Goal: Task Accomplishment & Management: Use online tool/utility

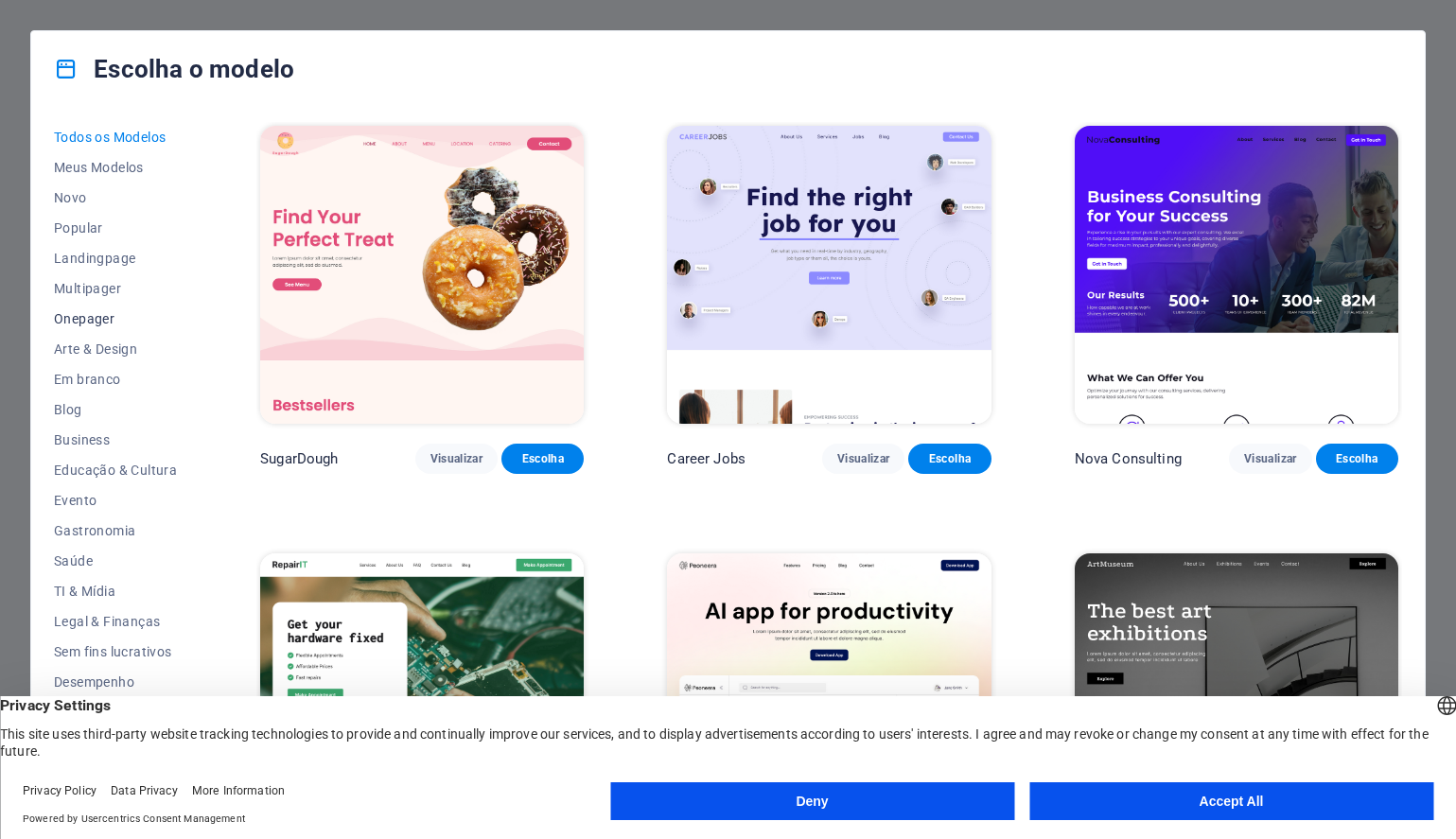
click at [97, 323] on span "Onepager" at bounding box center [115, 319] width 123 height 16
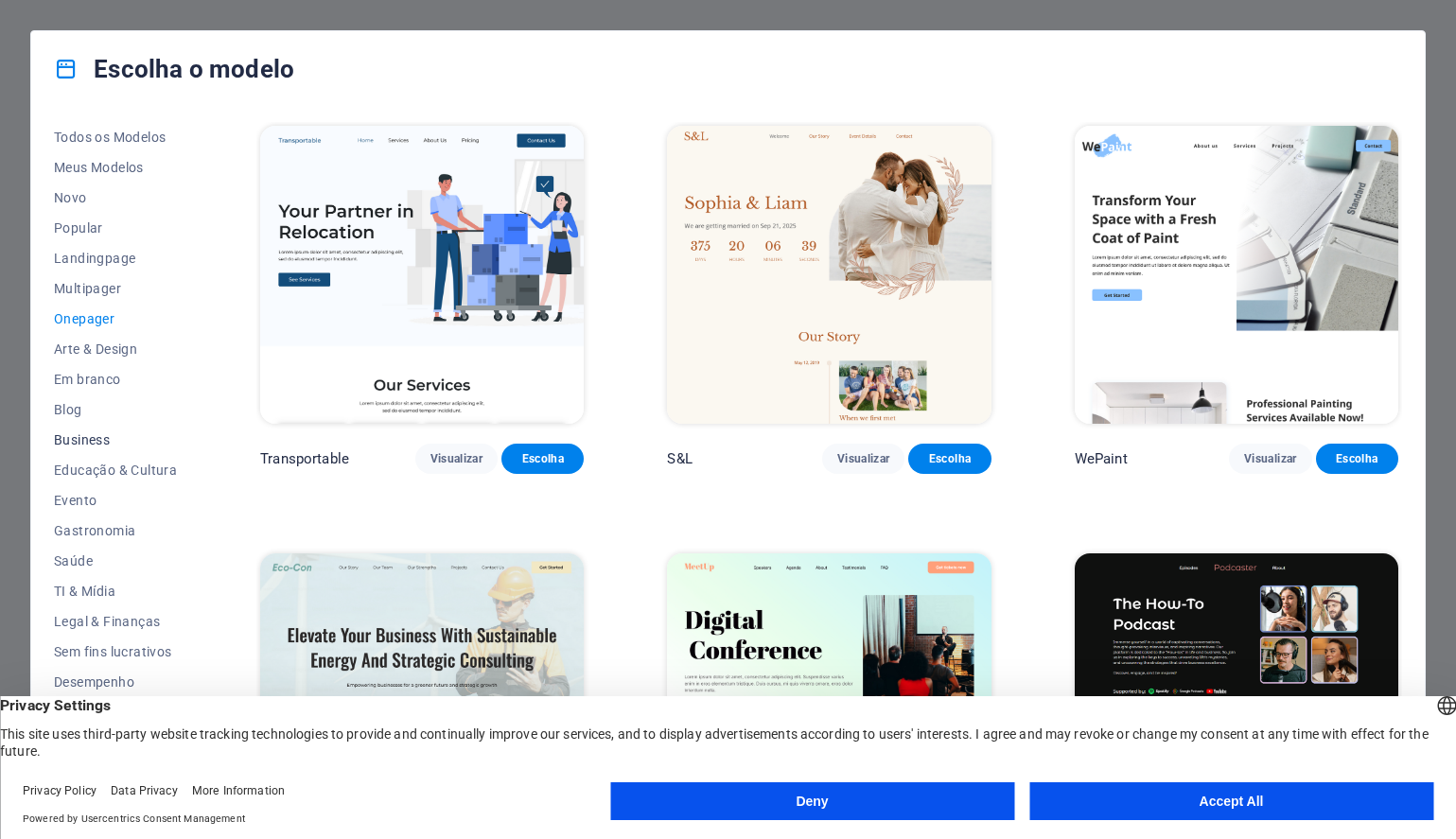
scroll to position [94, 0]
click at [1000, 794] on button "Deny" at bounding box center [812, 800] width 404 height 38
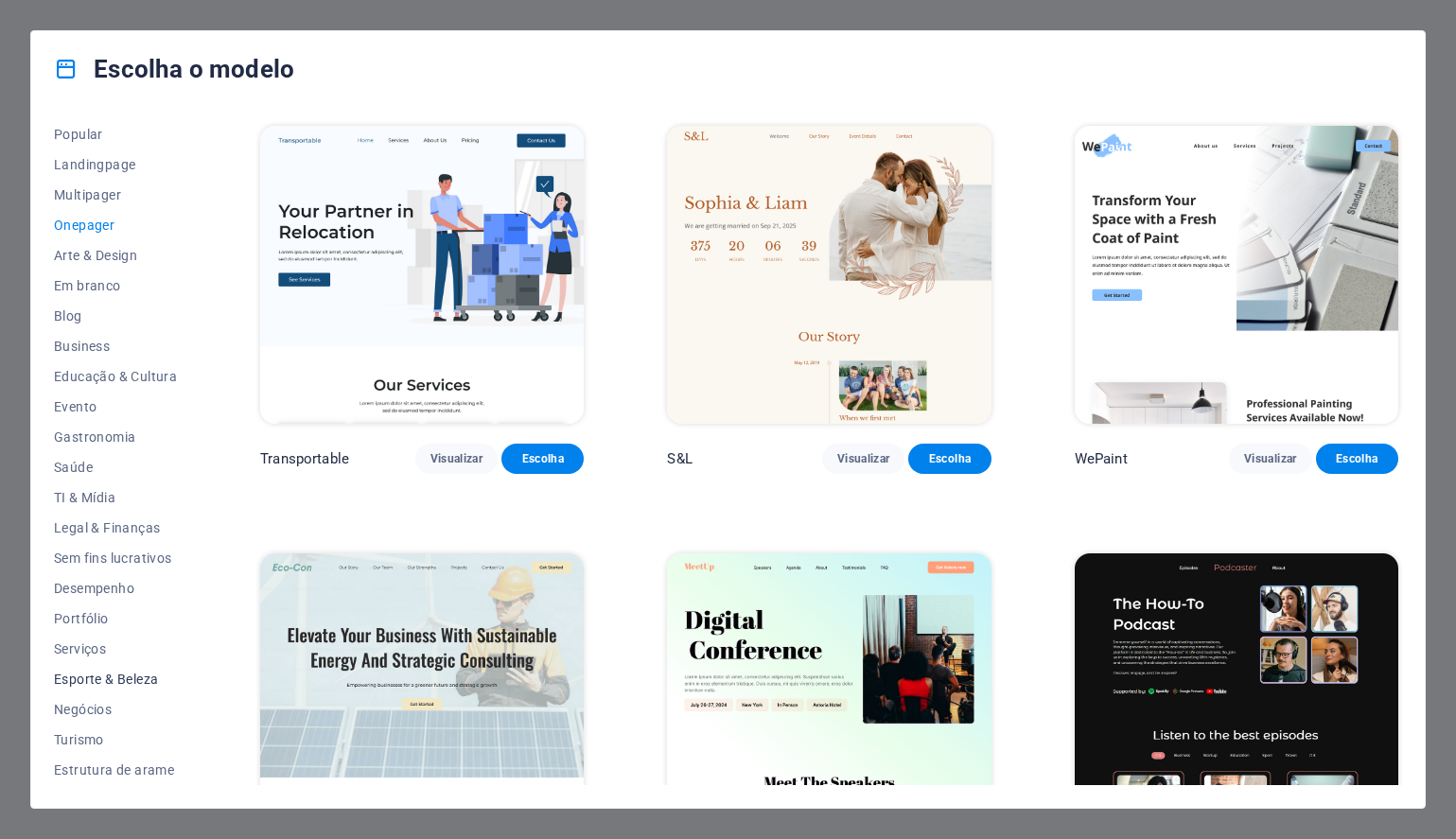
click at [74, 683] on span "Esporte & Beleza" at bounding box center [115, 679] width 123 height 16
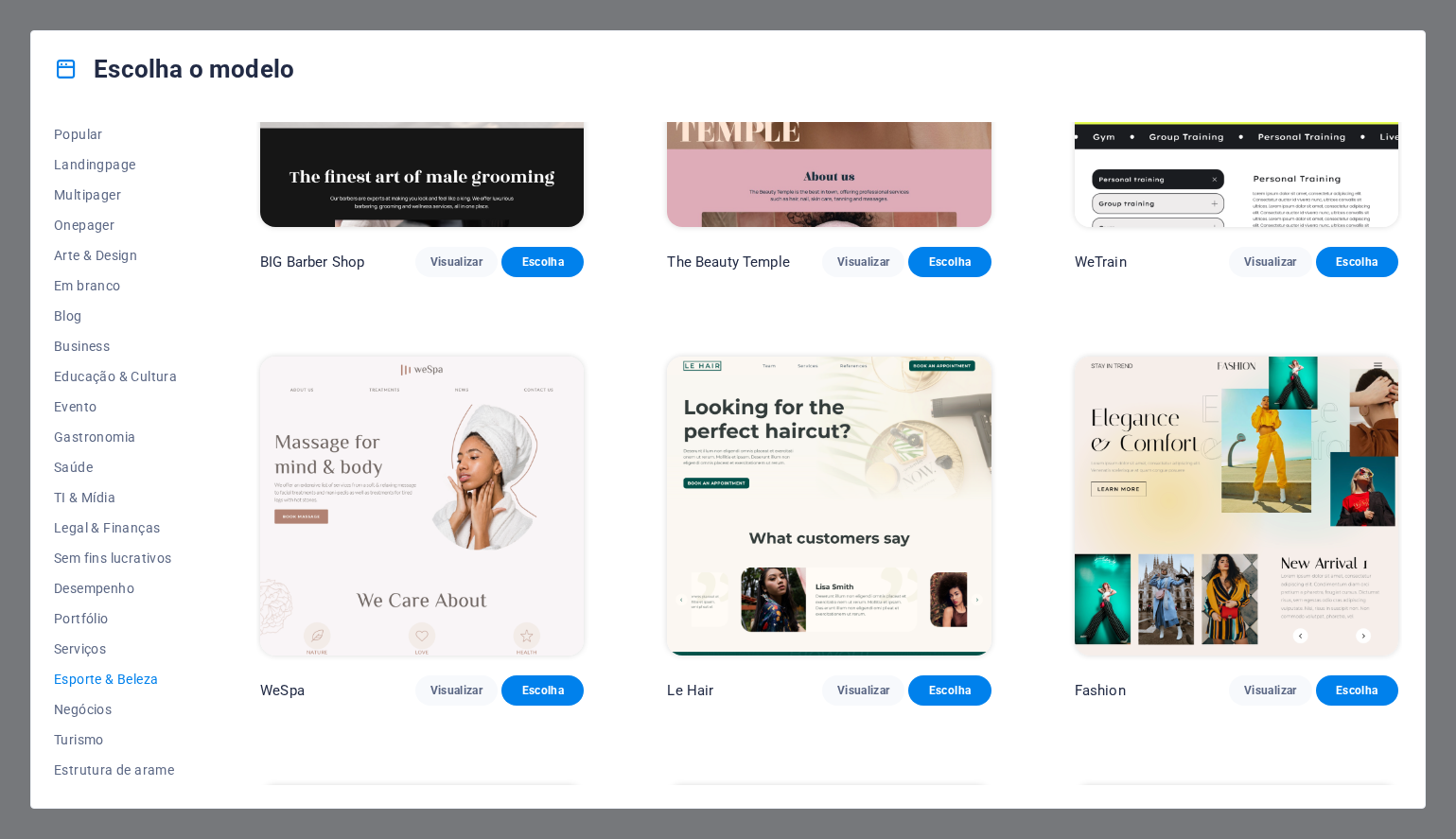
scroll to position [0, 0]
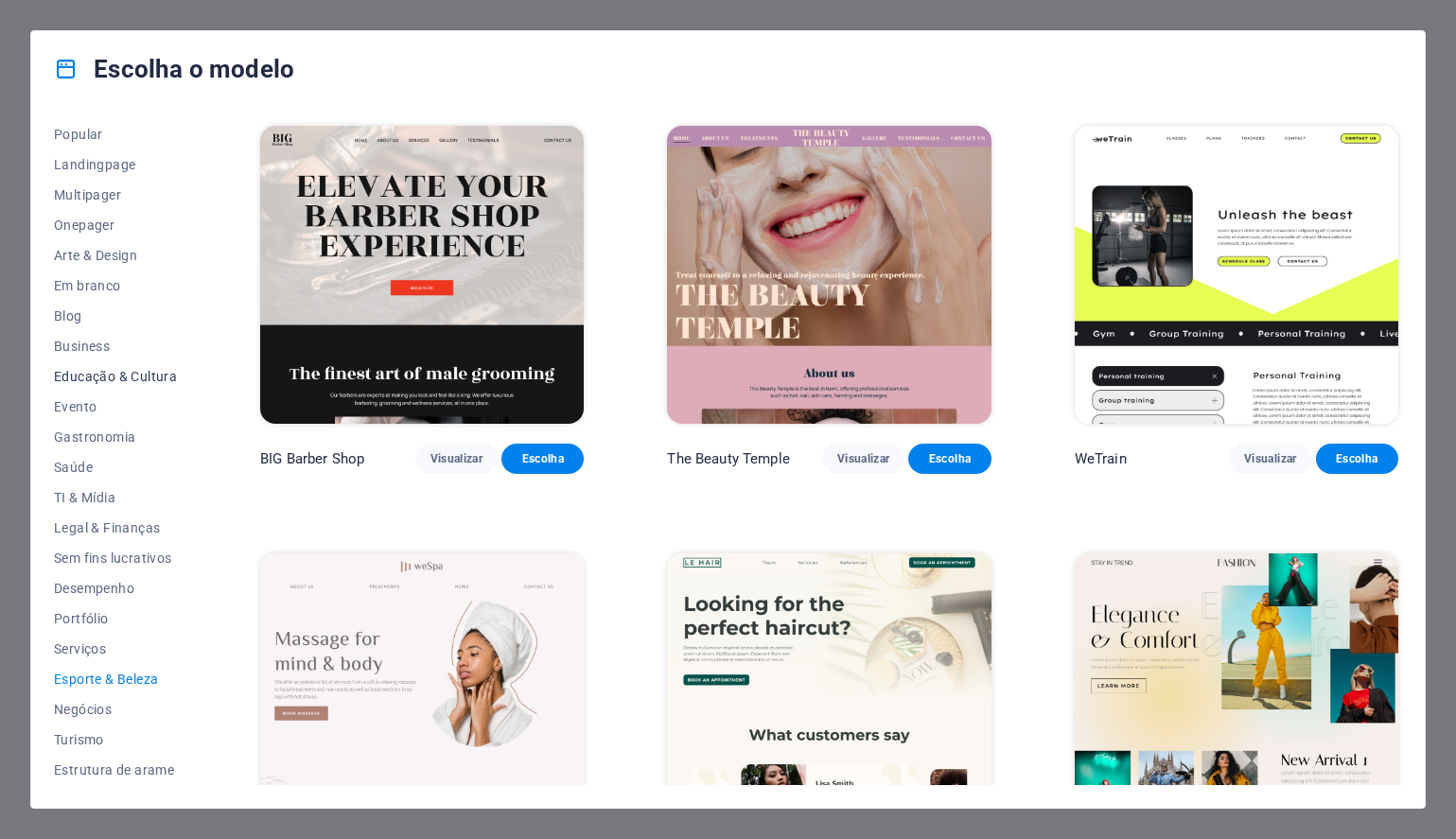
click at [90, 380] on span "Educação & Cultura" at bounding box center [115, 376] width 123 height 16
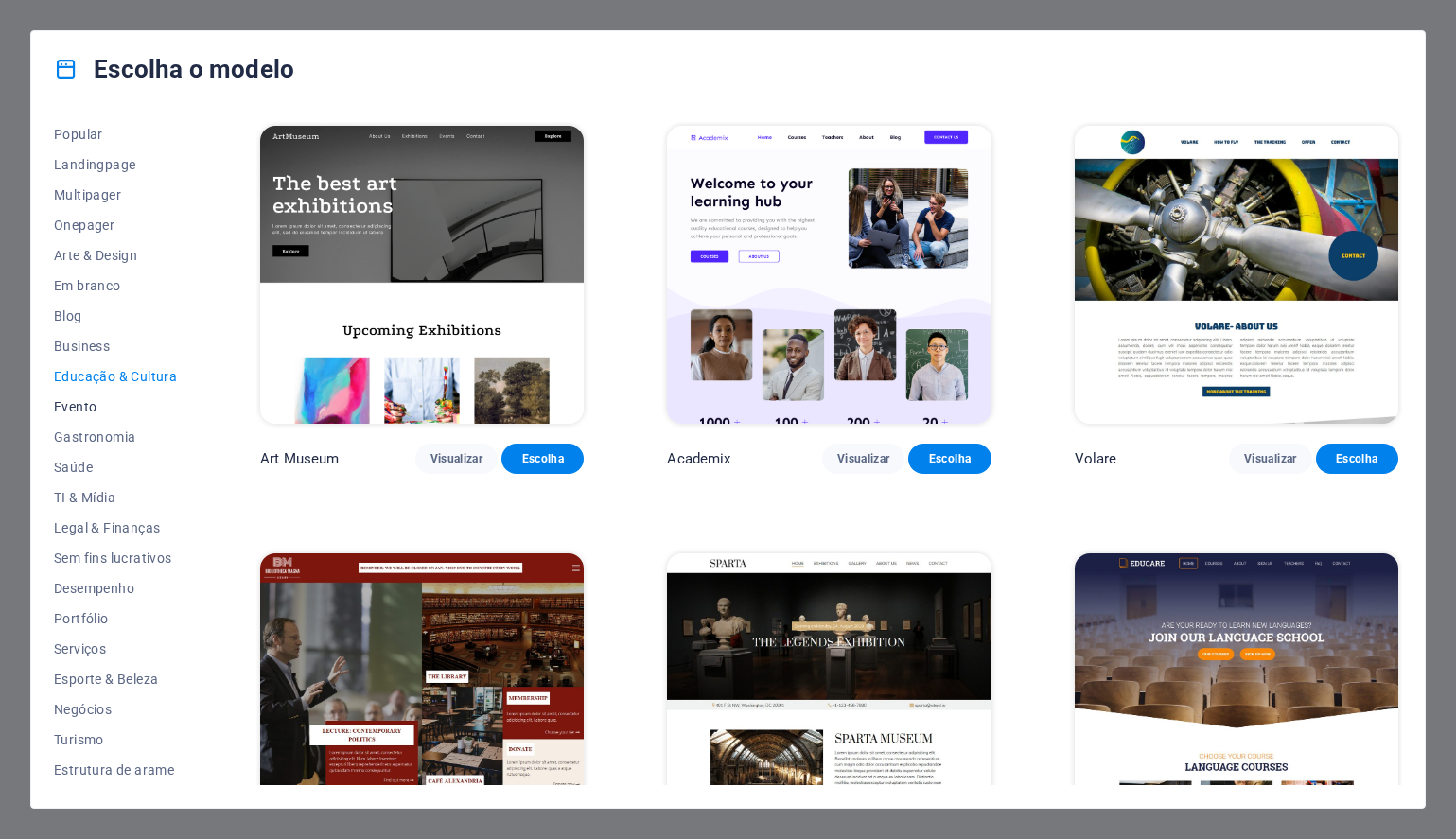
click at [77, 409] on span "Evento" at bounding box center [115, 406] width 123 height 16
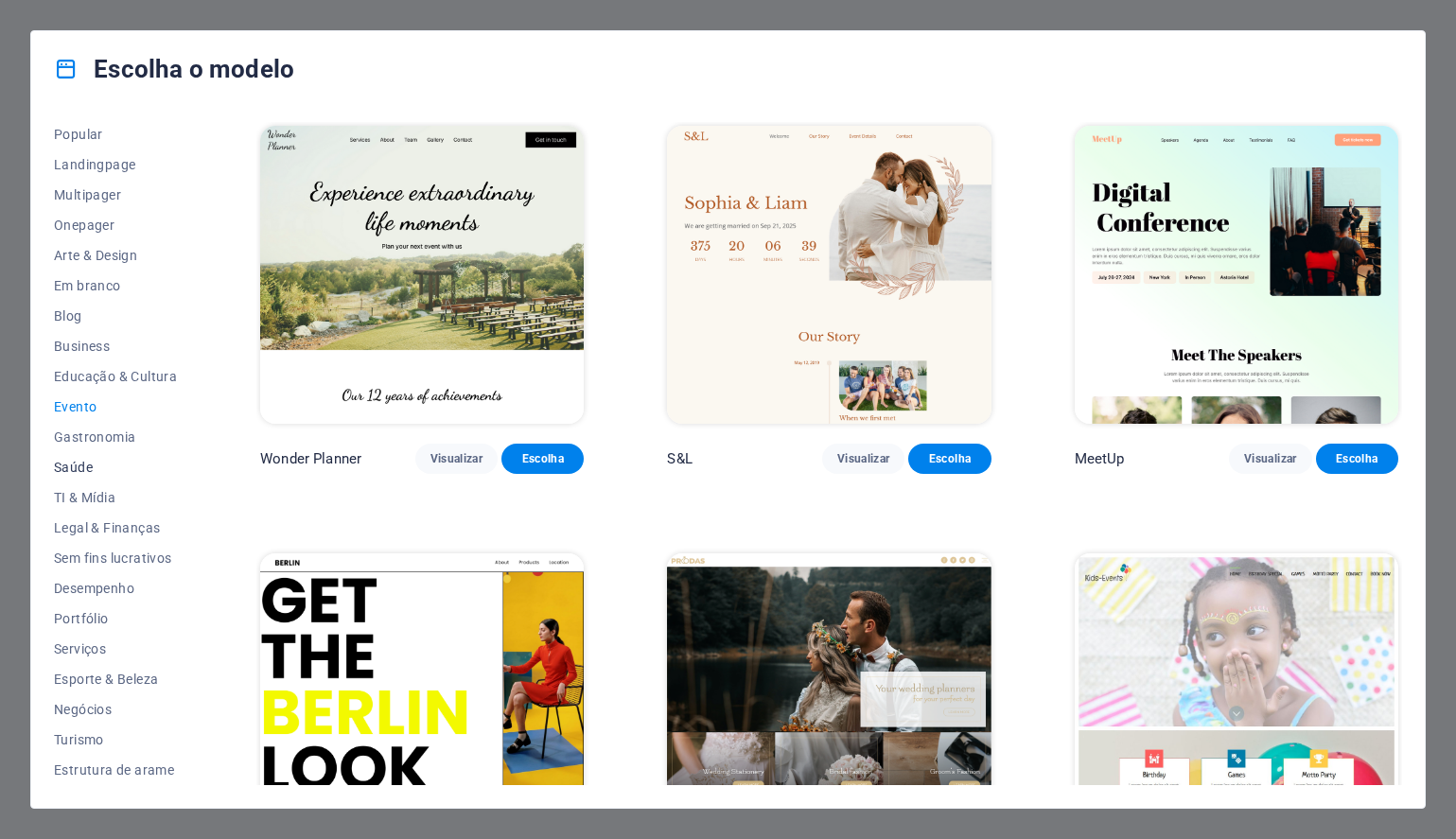
click at [78, 464] on span "Saúde" at bounding box center [115, 468] width 123 height 16
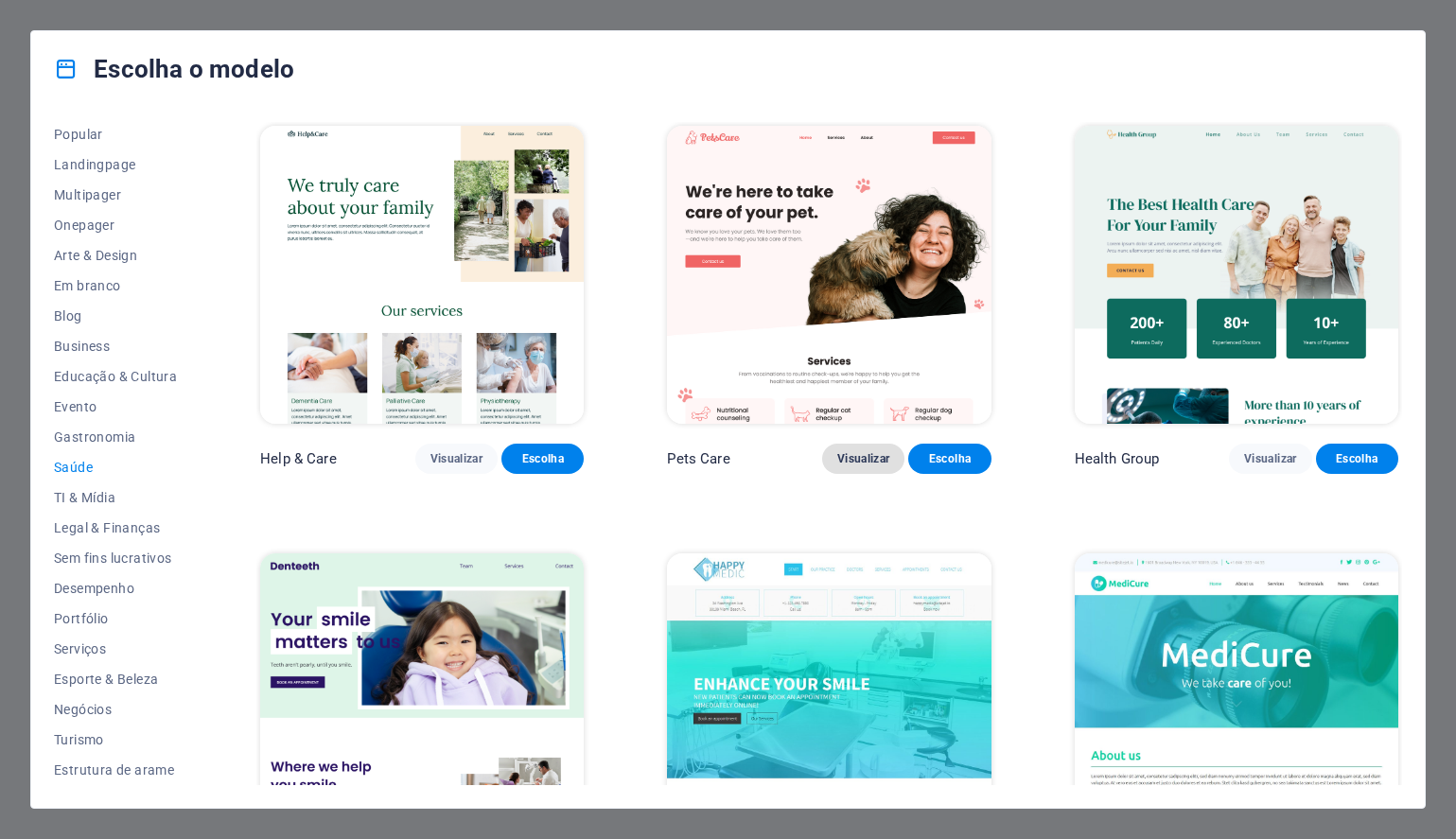
click at [848, 451] on span "Visualizar" at bounding box center [863, 459] width 52 height 16
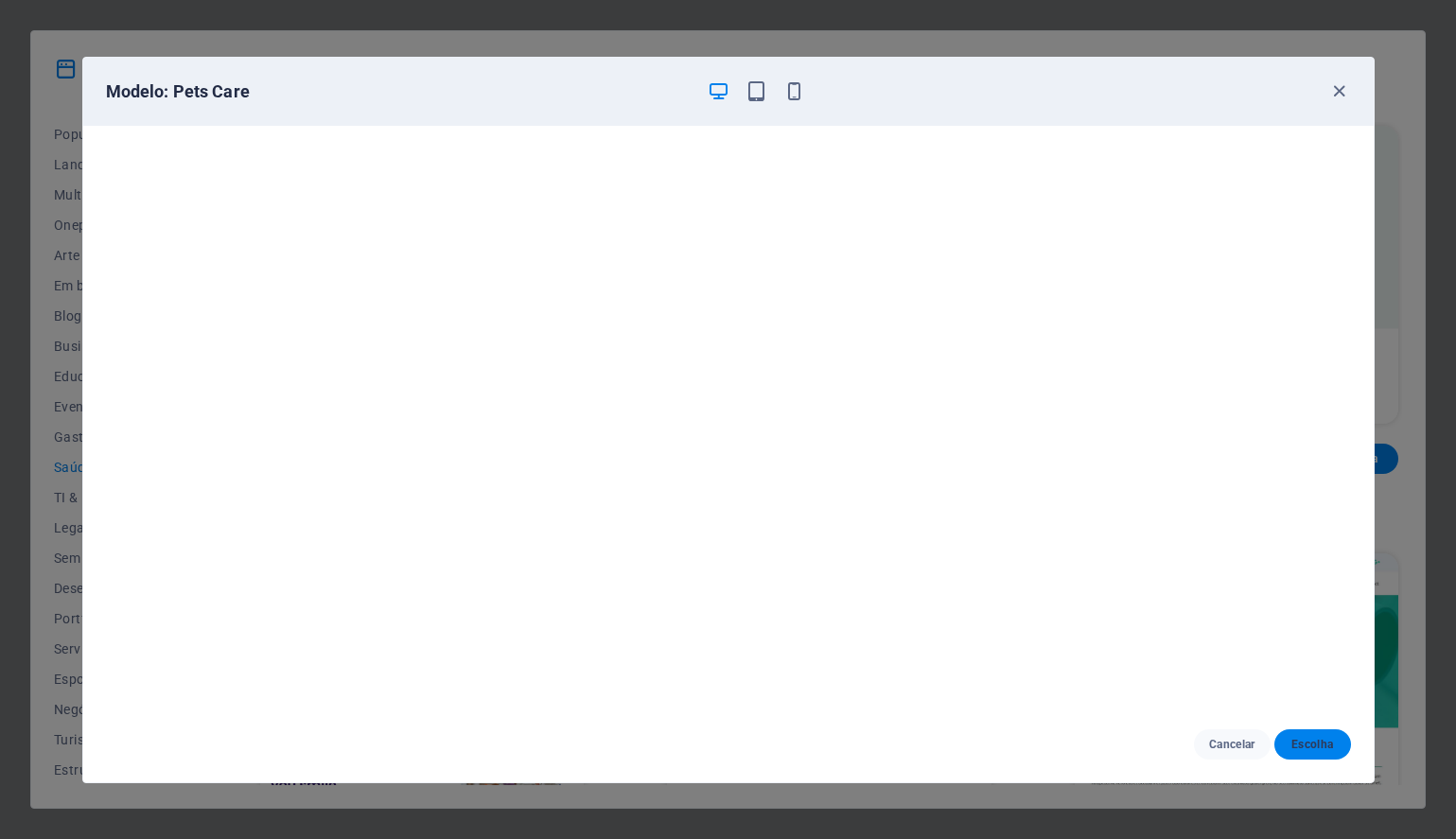
click at [1292, 740] on span "Escolha" at bounding box center [1312, 745] width 47 height 16
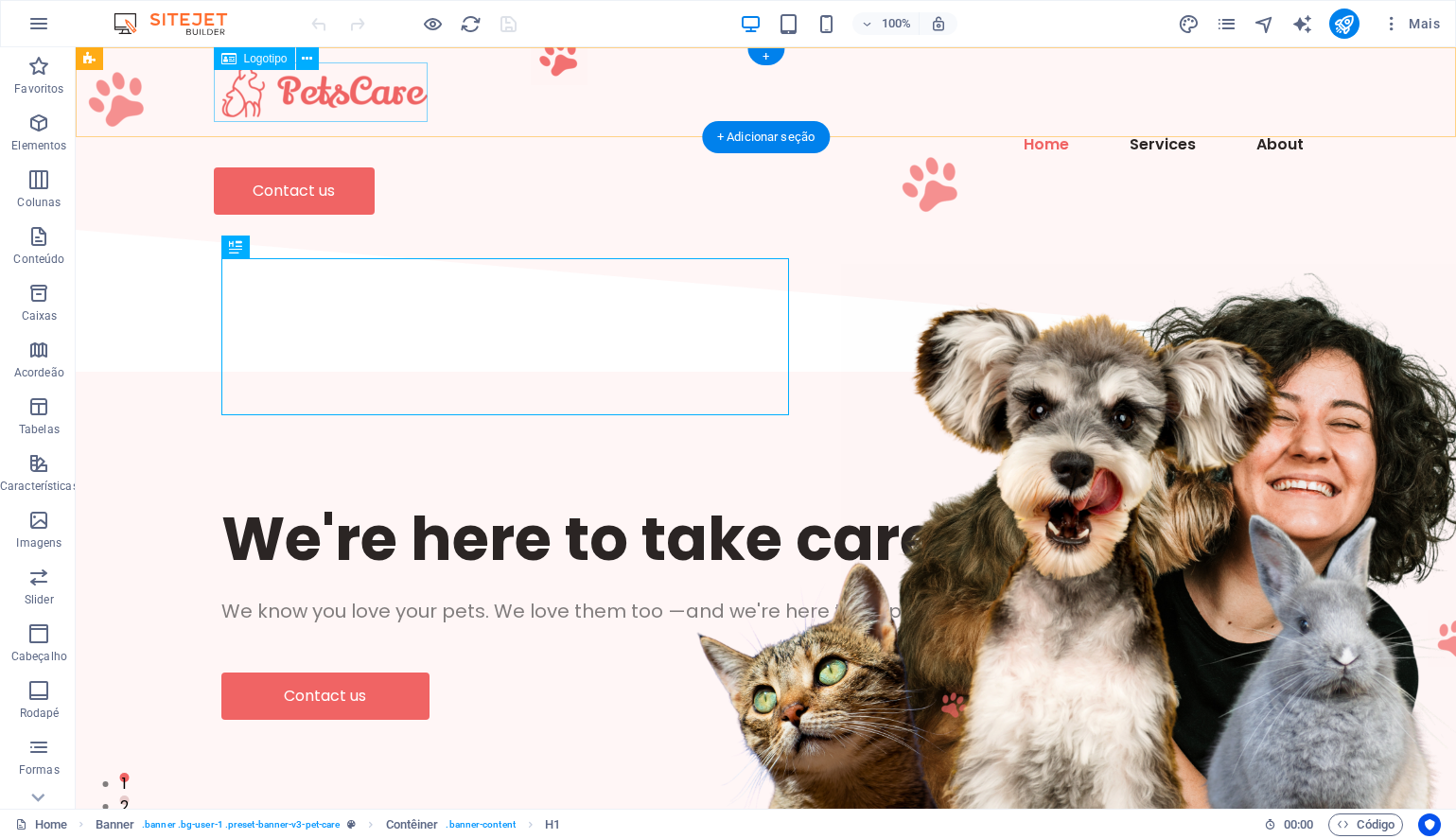
click at [322, 91] on div at bounding box center [765, 91] width 1105 height 59
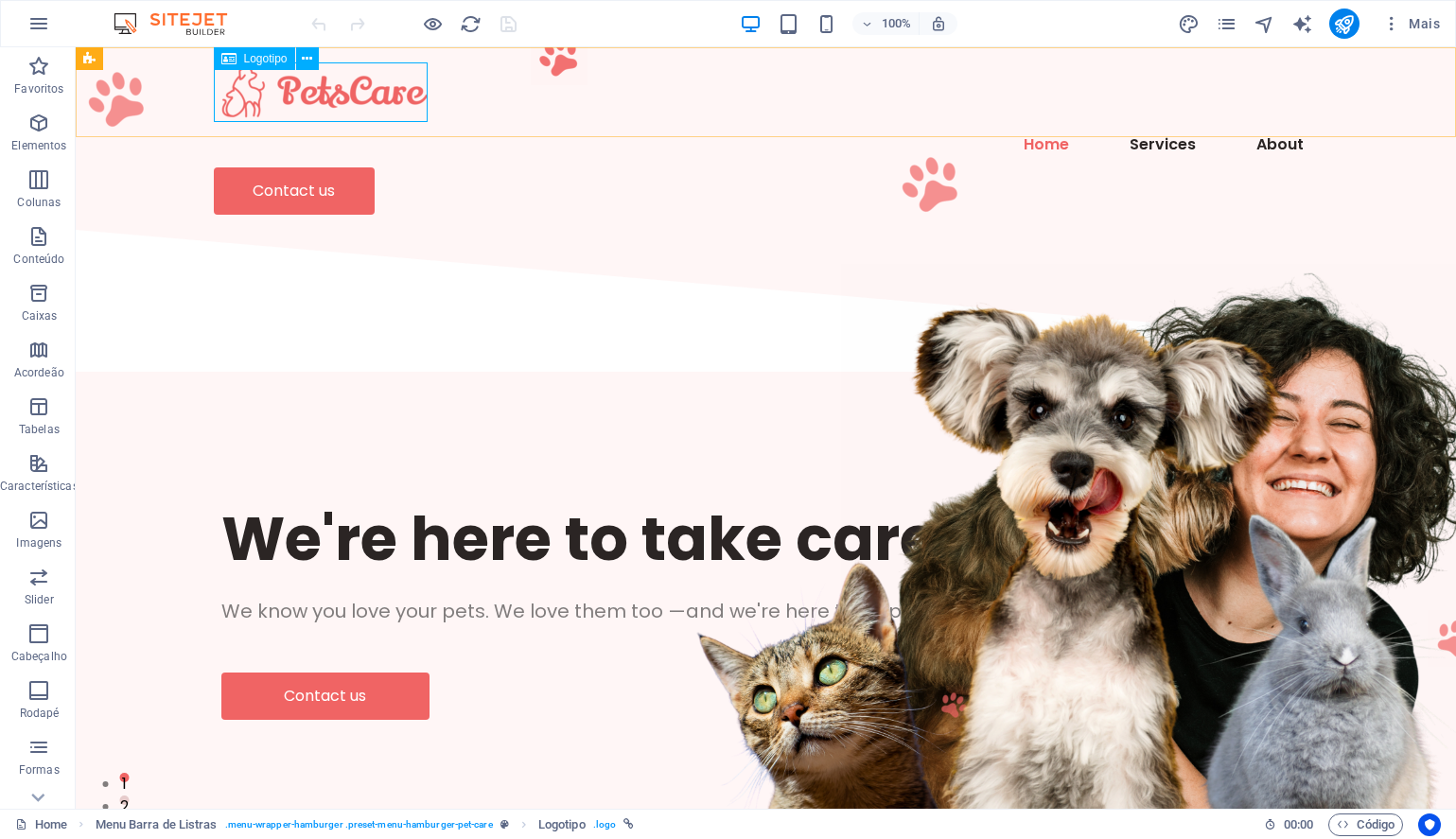
click at [264, 59] on span "Logotipo" at bounding box center [266, 59] width 44 height 12
click at [306, 55] on icon at bounding box center [307, 59] width 11 height 19
click at [320, 95] on div at bounding box center [765, 91] width 1105 height 59
click at [306, 58] on icon at bounding box center [307, 59] width 11 height 19
click at [275, 95] on div at bounding box center [765, 91] width 1105 height 59
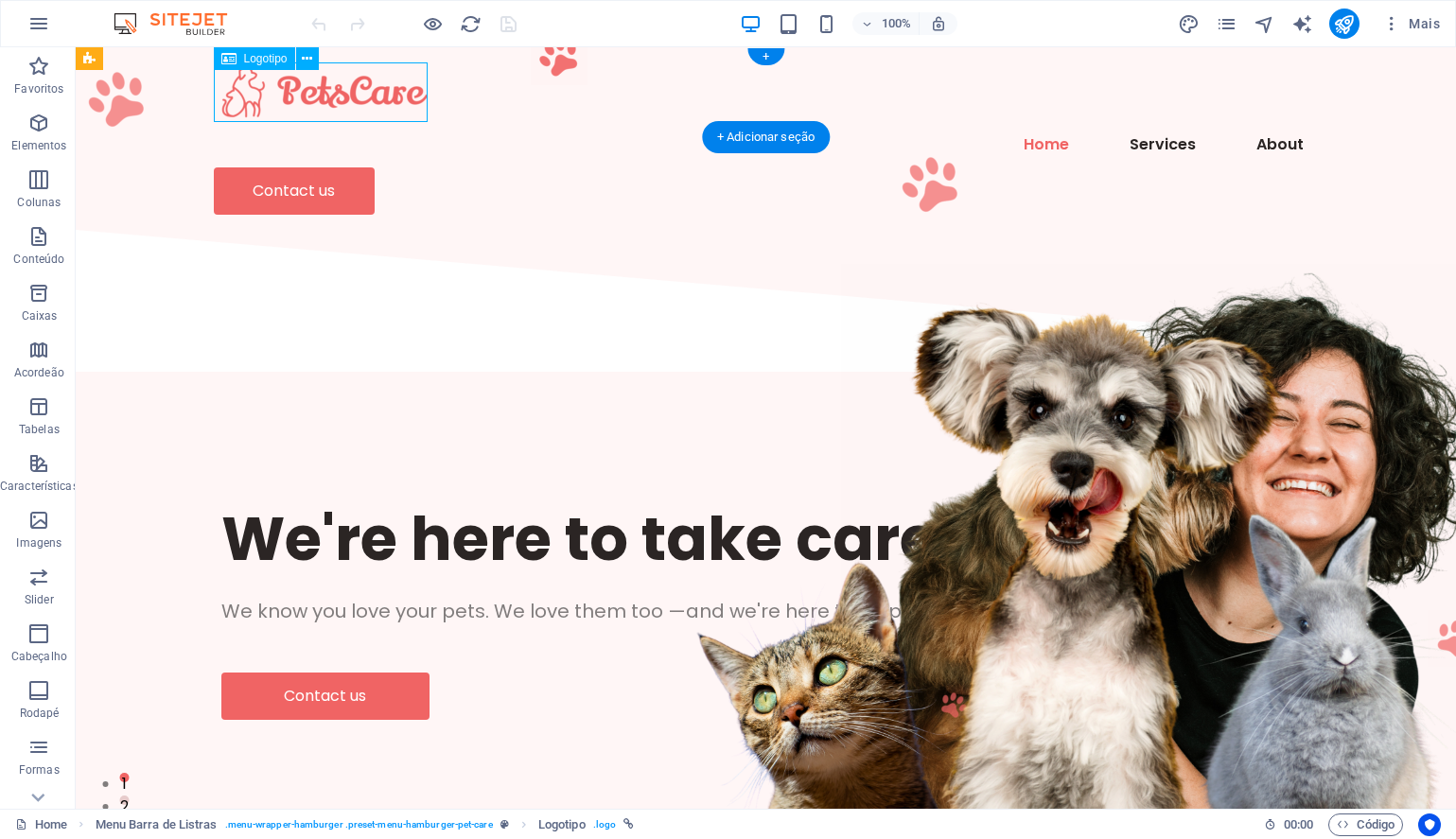
drag, startPoint x: 290, startPoint y: 94, endPoint x: 290, endPoint y: 118, distance: 24.0
click at [290, 118] on div at bounding box center [765, 91] width 1105 height 59
click at [319, 92] on div at bounding box center [765, 91] width 1105 height 59
click at [247, 61] on span "Logotipo" at bounding box center [266, 59] width 44 height 12
click at [228, 57] on icon at bounding box center [229, 58] width 16 height 22
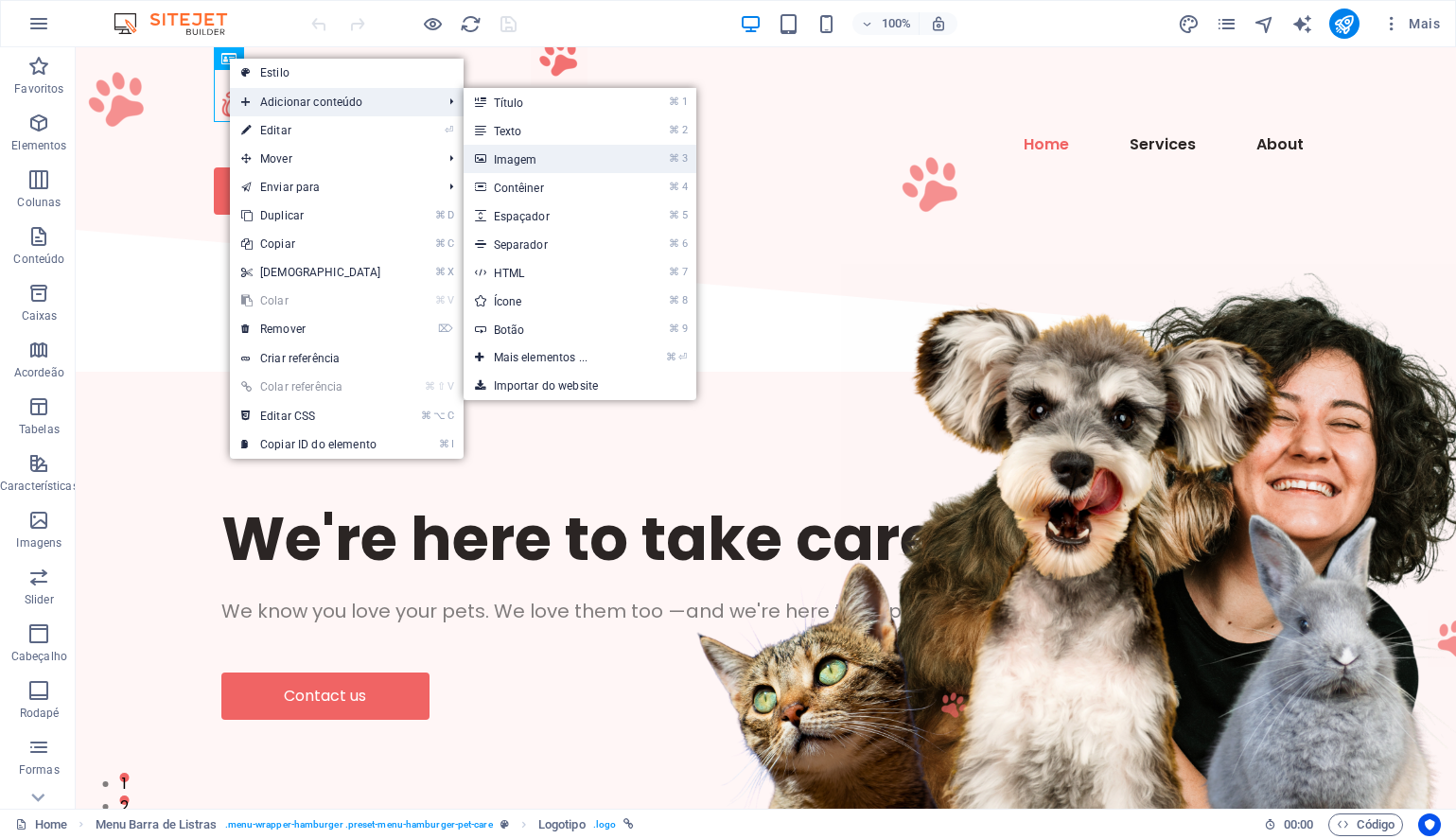
click at [527, 158] on link "⌘ 3 Imagem" at bounding box center [545, 158] width 163 height 28
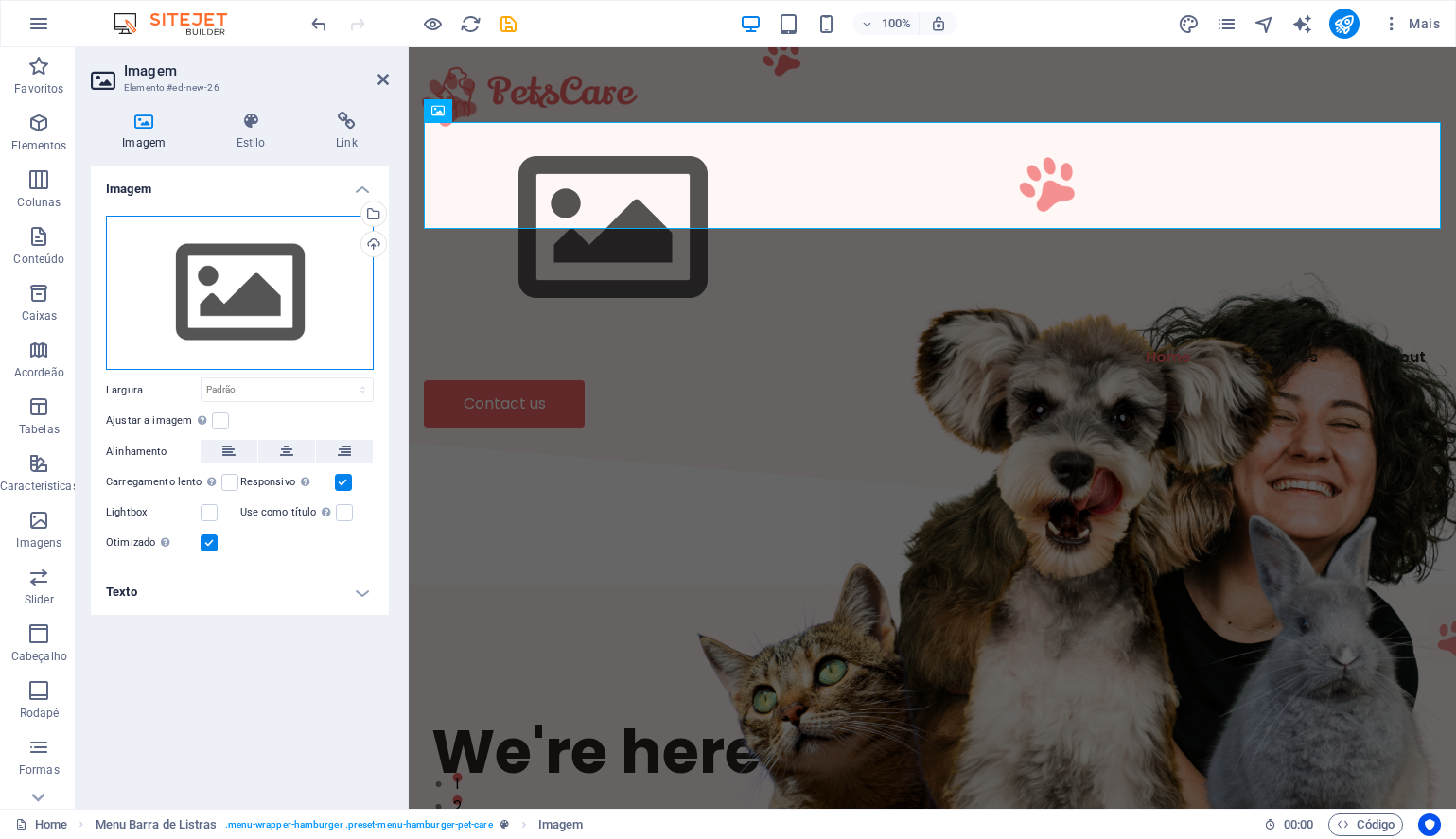
click at [210, 301] on div "Arraste os arquivos aqui, clique para escolher os arquivos ou selecione os arqu…" at bounding box center [240, 293] width 268 height 155
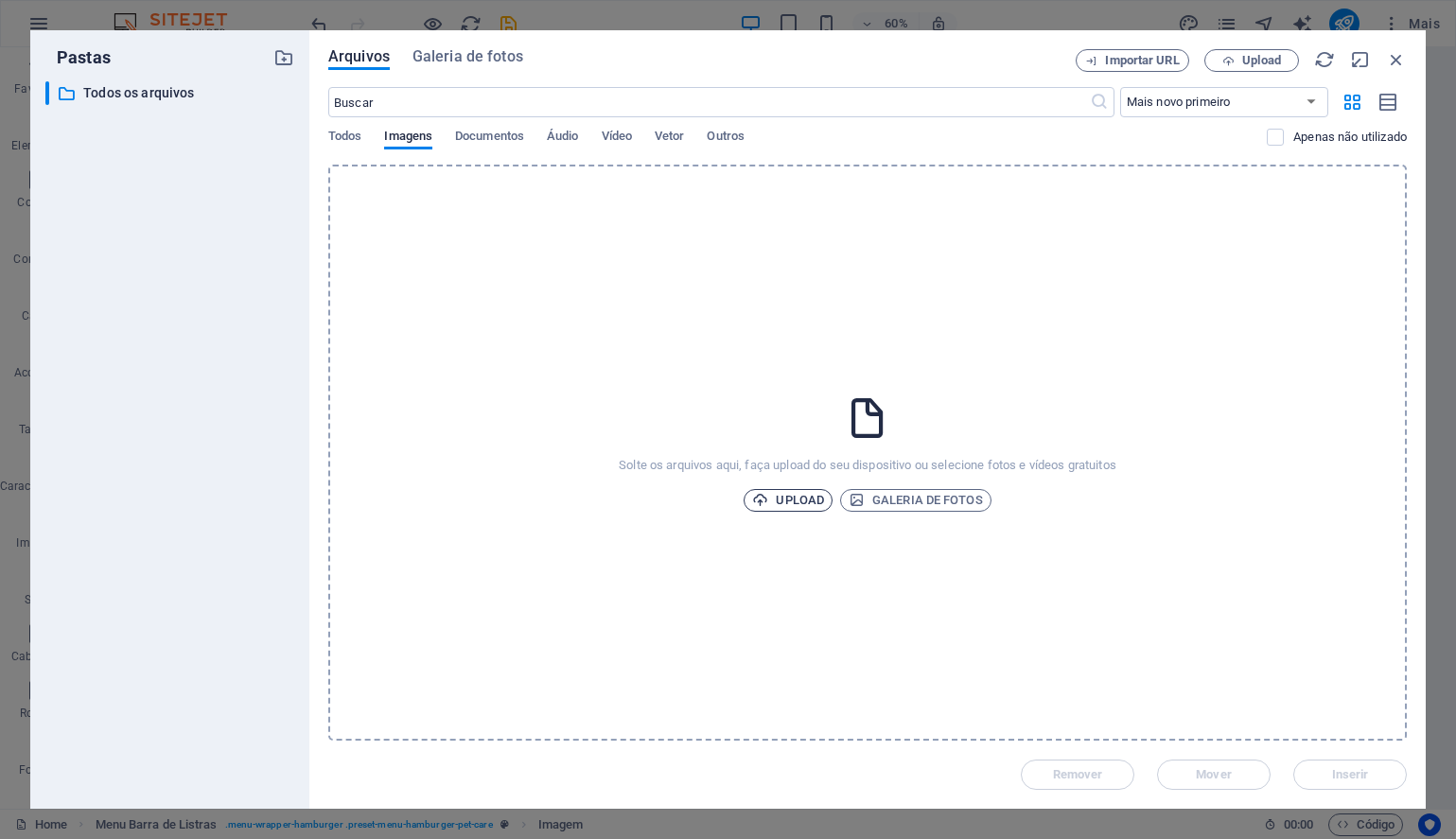
click at [783, 499] on span "Upload" at bounding box center [788, 500] width 72 height 22
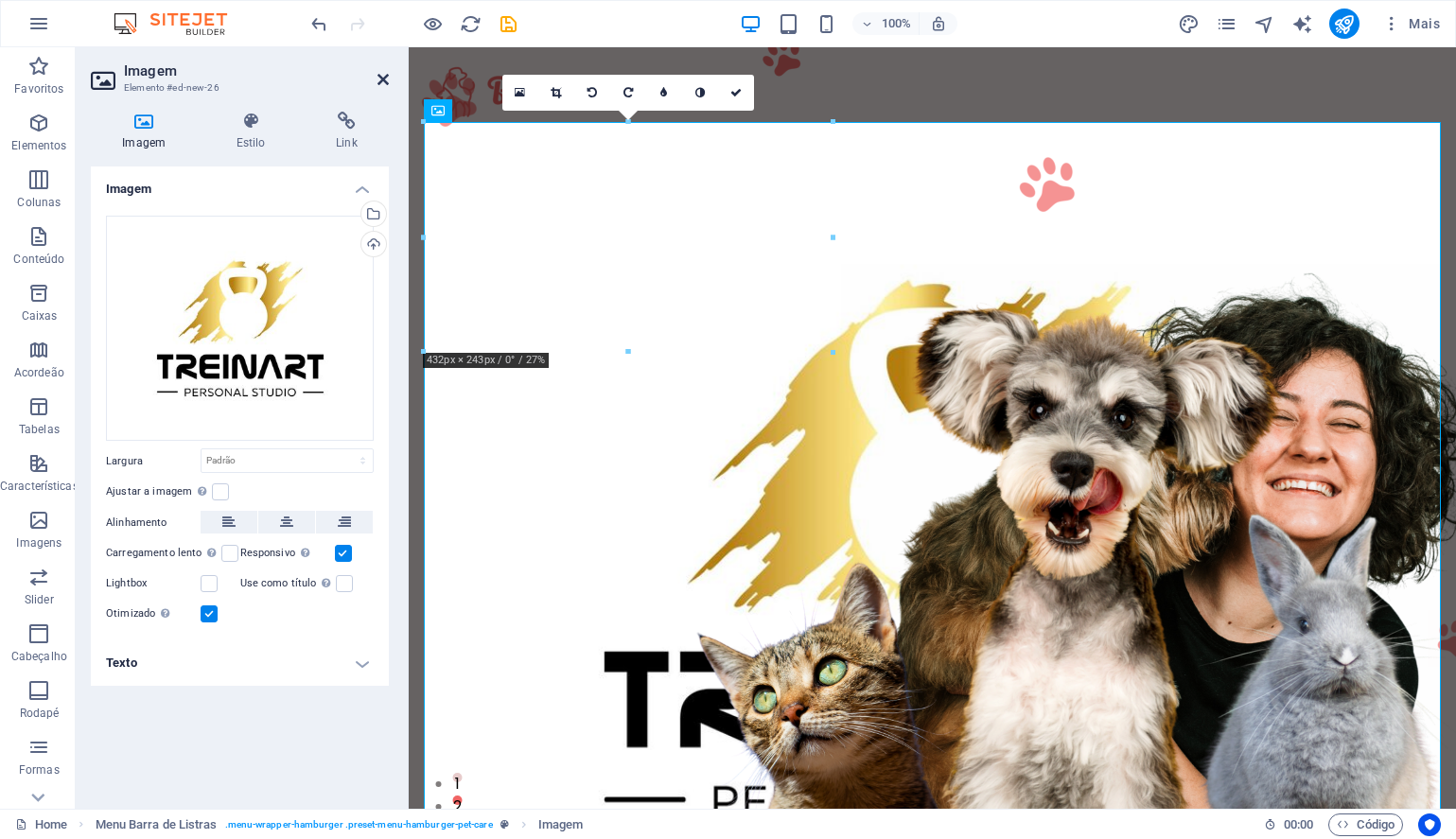
click at [381, 78] on icon at bounding box center [383, 80] width 12 height 16
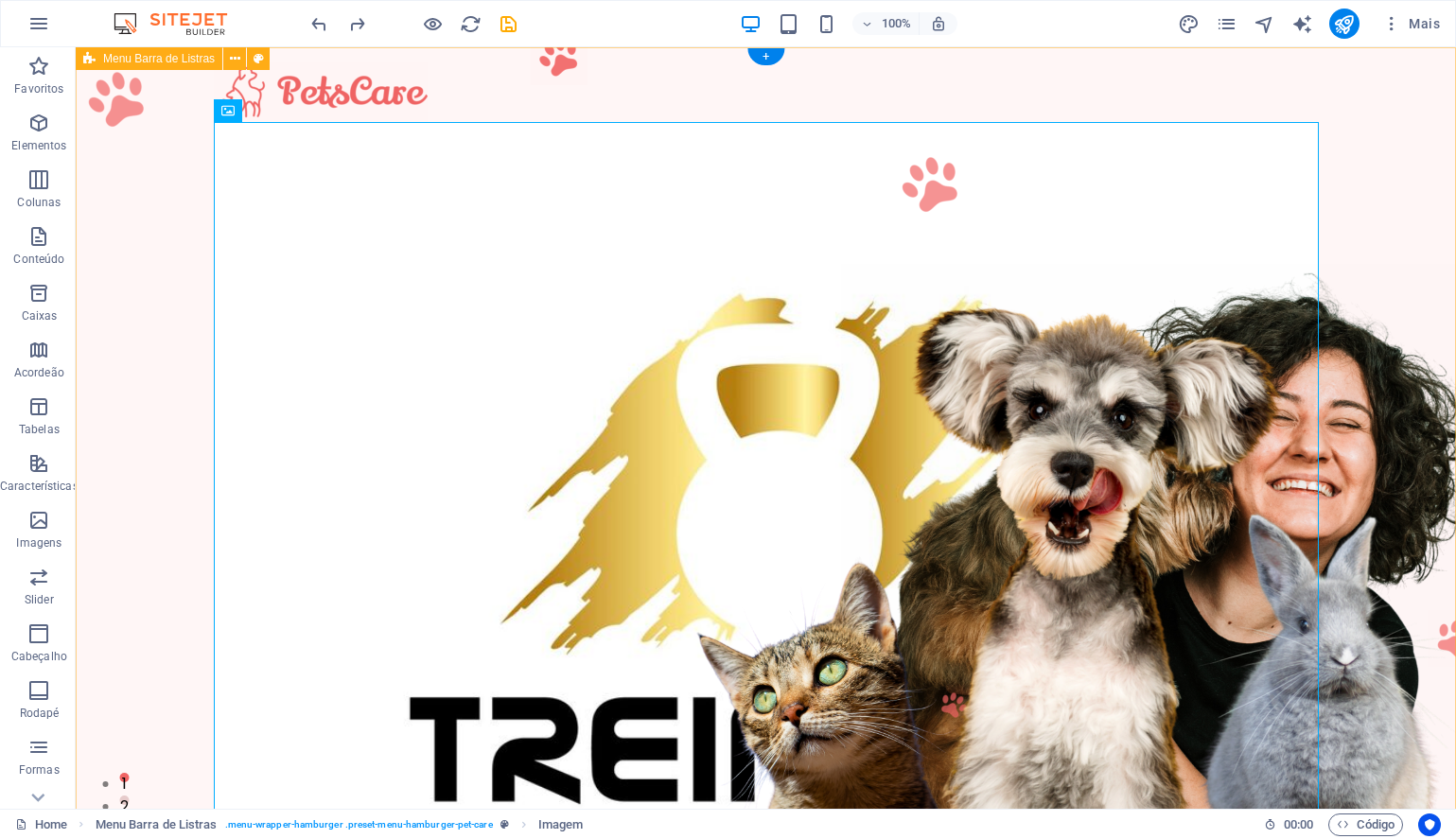
click at [182, 226] on div "Menu Home Services About Contact us" at bounding box center [765, 601] width 1380 height 1109
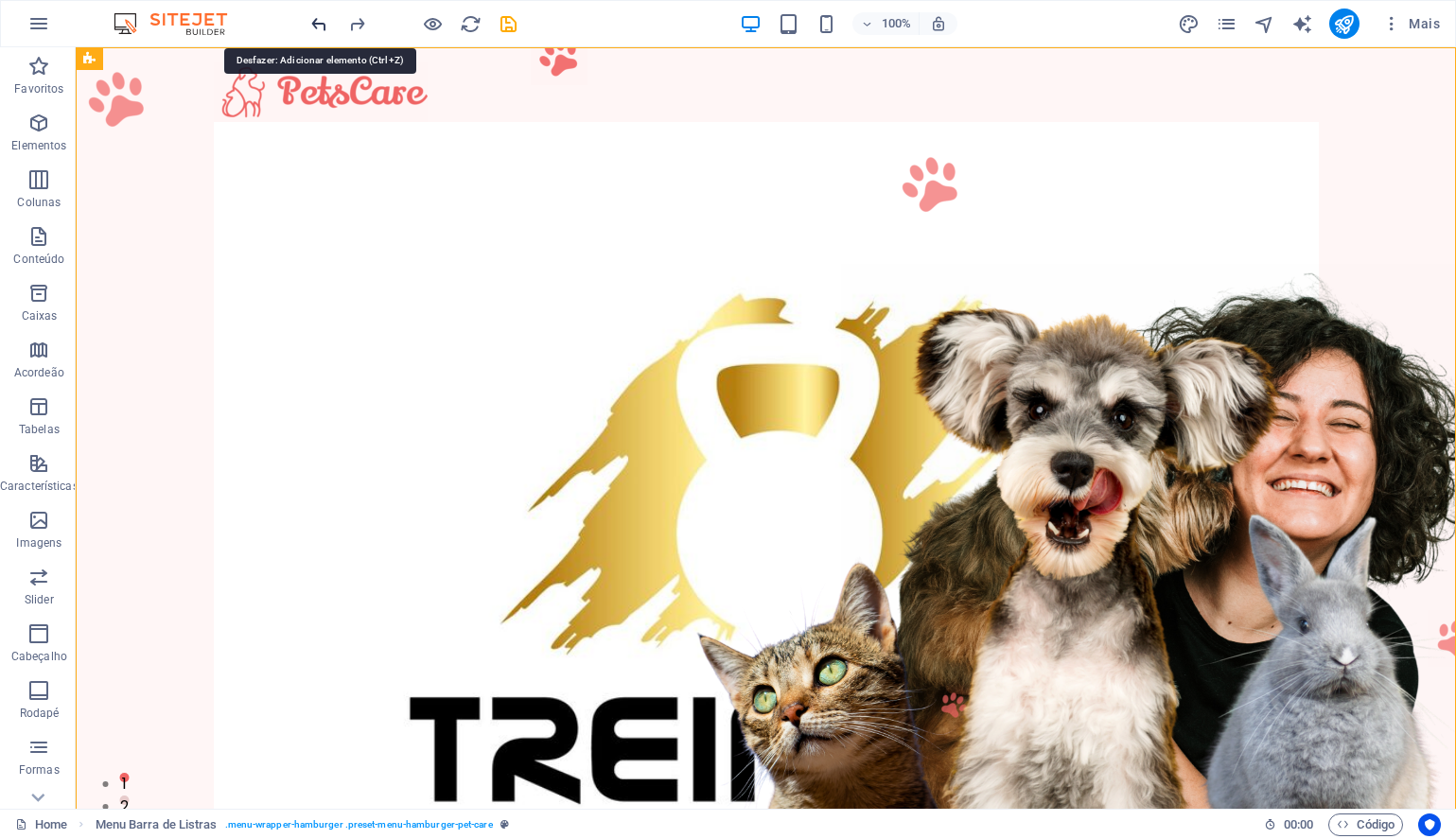
click at [321, 18] on icon "undo" at bounding box center [319, 24] width 21 height 21
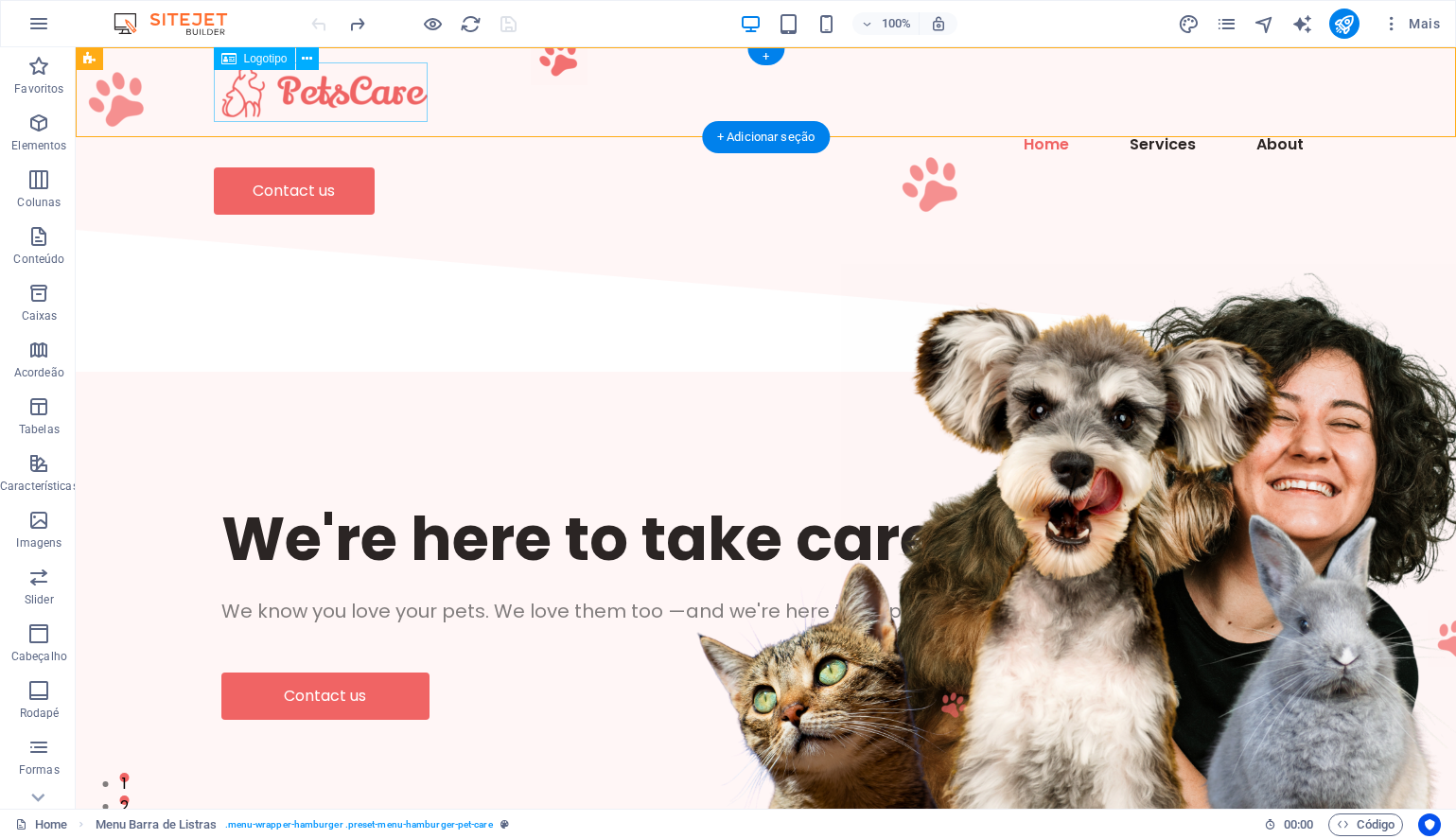
click at [326, 84] on div at bounding box center [765, 91] width 1105 height 59
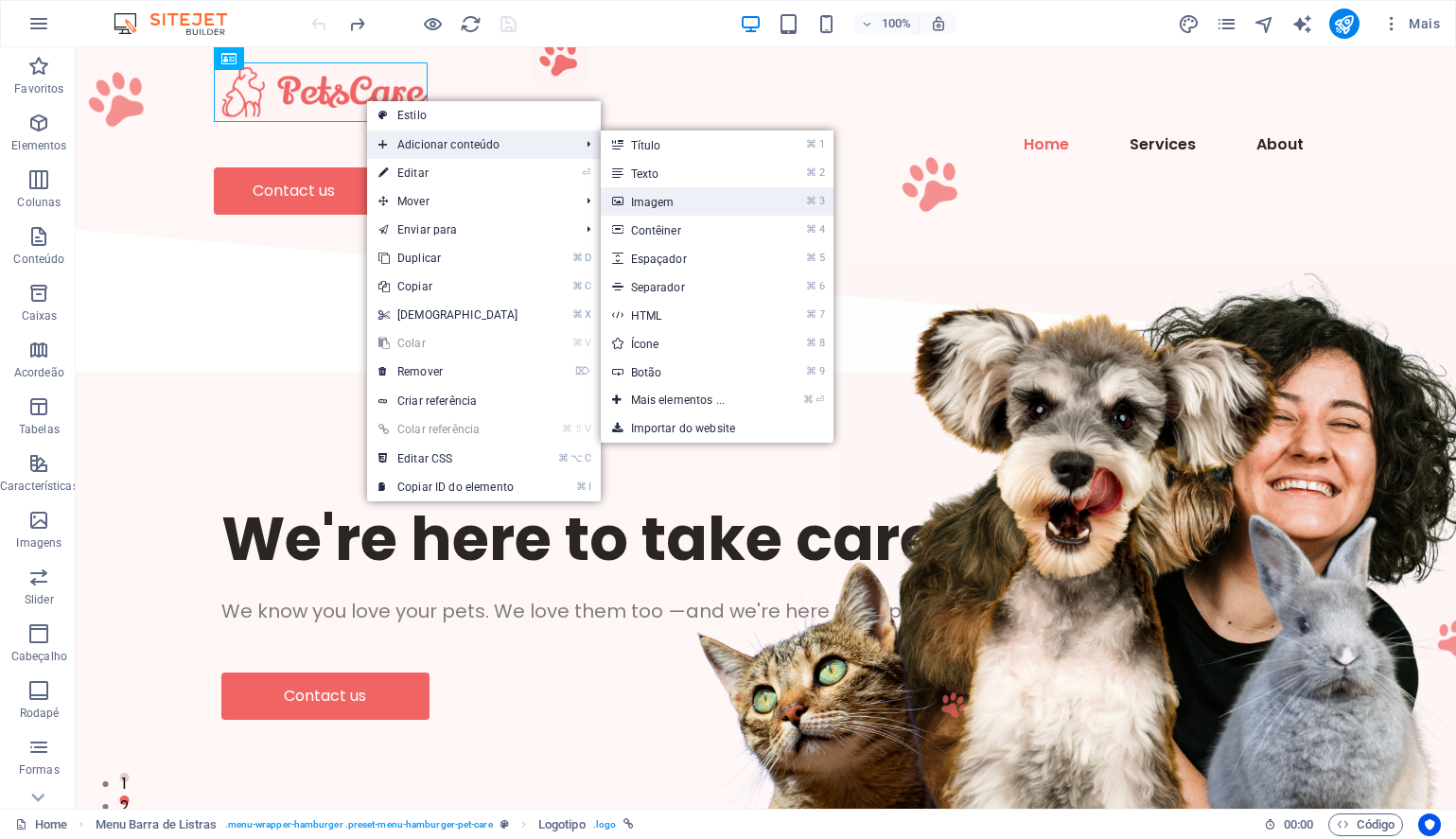
click at [645, 206] on link "⌘ 3 Imagem" at bounding box center [682, 201] width 163 height 28
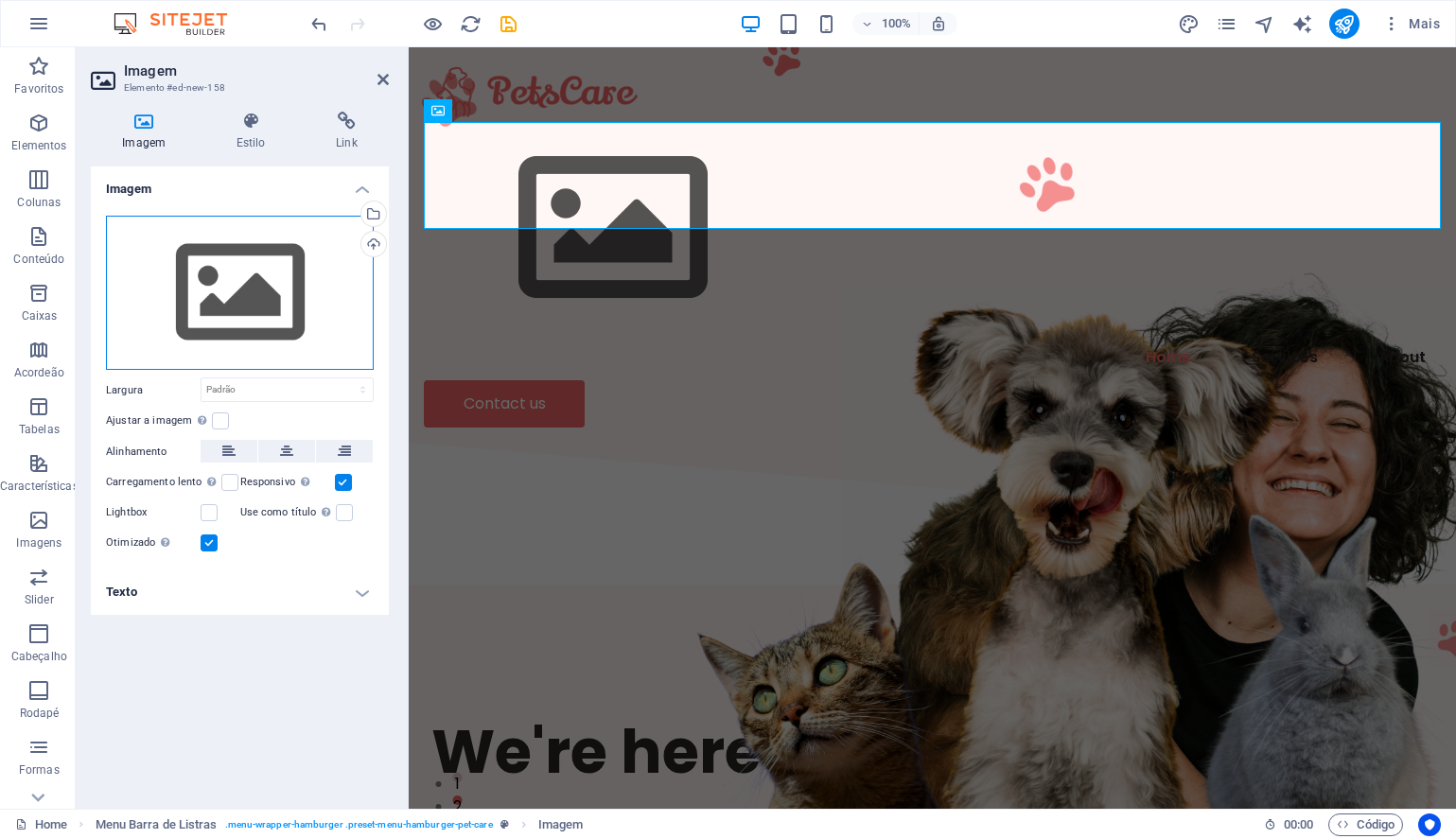
click at [243, 336] on div "Arraste os arquivos aqui, clique para escolher os arquivos ou selecione os arqu…" at bounding box center [240, 293] width 268 height 155
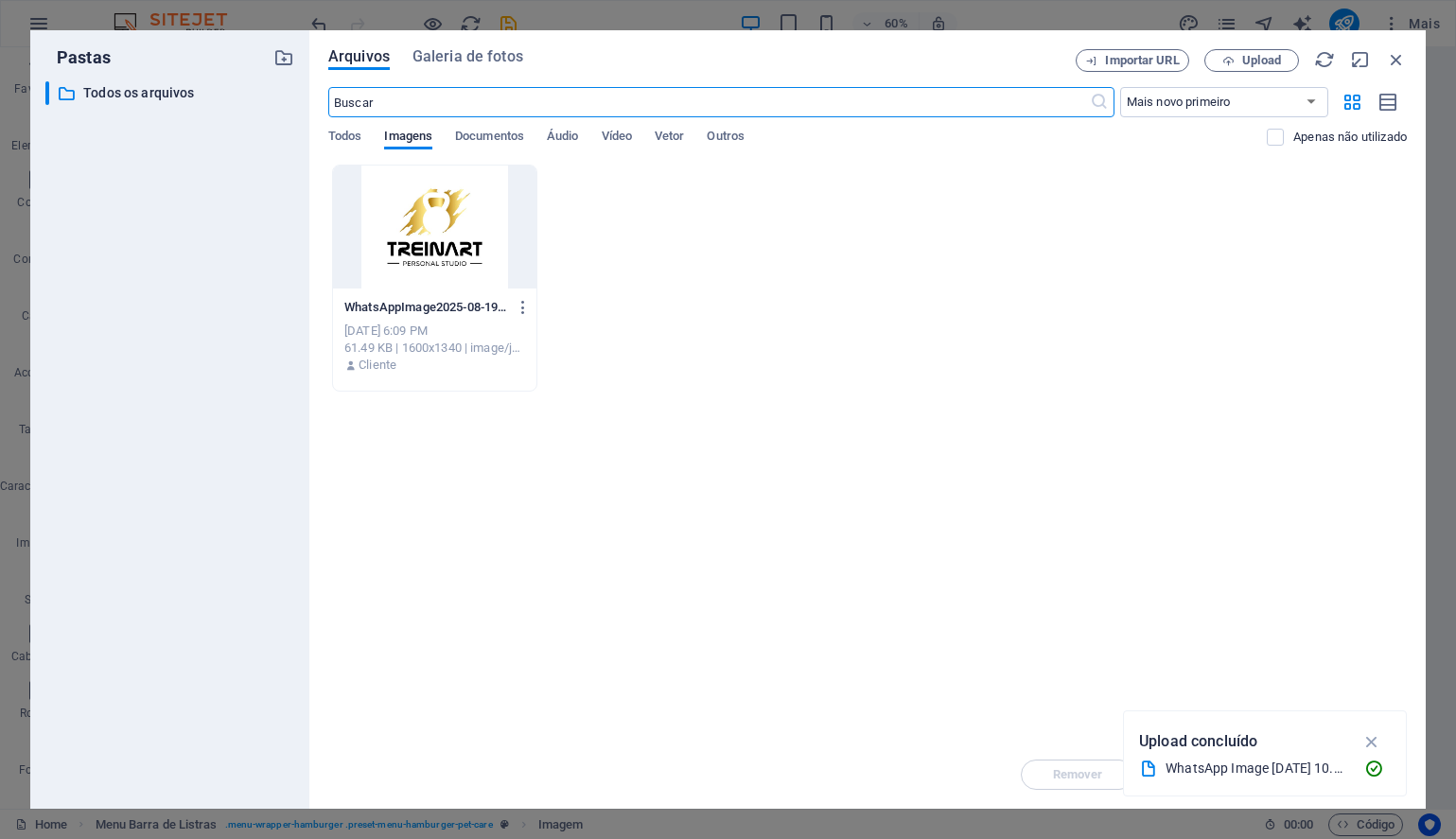
click at [431, 233] on div at bounding box center [435, 227] width 204 height 123
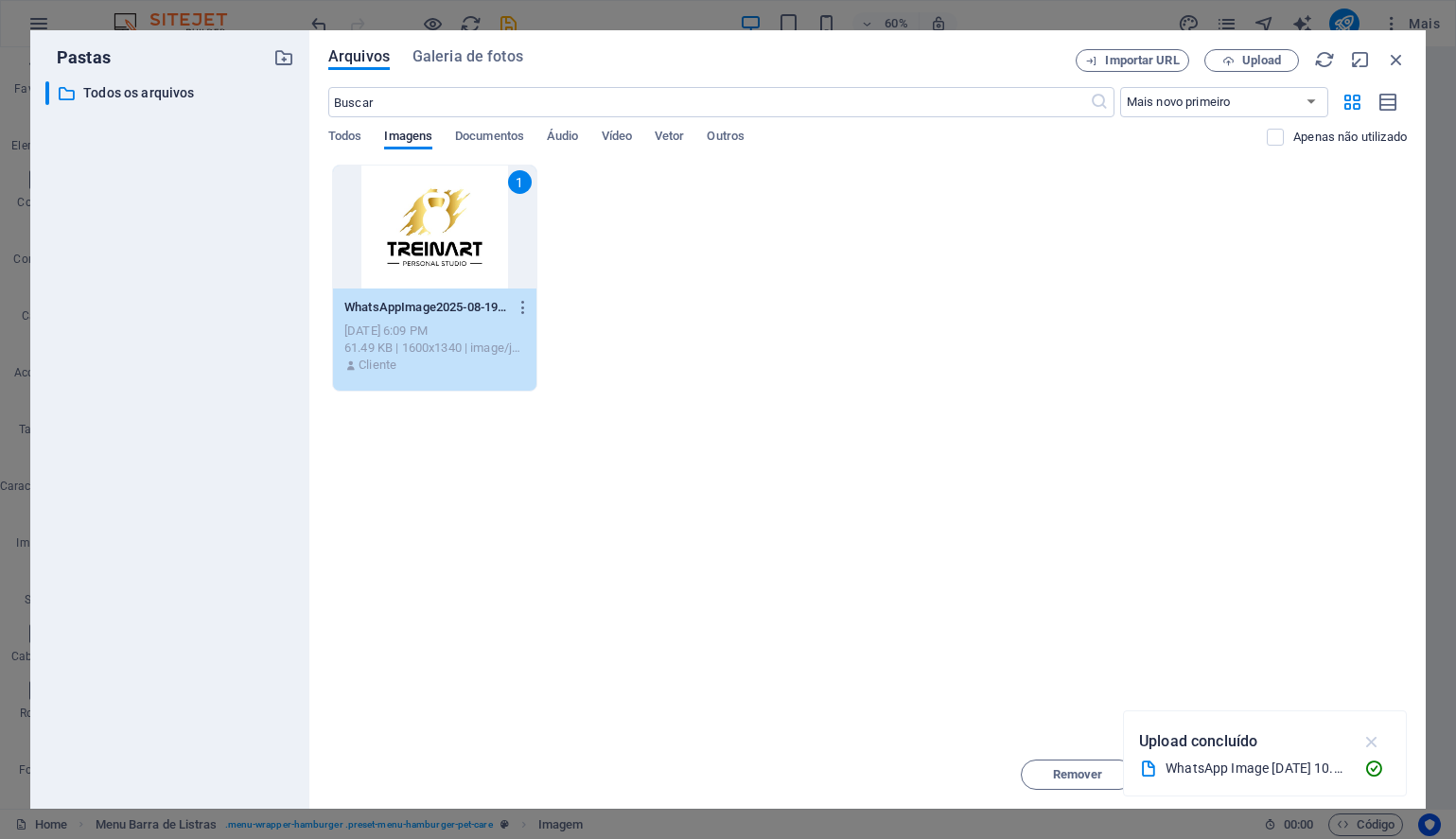
click at [1371, 738] on icon "button" at bounding box center [1372, 741] width 21 height 20
click at [1323, 777] on span "Inserir" at bounding box center [1349, 775] width 98 height 12
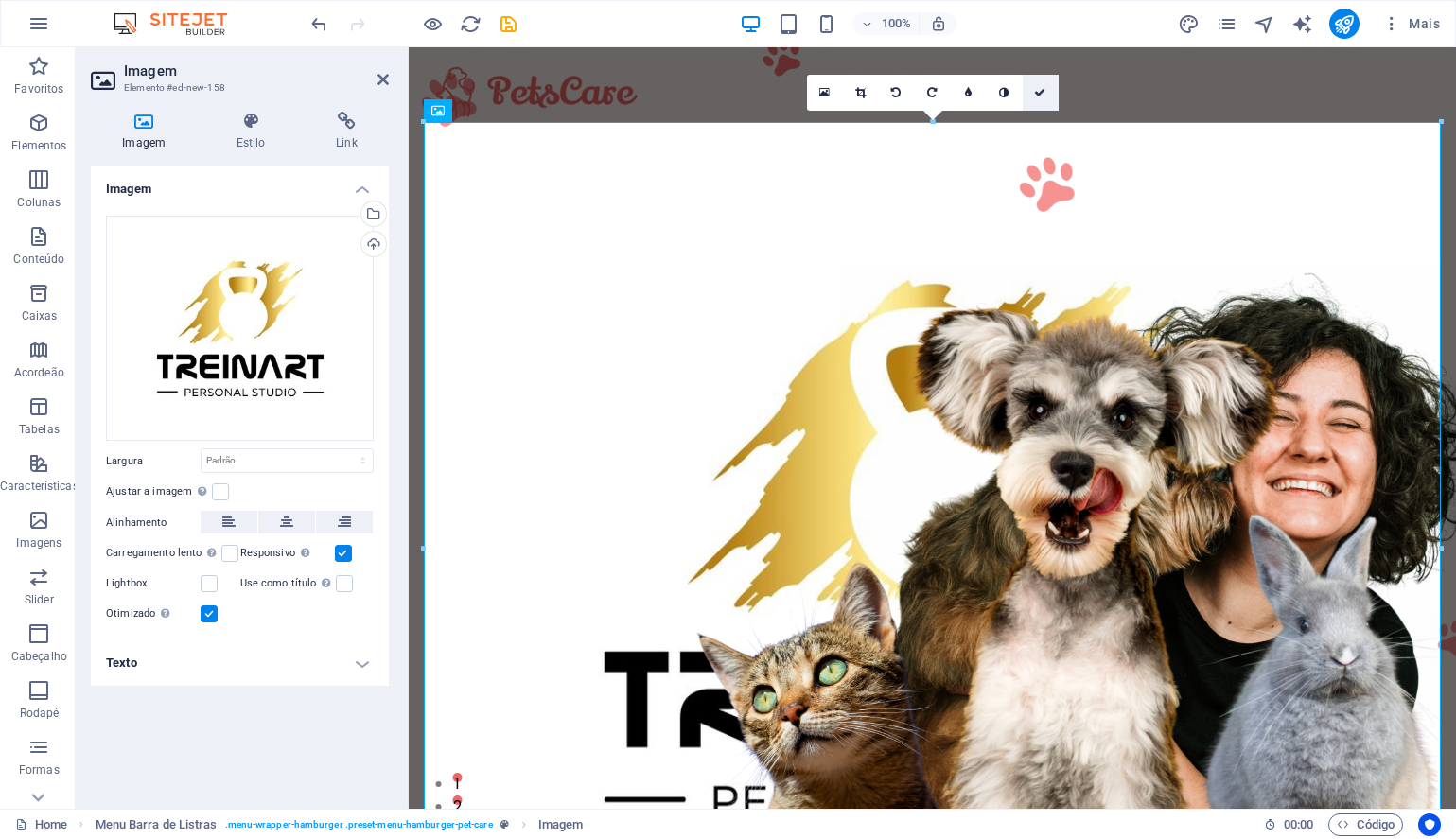
click at [1043, 90] on icon at bounding box center [1040, 93] width 12 height 12
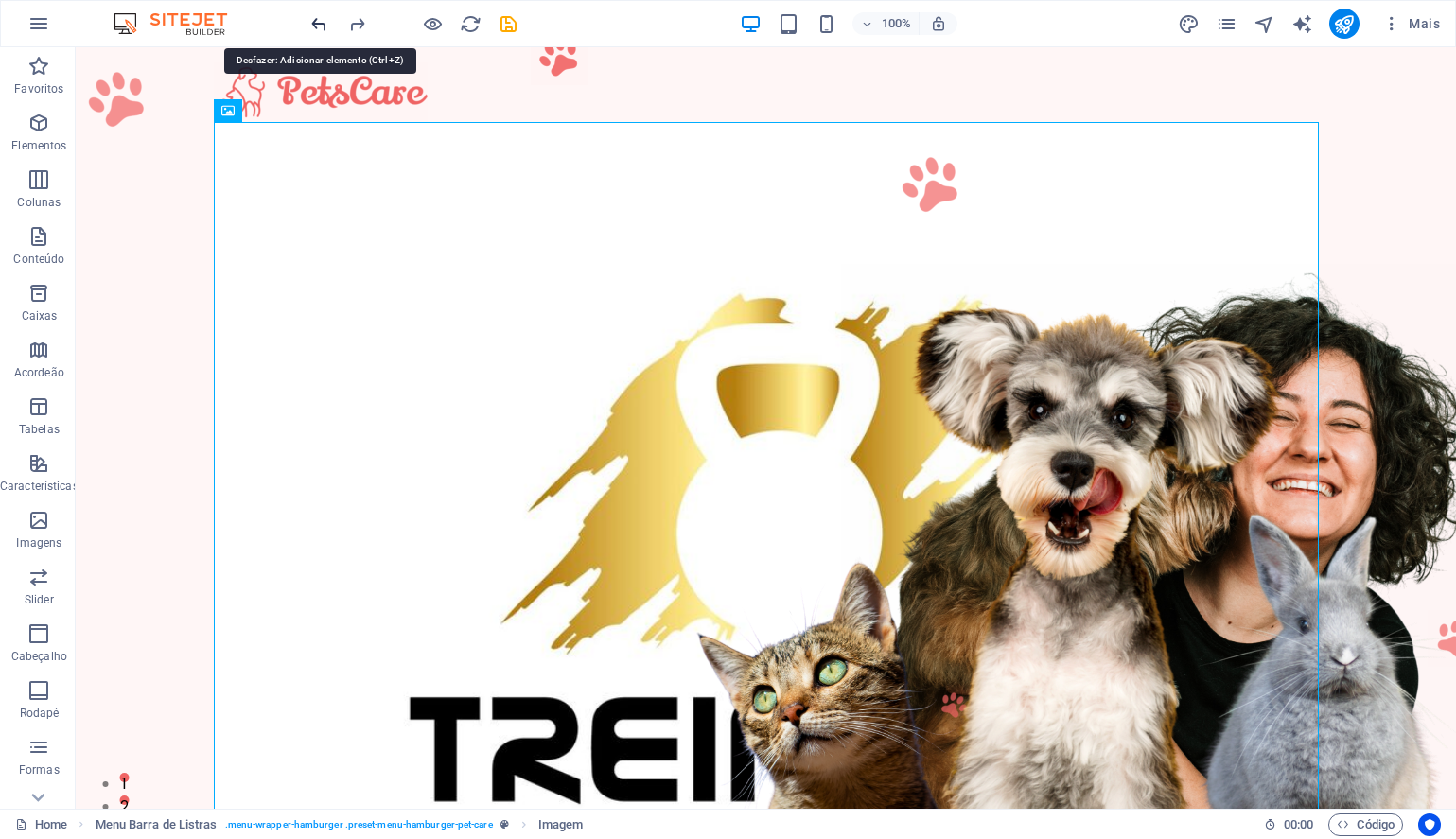
click at [320, 25] on icon "undo" at bounding box center [319, 24] width 21 height 21
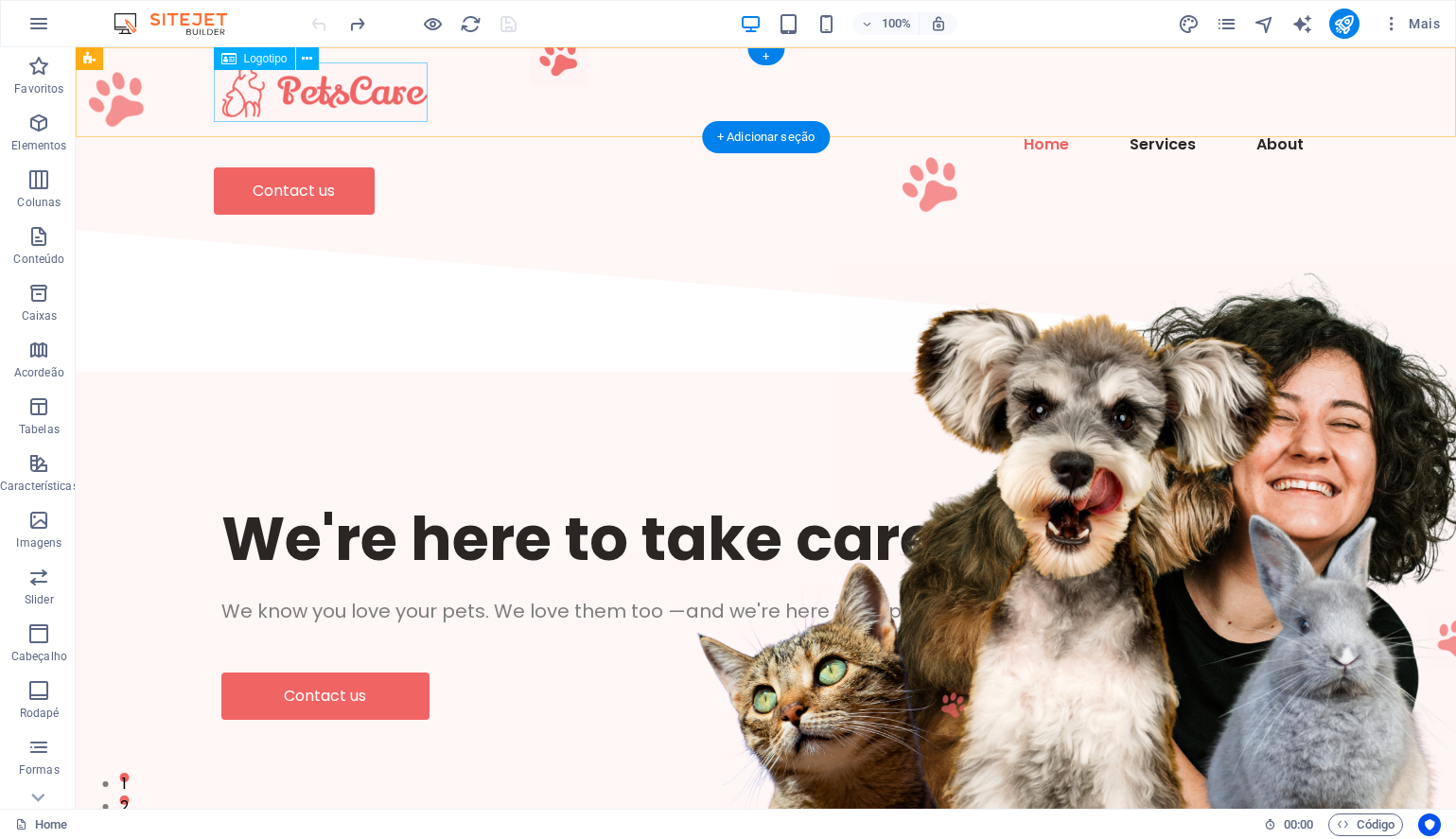
click at [328, 89] on div at bounding box center [765, 91] width 1105 height 59
select select "px"
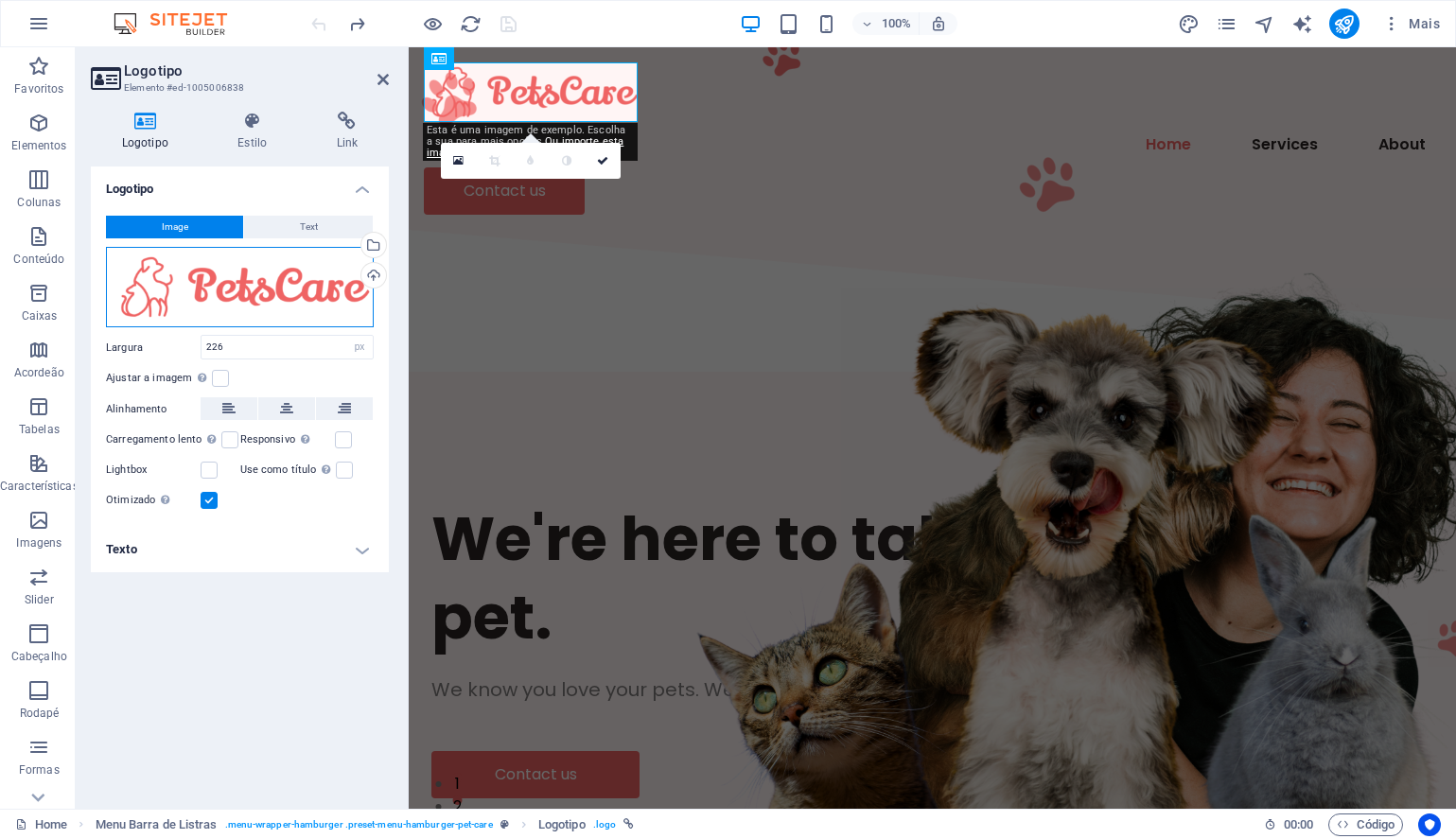
click at [287, 288] on div "Arraste os arquivos aqui, clique para escolher os arquivos ou selecione os arqu…" at bounding box center [240, 287] width 268 height 81
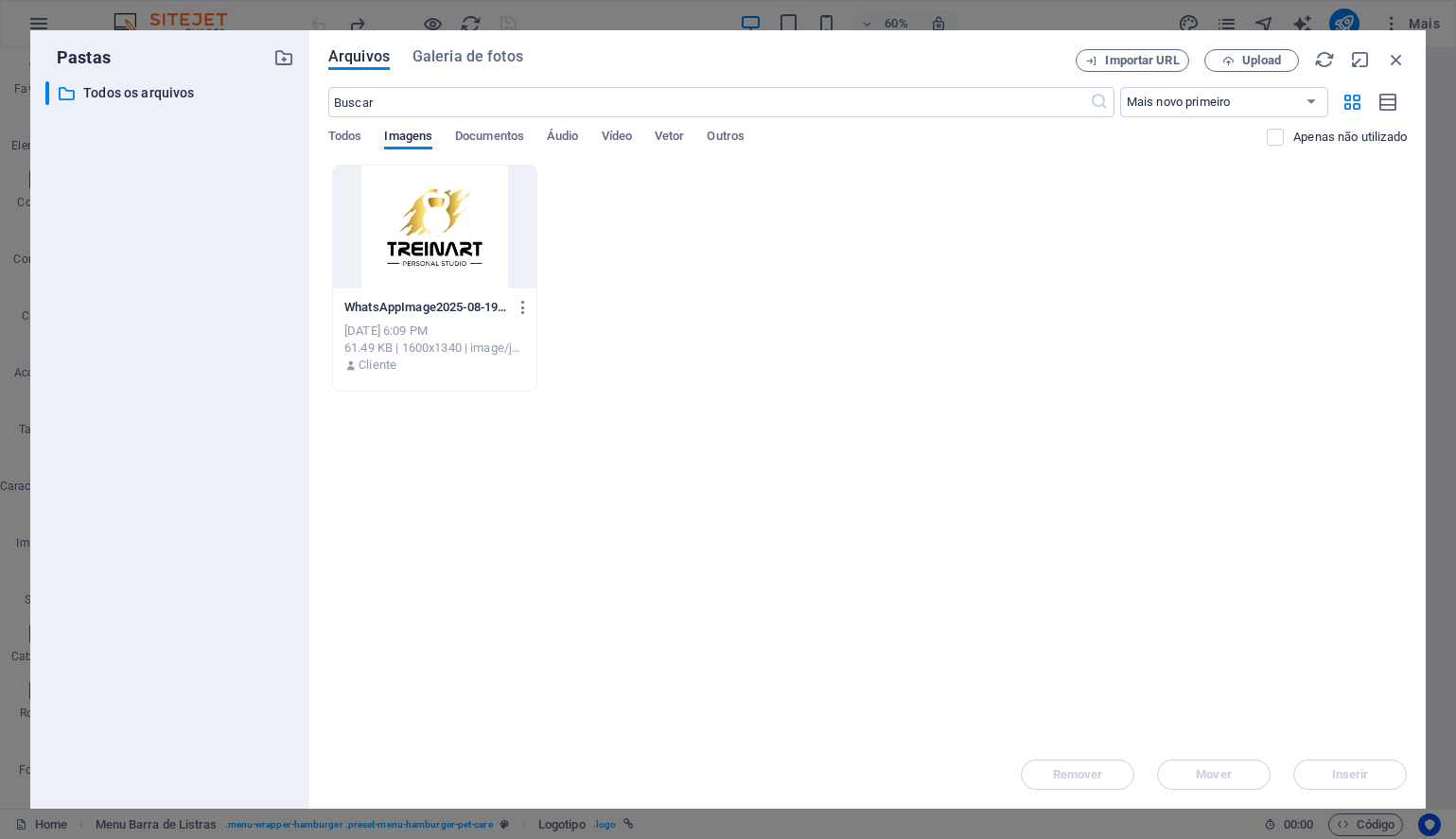
click at [410, 240] on div at bounding box center [435, 227] width 204 height 123
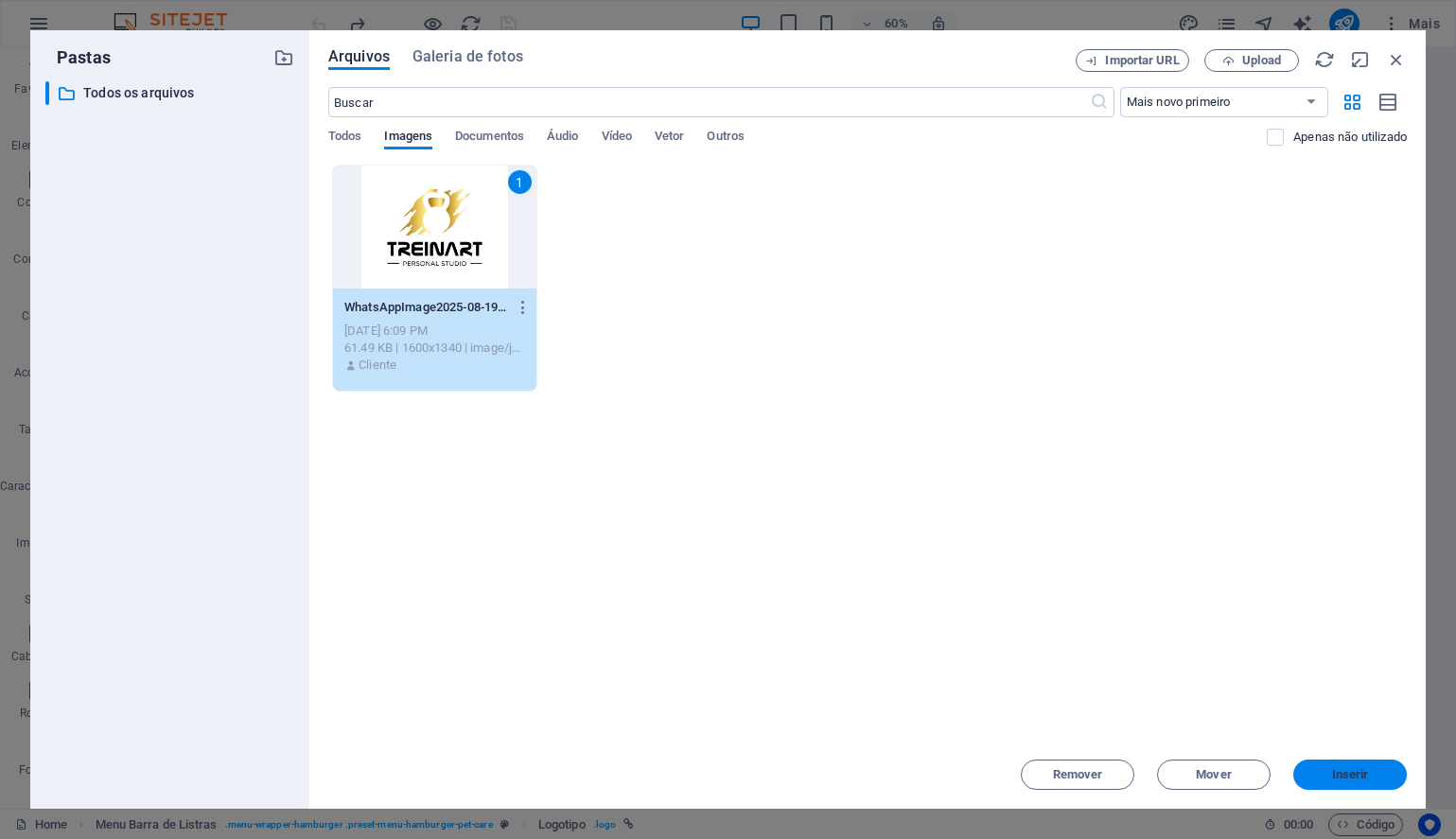
click at [1347, 772] on span "Inserir" at bounding box center [1350, 775] width 37 height 12
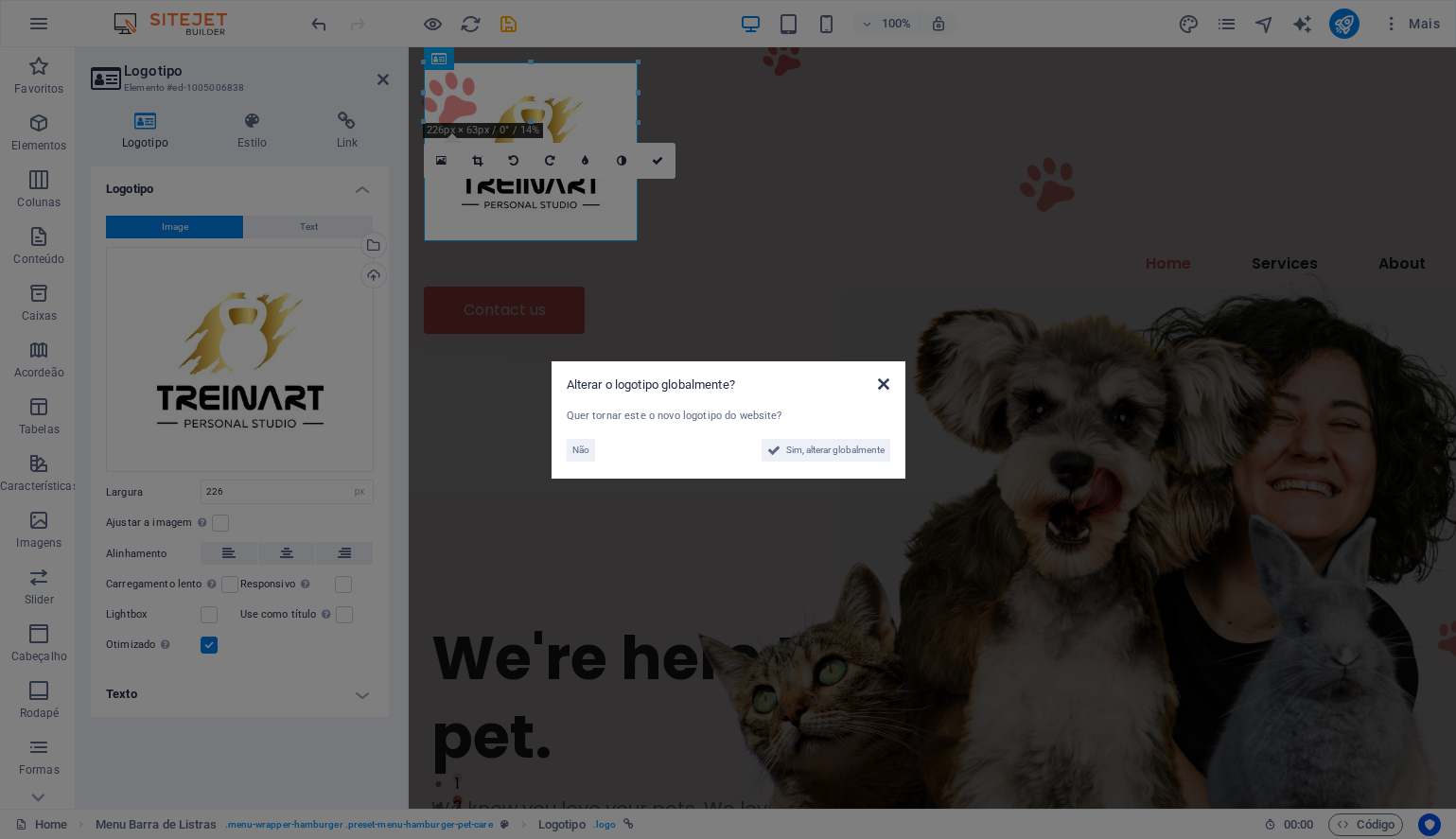
click at [883, 380] on icon at bounding box center [884, 384] width 12 height 16
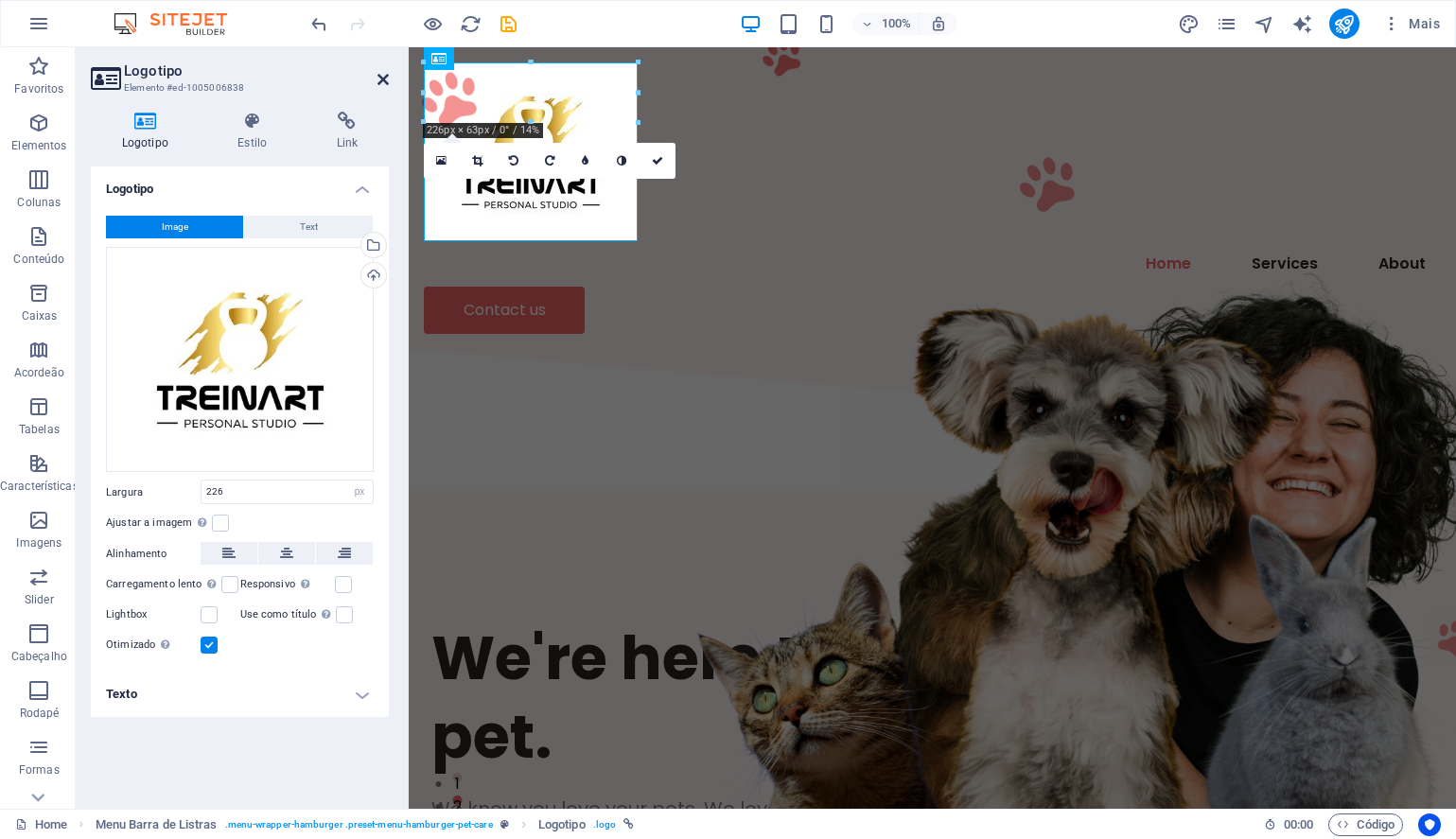
click at [382, 76] on icon at bounding box center [383, 80] width 12 height 16
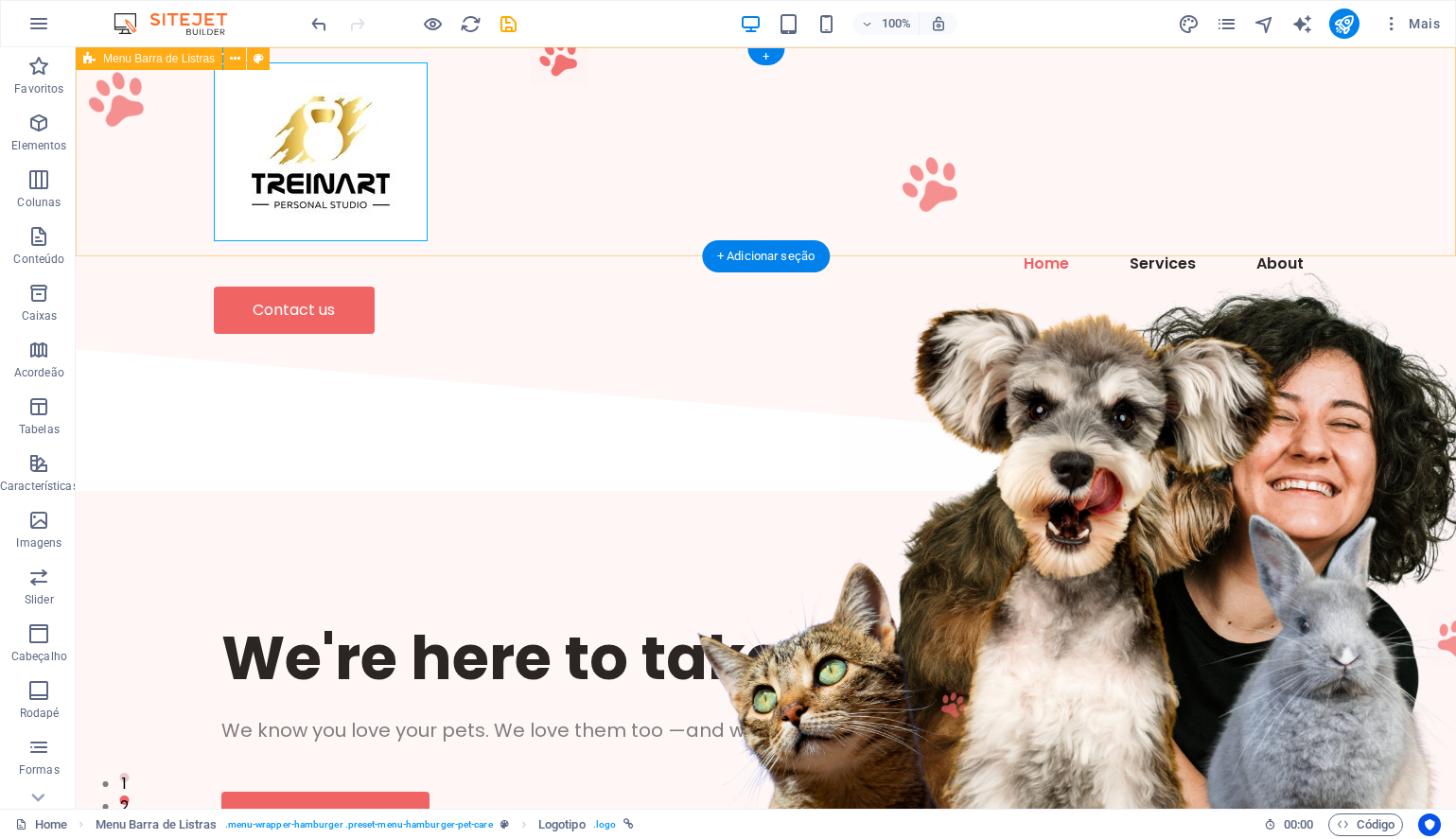
click at [512, 209] on div "Menu Home Services About Contact us" at bounding box center [765, 198] width 1380 height 302
click at [154, 185] on div "Menu Home Services About Contact us" at bounding box center [765, 198] width 1380 height 302
select select "header"
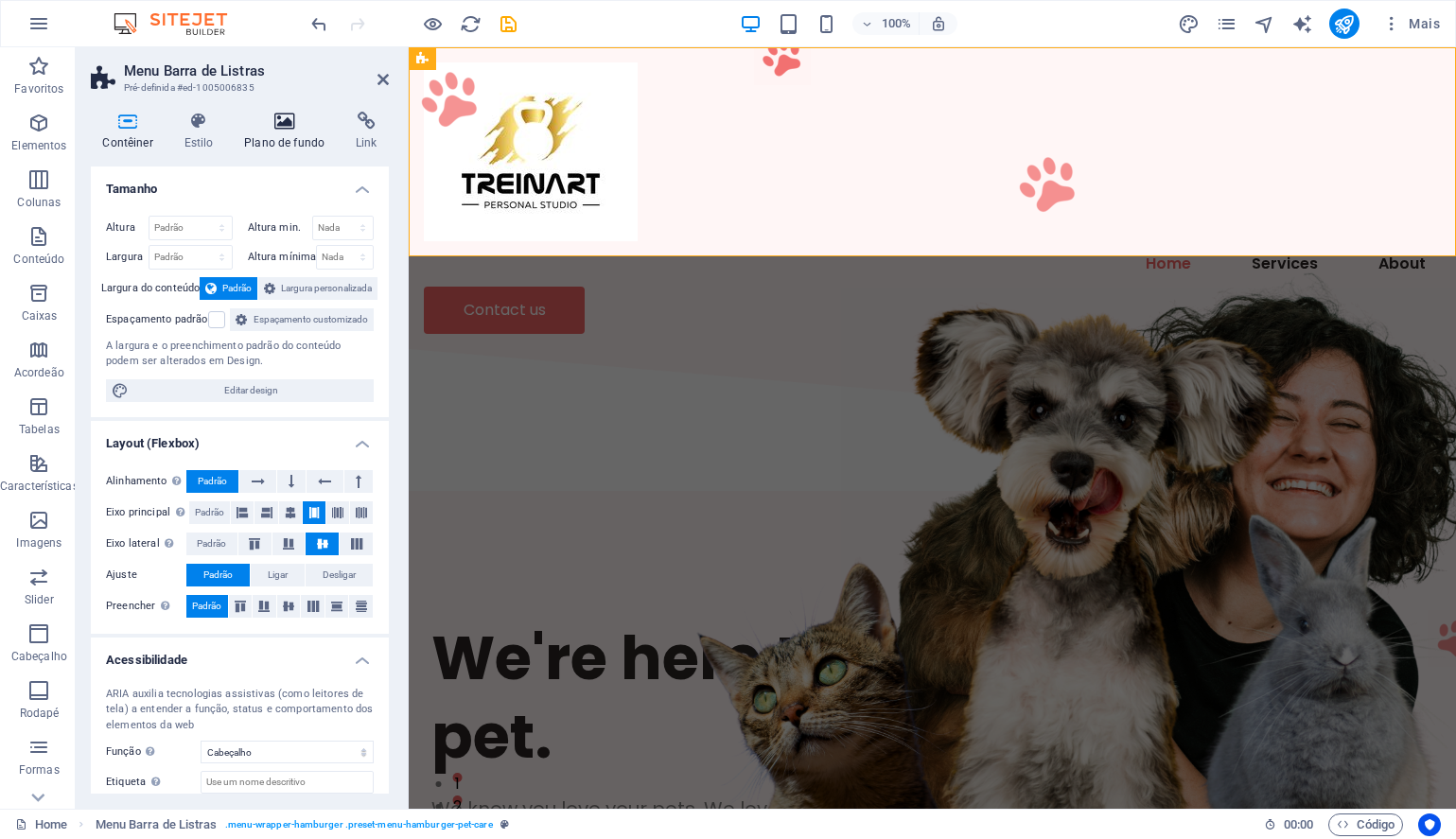
click at [290, 123] on icon at bounding box center [284, 121] width 104 height 19
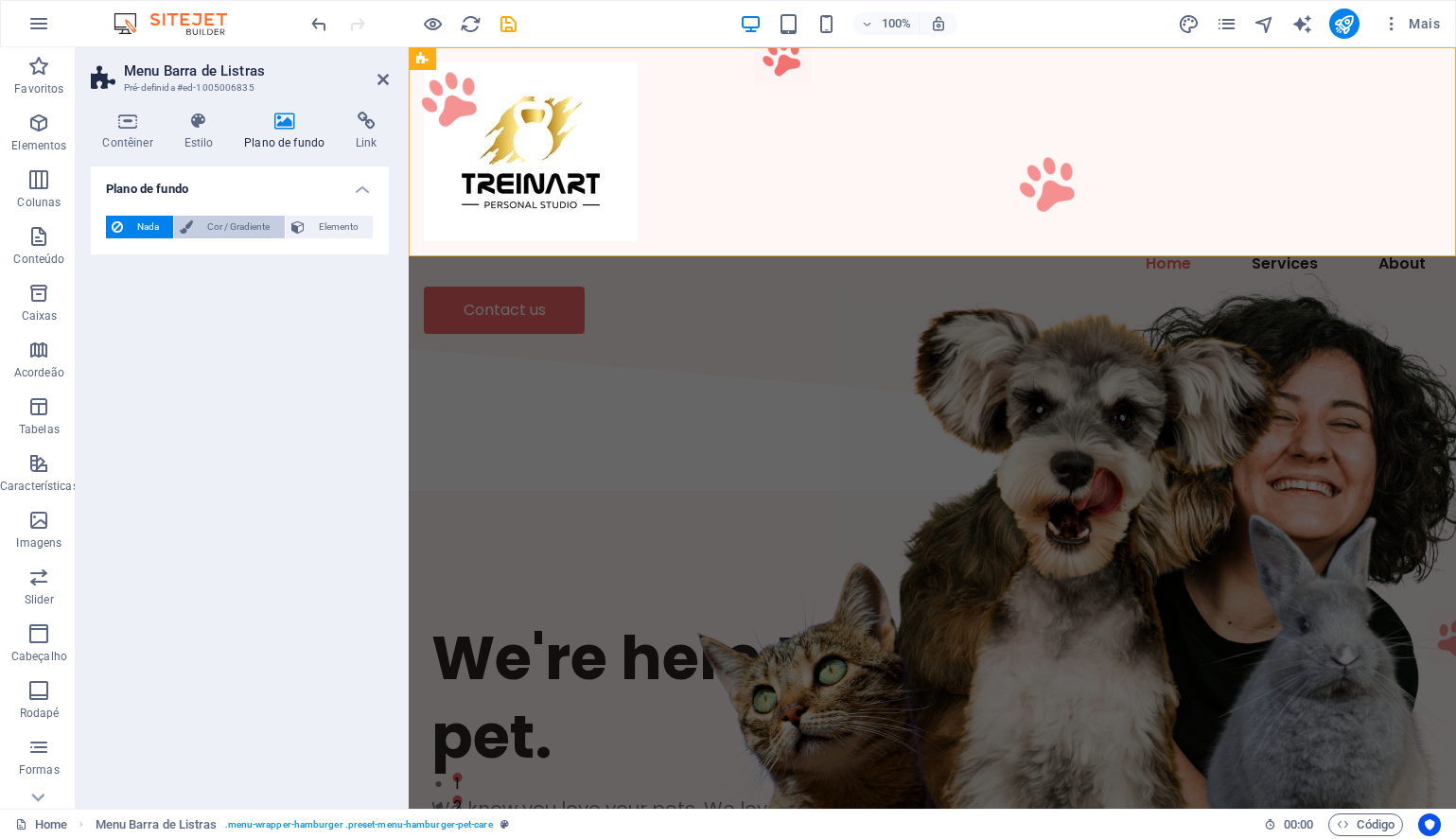
click at [225, 229] on span "Cor / Gradiente" at bounding box center [239, 226] width 80 height 22
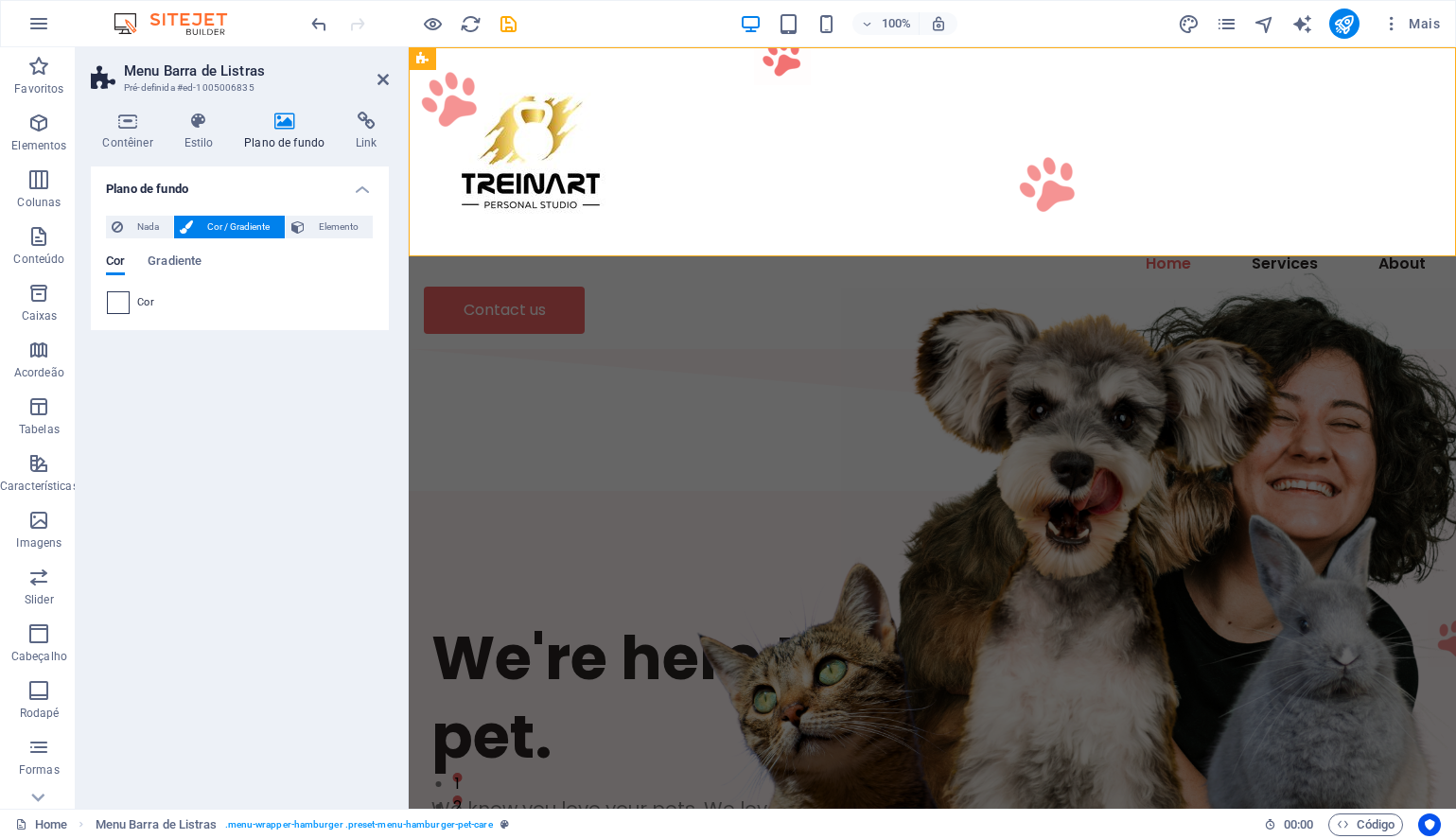
click at [120, 298] on span at bounding box center [117, 302] width 20 height 20
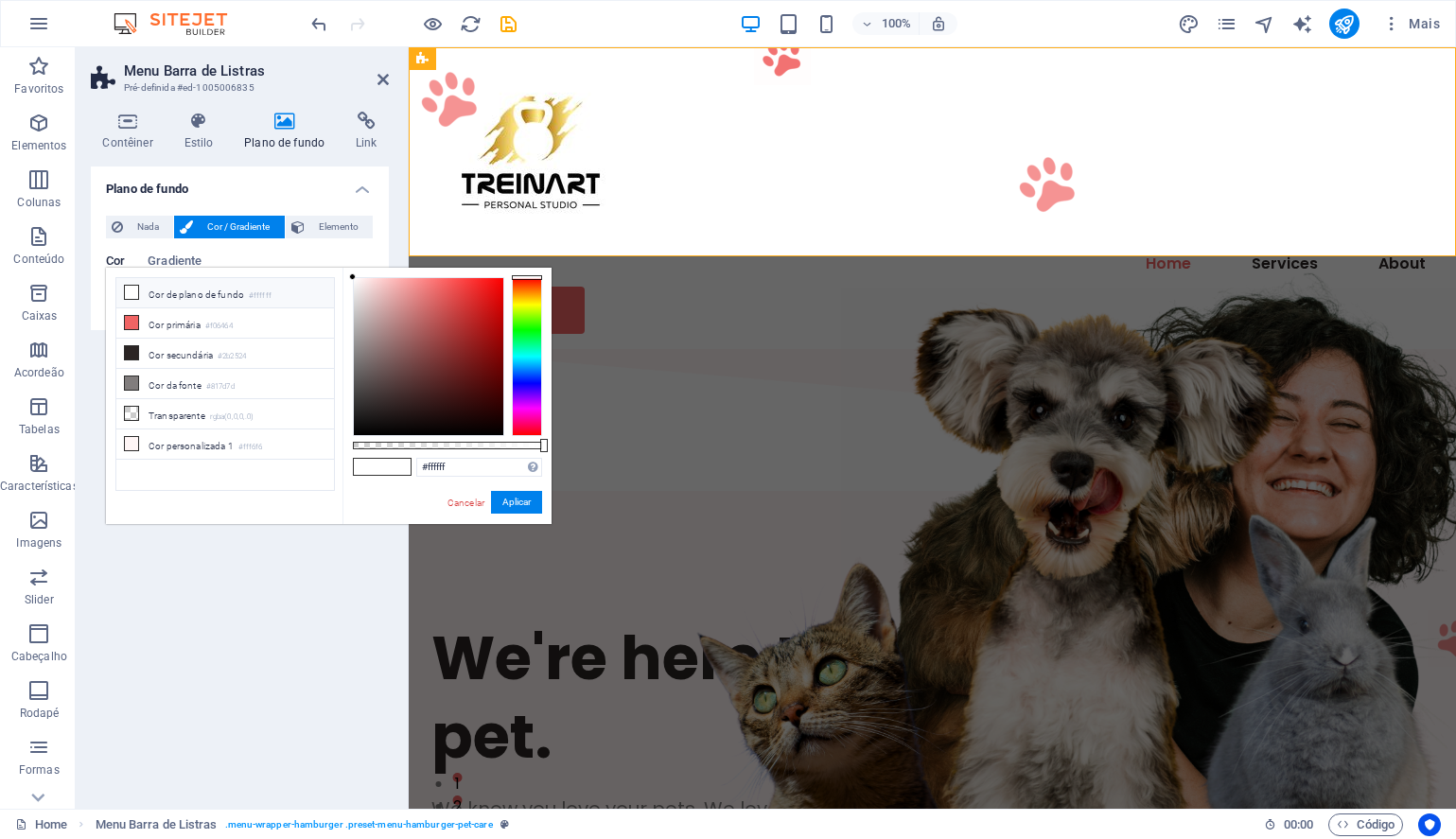
click at [132, 292] on icon at bounding box center [132, 292] width 14 height 14
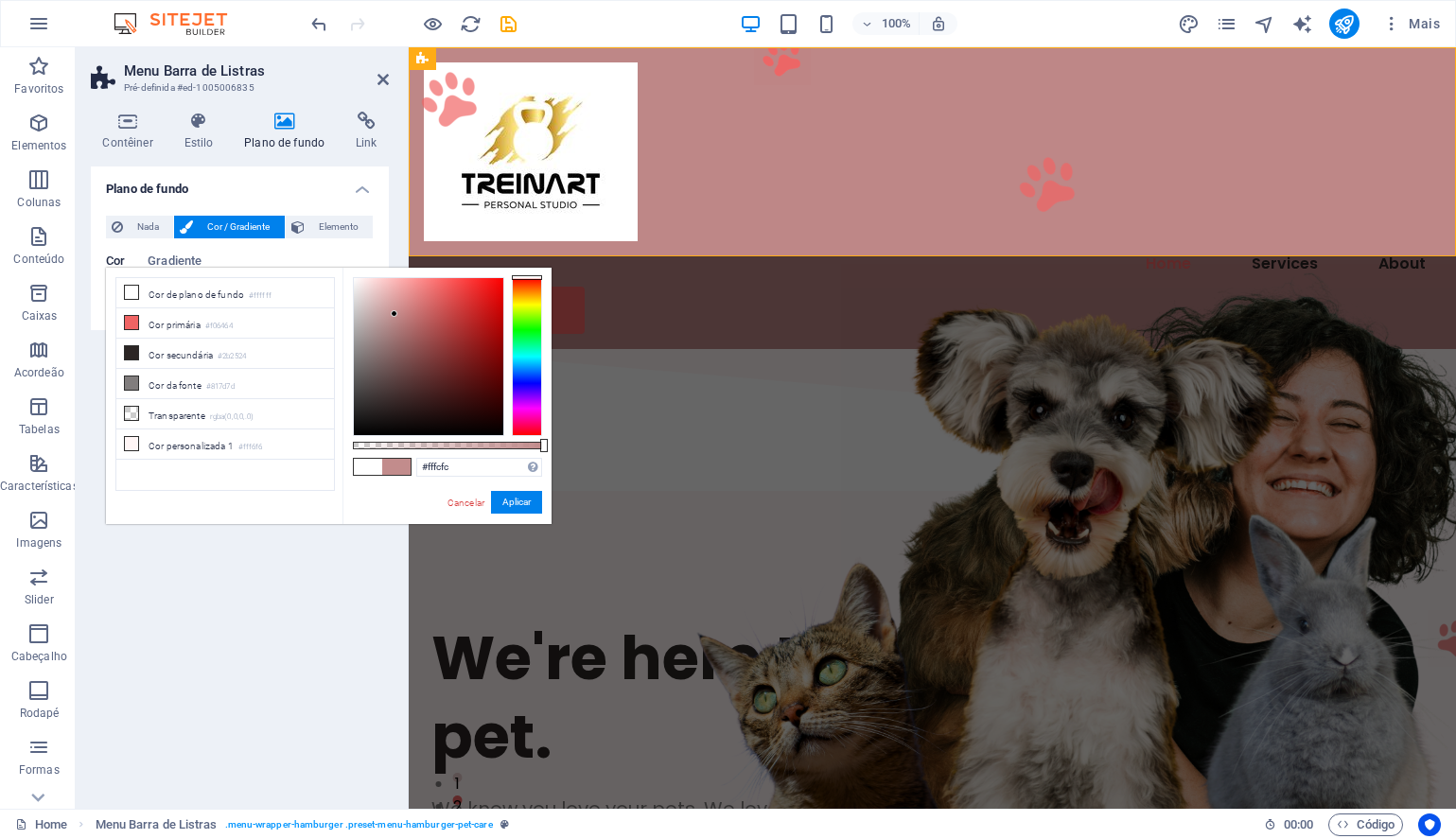
type input "#ffffff"
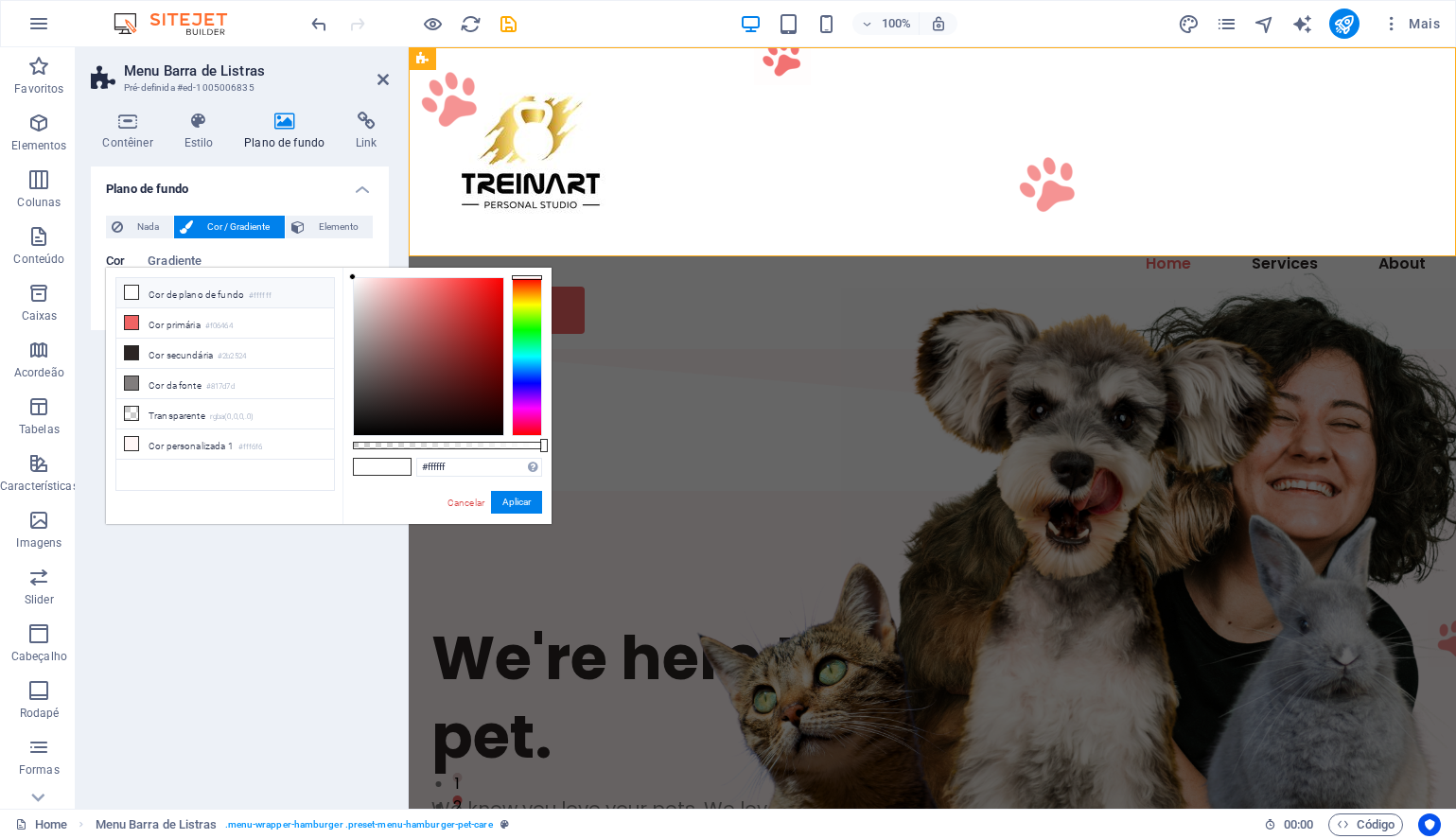
drag, startPoint x: 488, startPoint y: 335, endPoint x: 336, endPoint y: 239, distance: 179.8
click at [336, 239] on body "[DOMAIN_NAME] Home Favoritos Elementos Colunas Conteúdo Caixas Acordeão Tabelas…" at bounding box center [728, 419] width 1456 height 839
click at [514, 504] on button "Aplicar" at bounding box center [516, 501] width 51 height 22
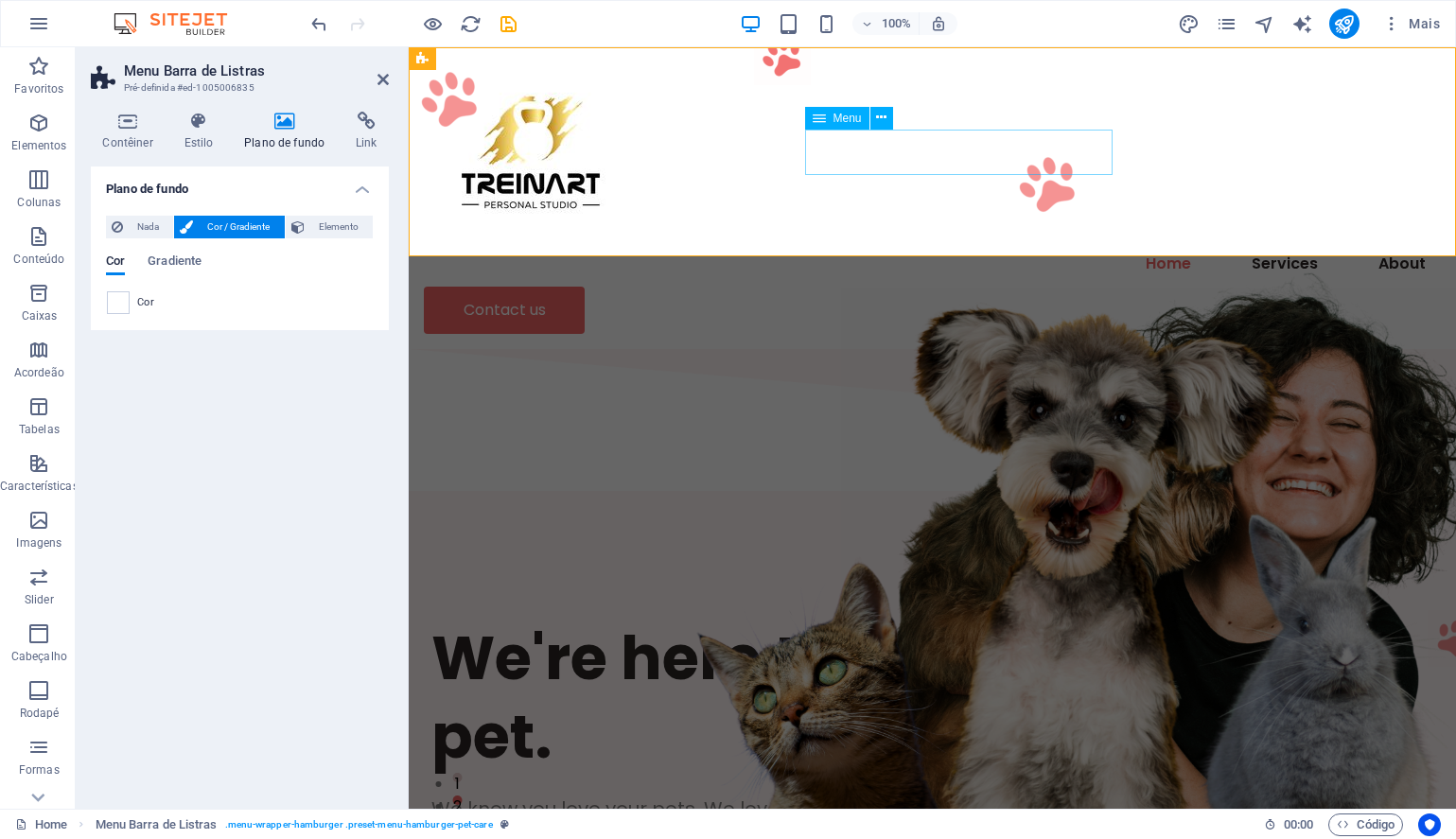
click at [832, 242] on nav "Home Services About" at bounding box center [932, 264] width 1017 height 46
click at [845, 242] on nav "Home Services About" at bounding box center [932, 264] width 1017 height 46
select select
select select "2"
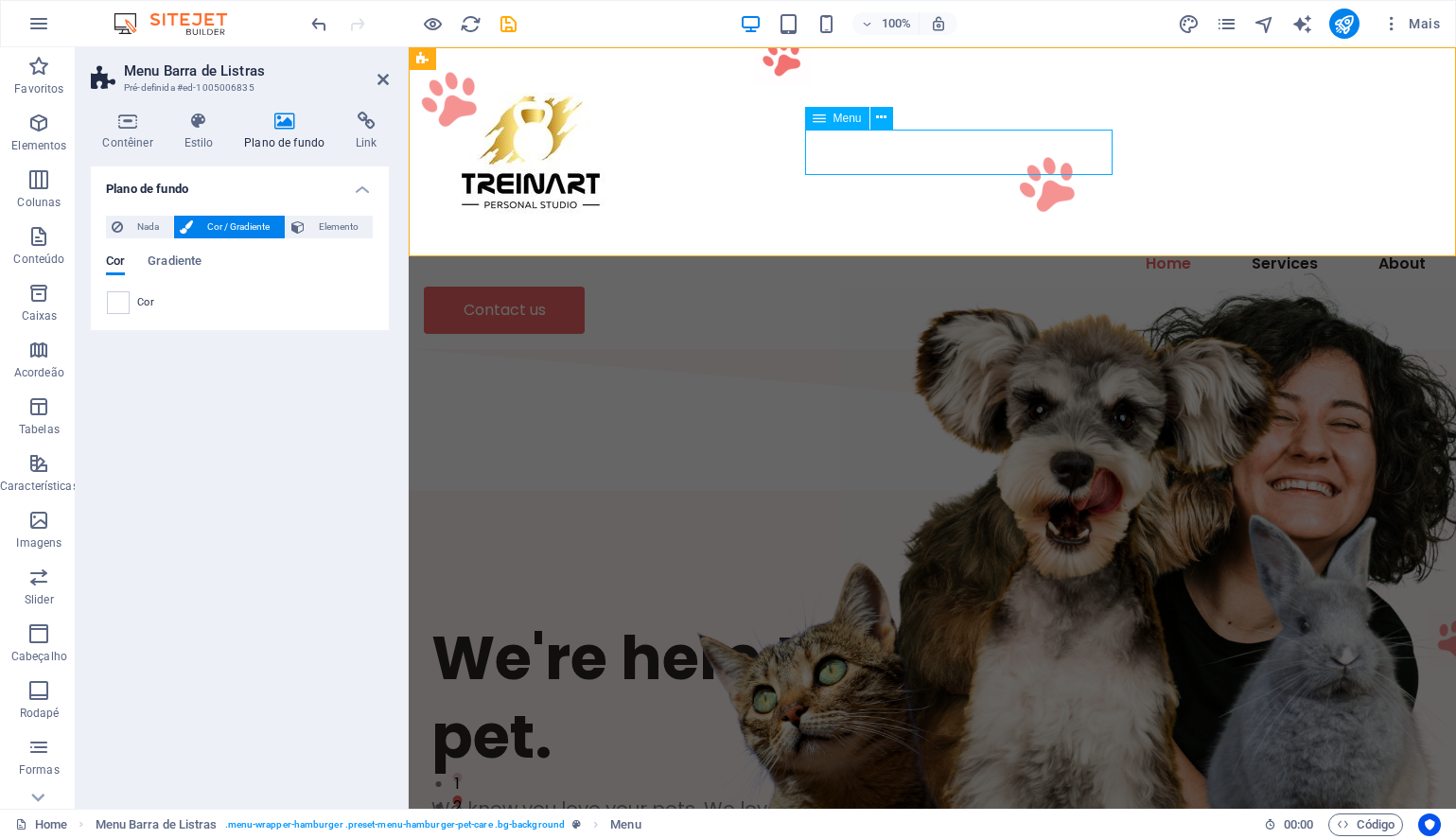
select select
select select "1"
select select
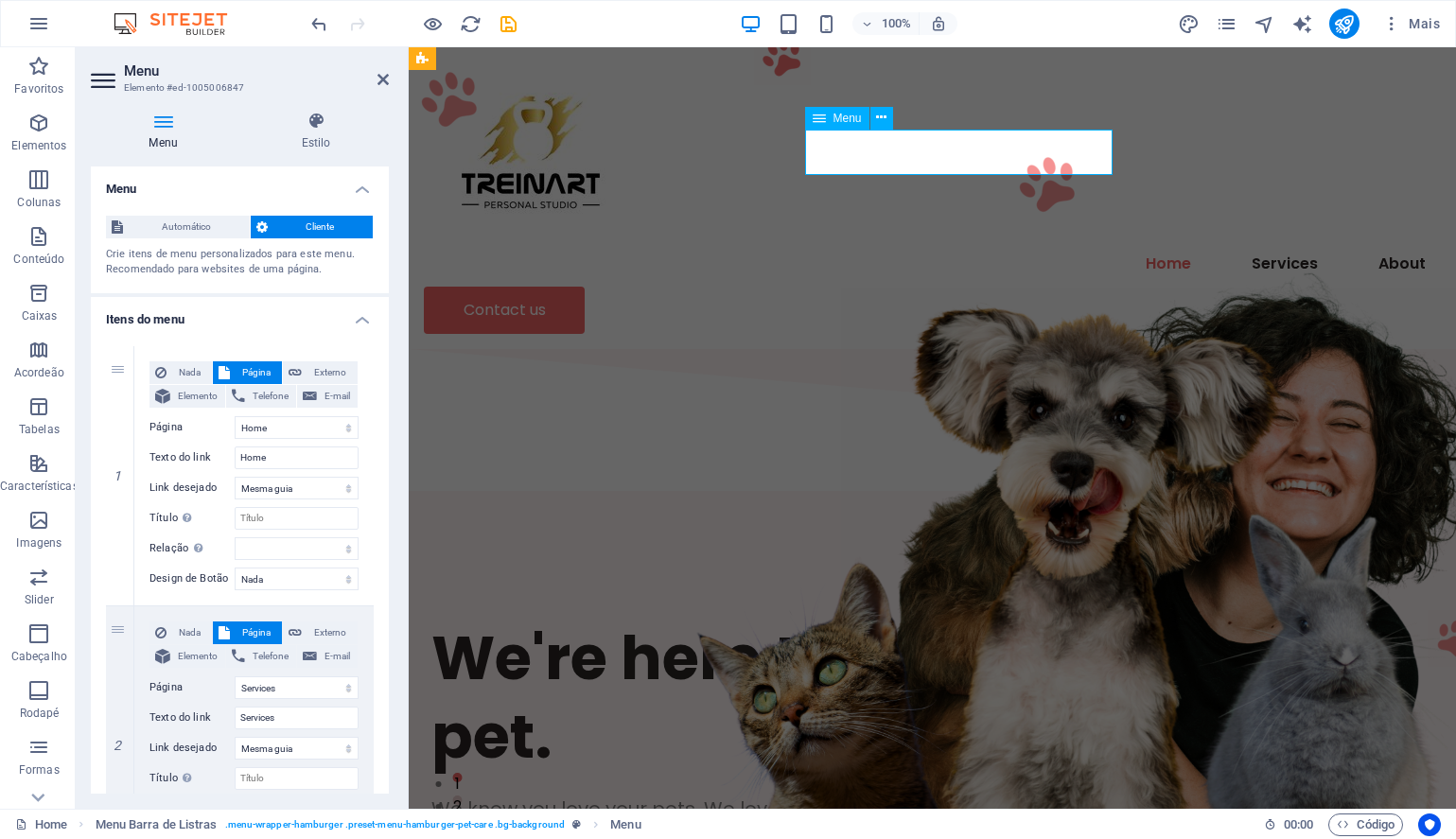
click at [942, 242] on nav "Home Services About" at bounding box center [932, 264] width 1017 height 46
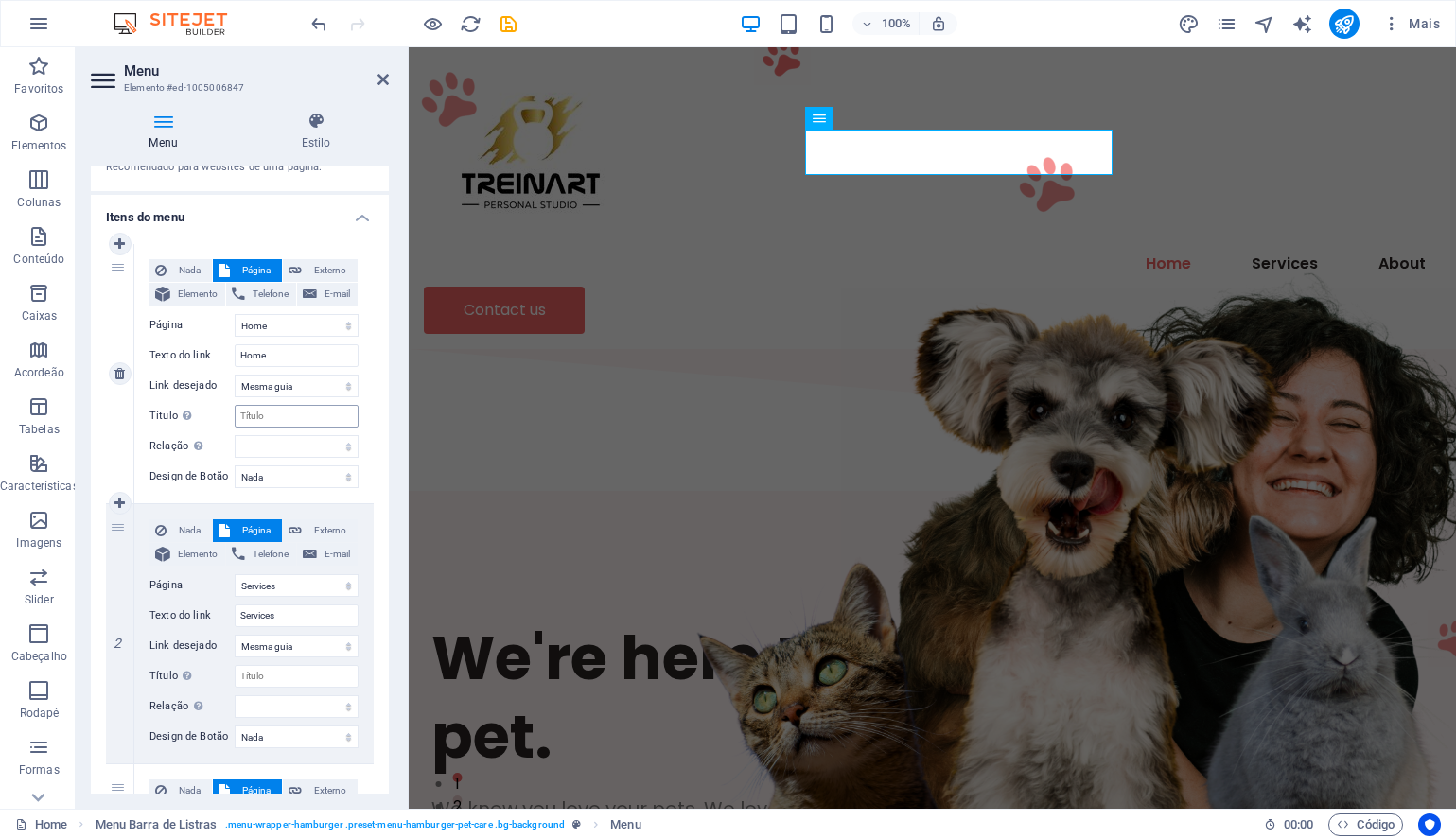
scroll to position [105, 0]
click at [279, 613] on input "Services" at bounding box center [297, 612] width 124 height 22
click at [276, 581] on select "Home About Services Contact Legal Notice Privacy" at bounding box center [297, 582] width 124 height 22
click at [235, 571] on select "Home About Services Contact Legal Notice Privacy" at bounding box center [297, 582] width 124 height 22
click at [277, 611] on input "Services" at bounding box center [297, 612] width 124 height 22
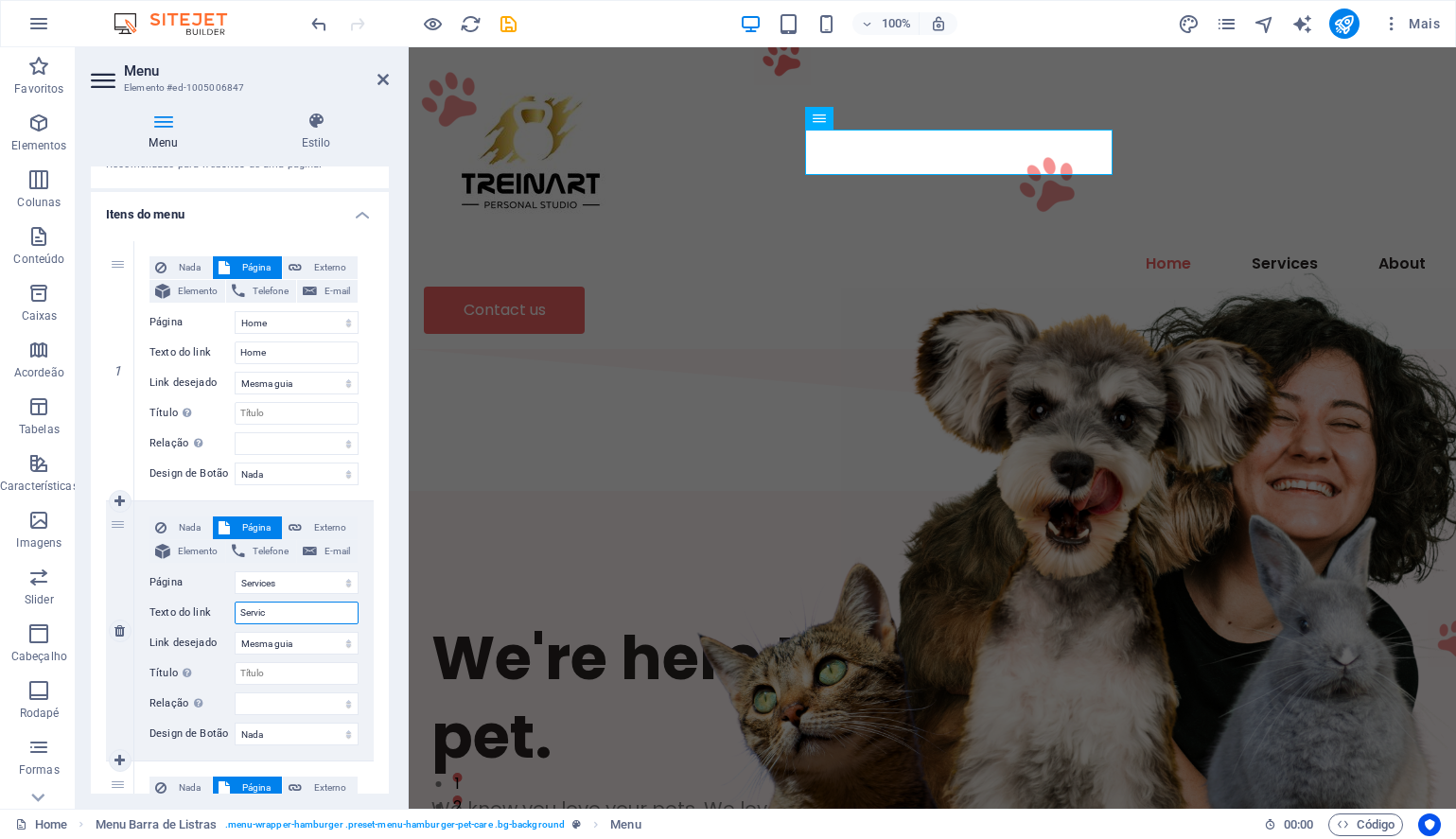
type input "Servi"
select select
type input "Serviços"
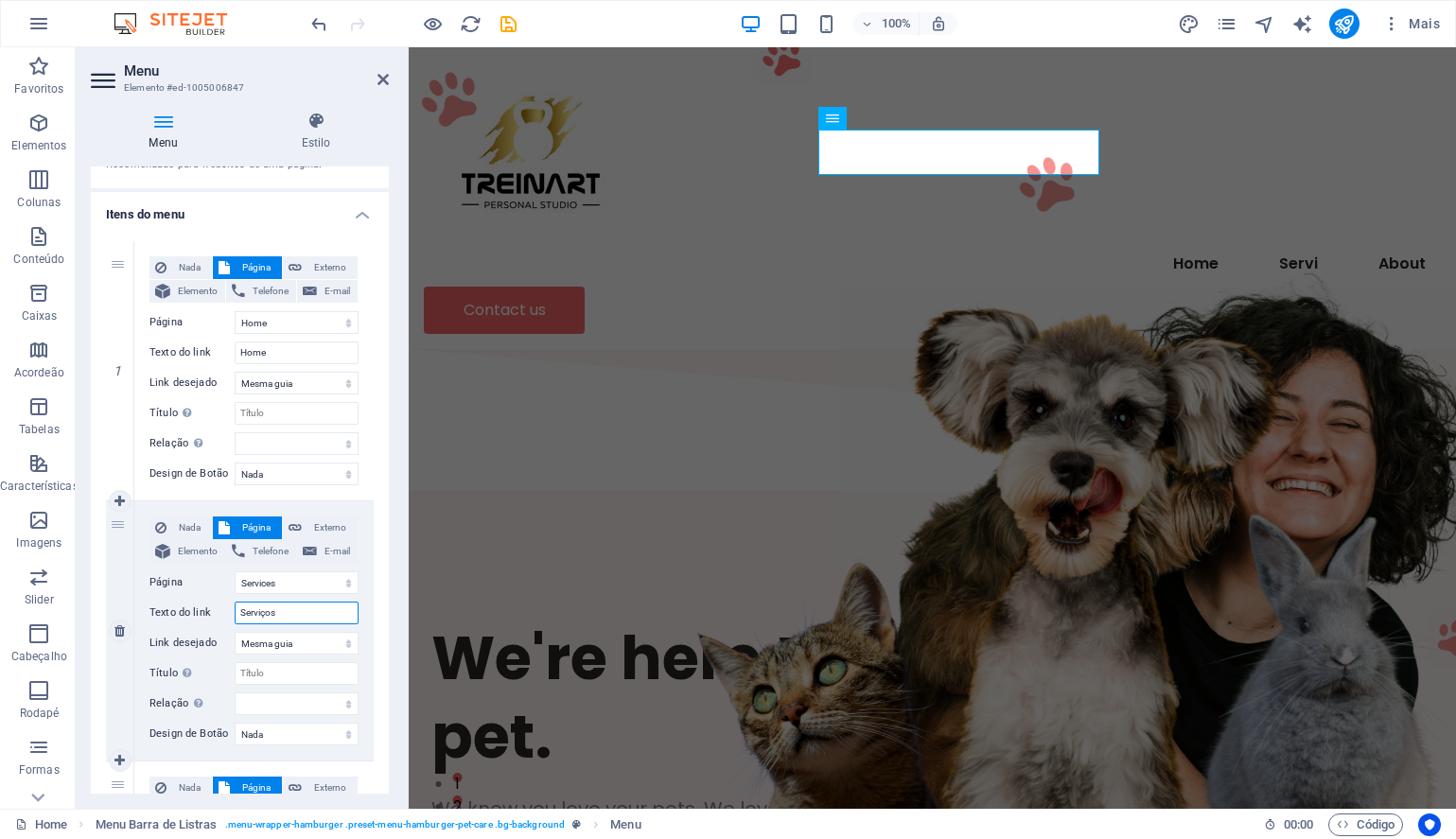
select select
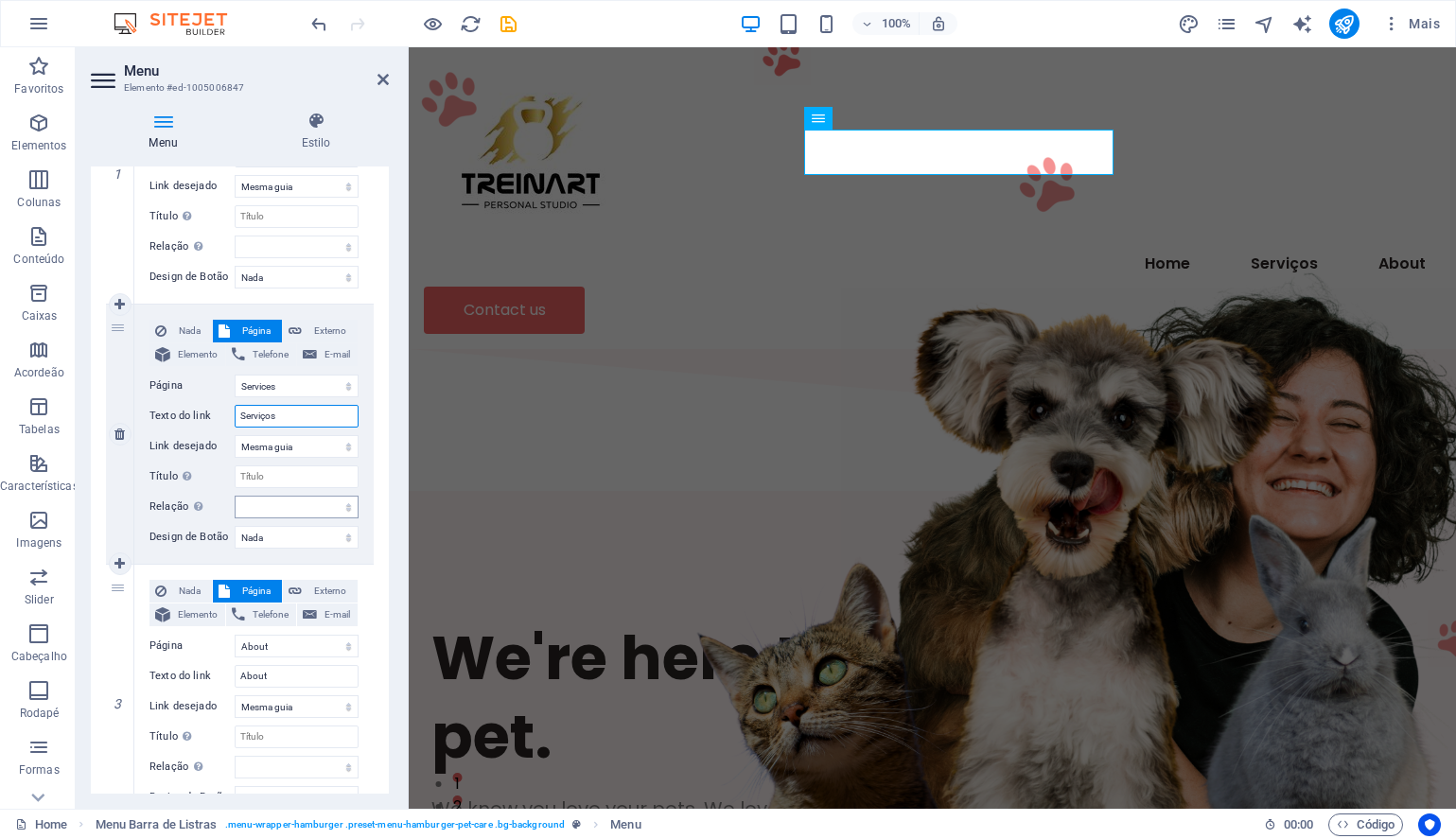
scroll to position [317, 0]
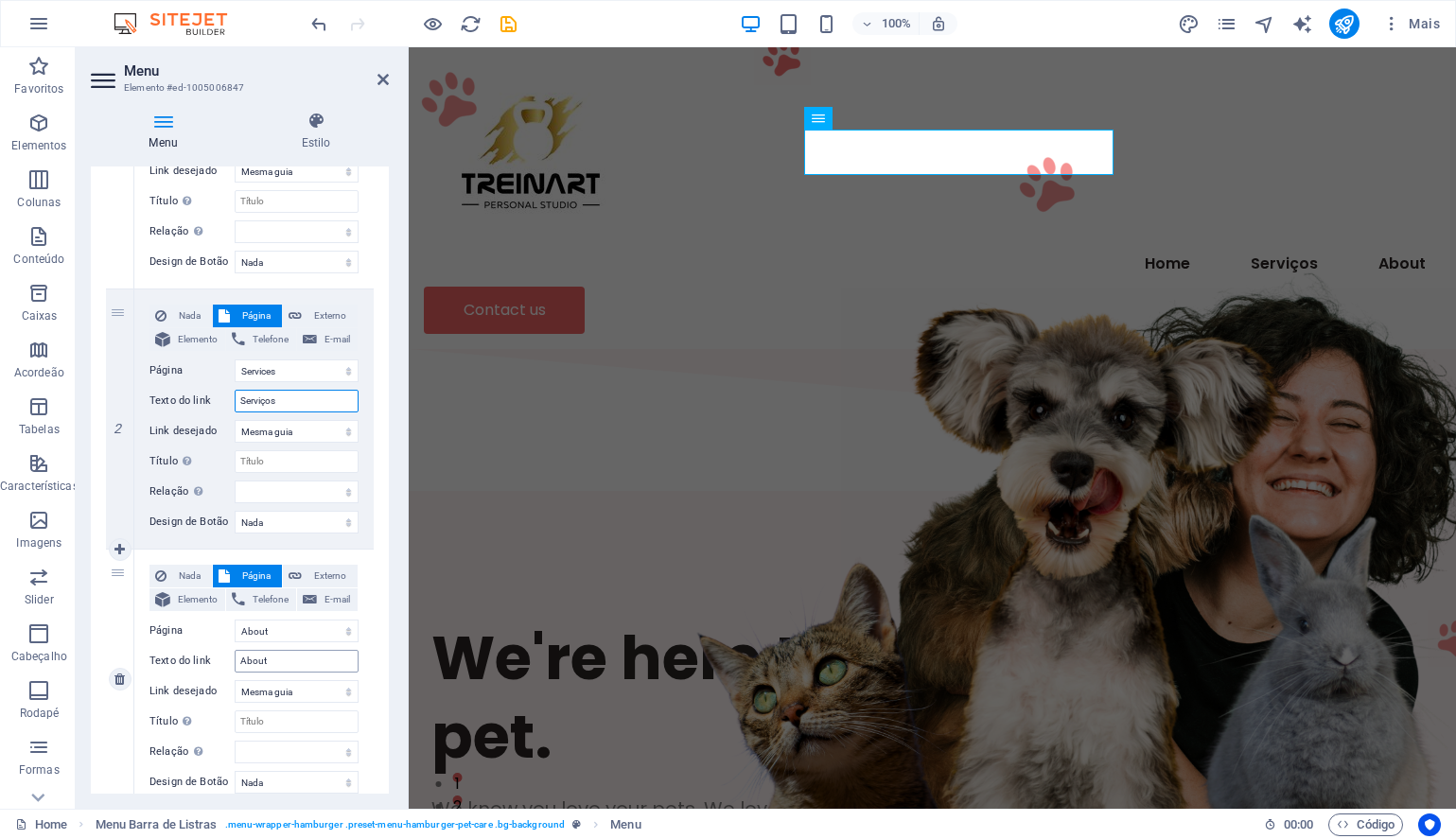
type input "Serviços"
click at [267, 662] on input "About" at bounding box center [297, 661] width 124 height 22
type input "A"
select select
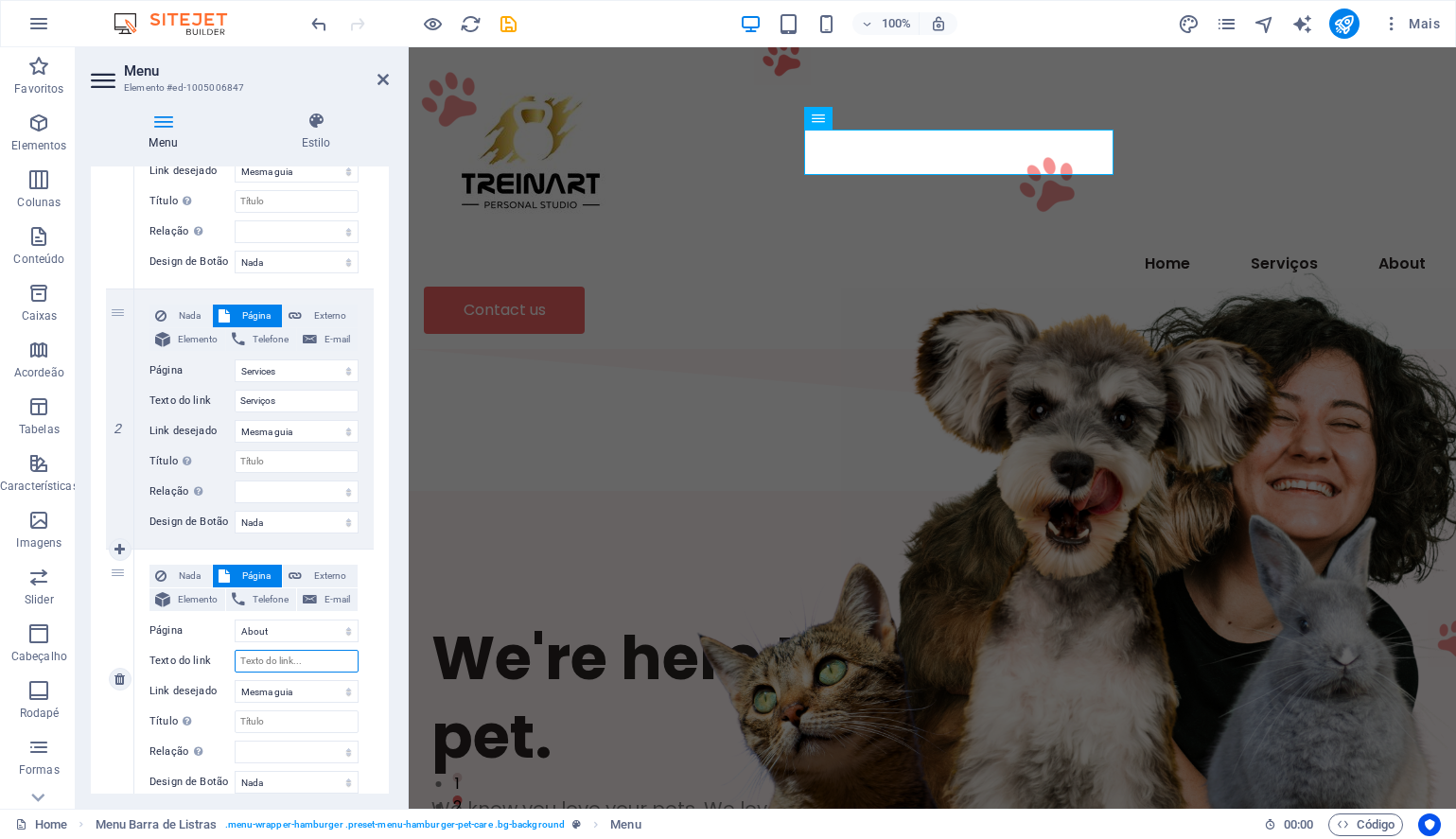
select select
type input "So"
select select
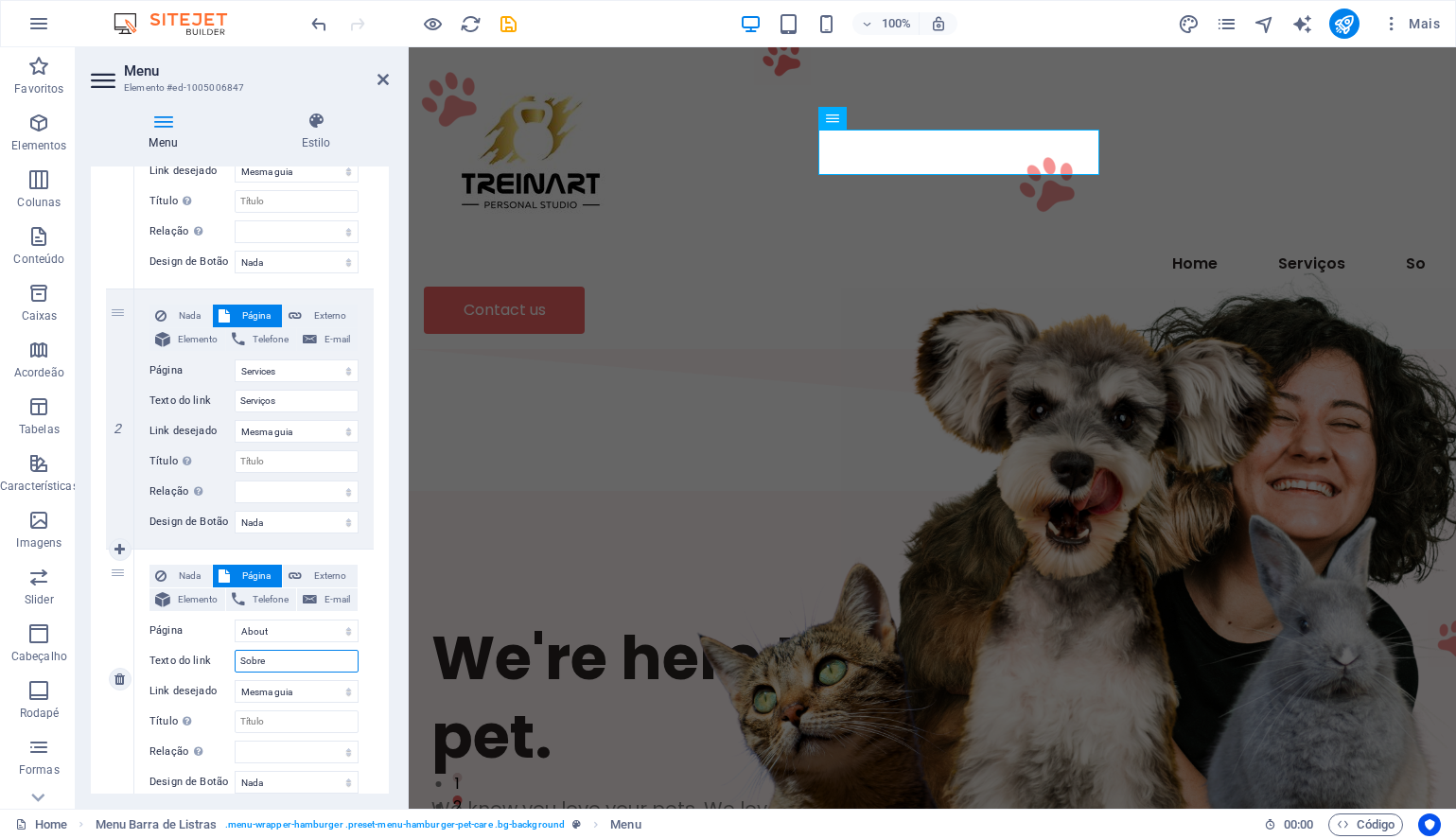
type input "Sobre"
select select
type input "Sobre nós"
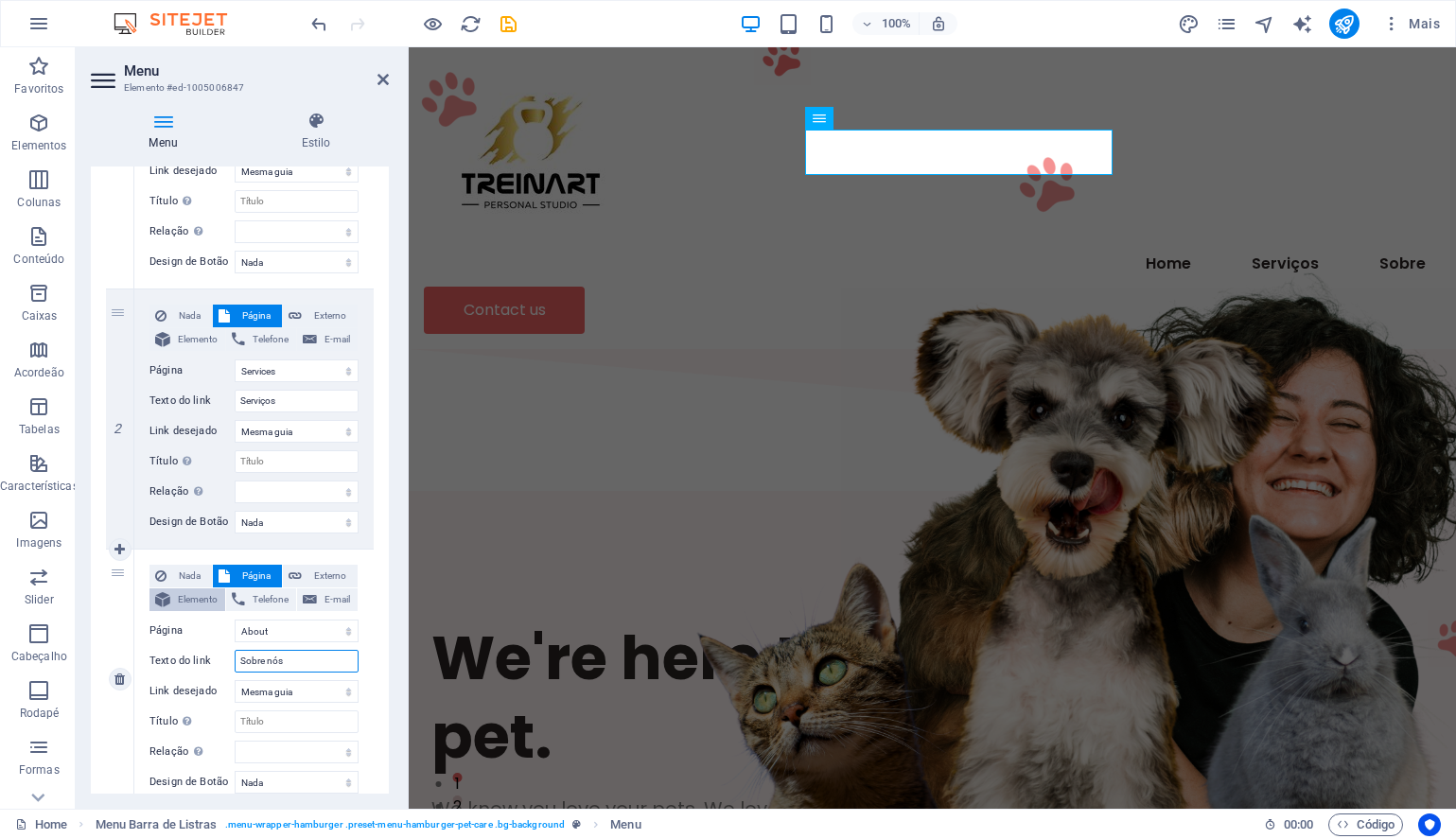
select select
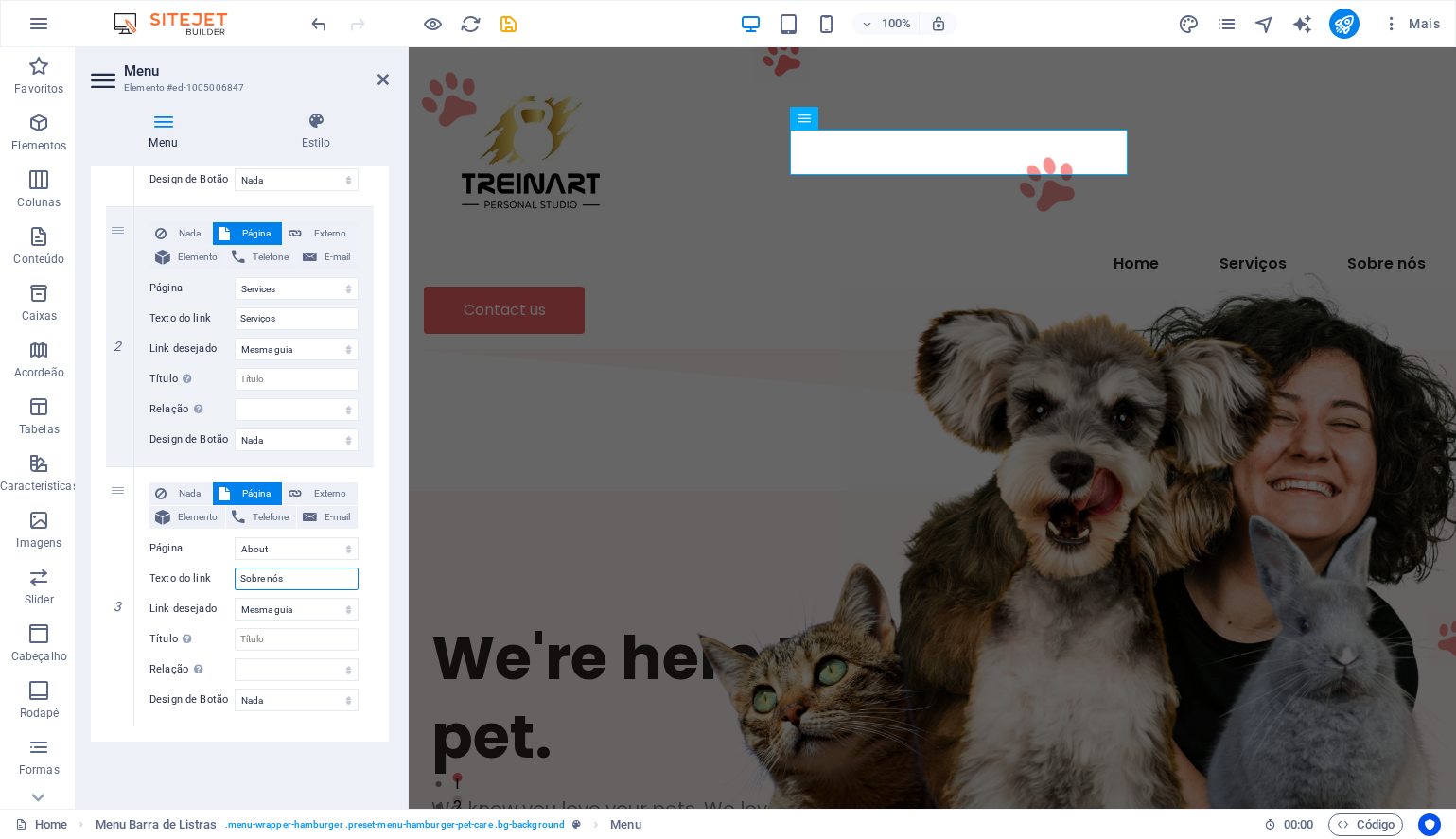
type input "Sobre nós"
click at [256, 773] on div "Menu Automático Cliente Crie itens de menu personalizados para este menu. Recom…" at bounding box center [240, 480] width 298 height 627
click at [670, 192] on div "Menu Home Serviços Sobre nós Contact us" at bounding box center [931, 198] width 1047 height 302
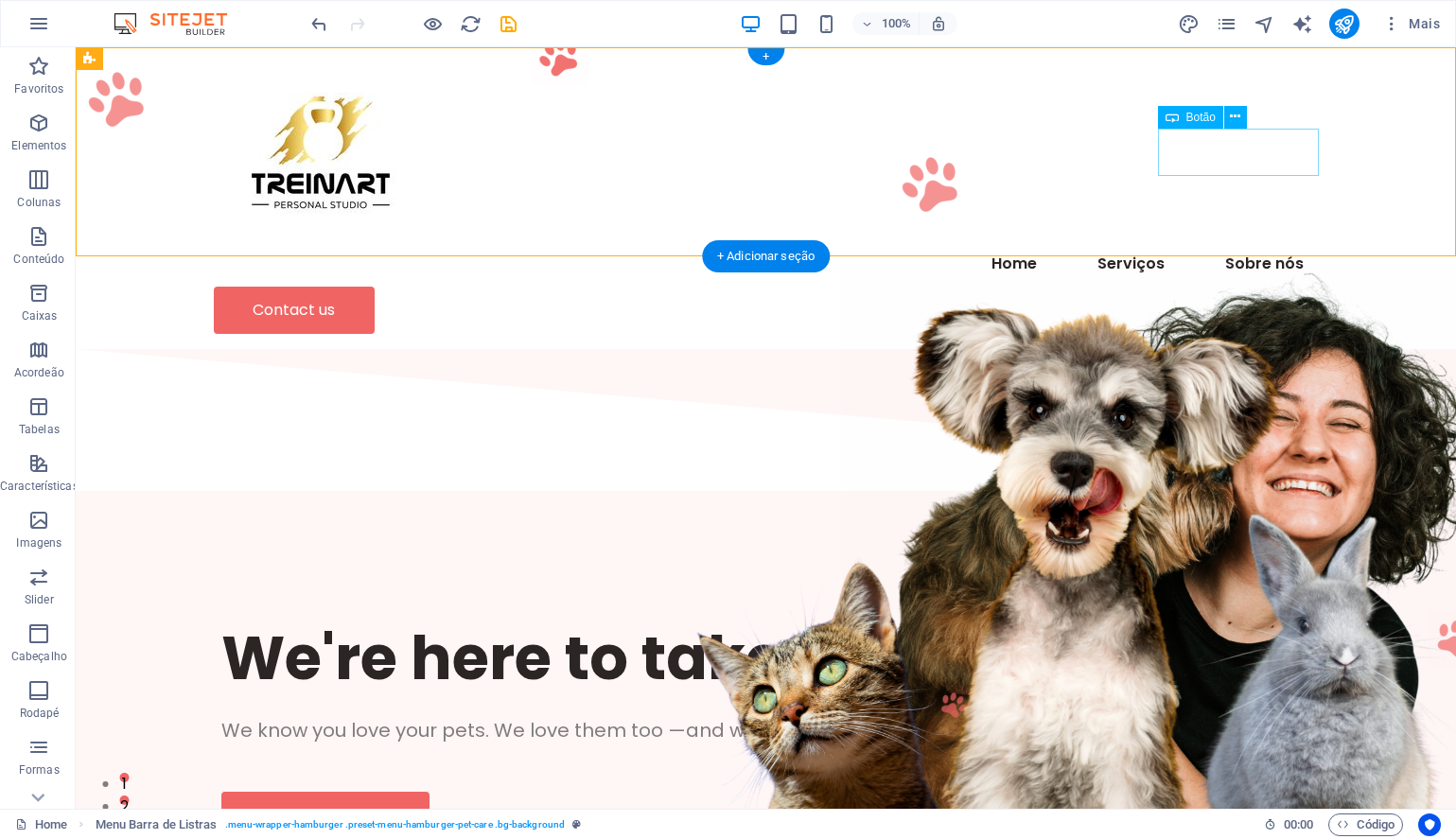
click at [1261, 286] on div "Contact us" at bounding box center [765, 309] width 1105 height 48
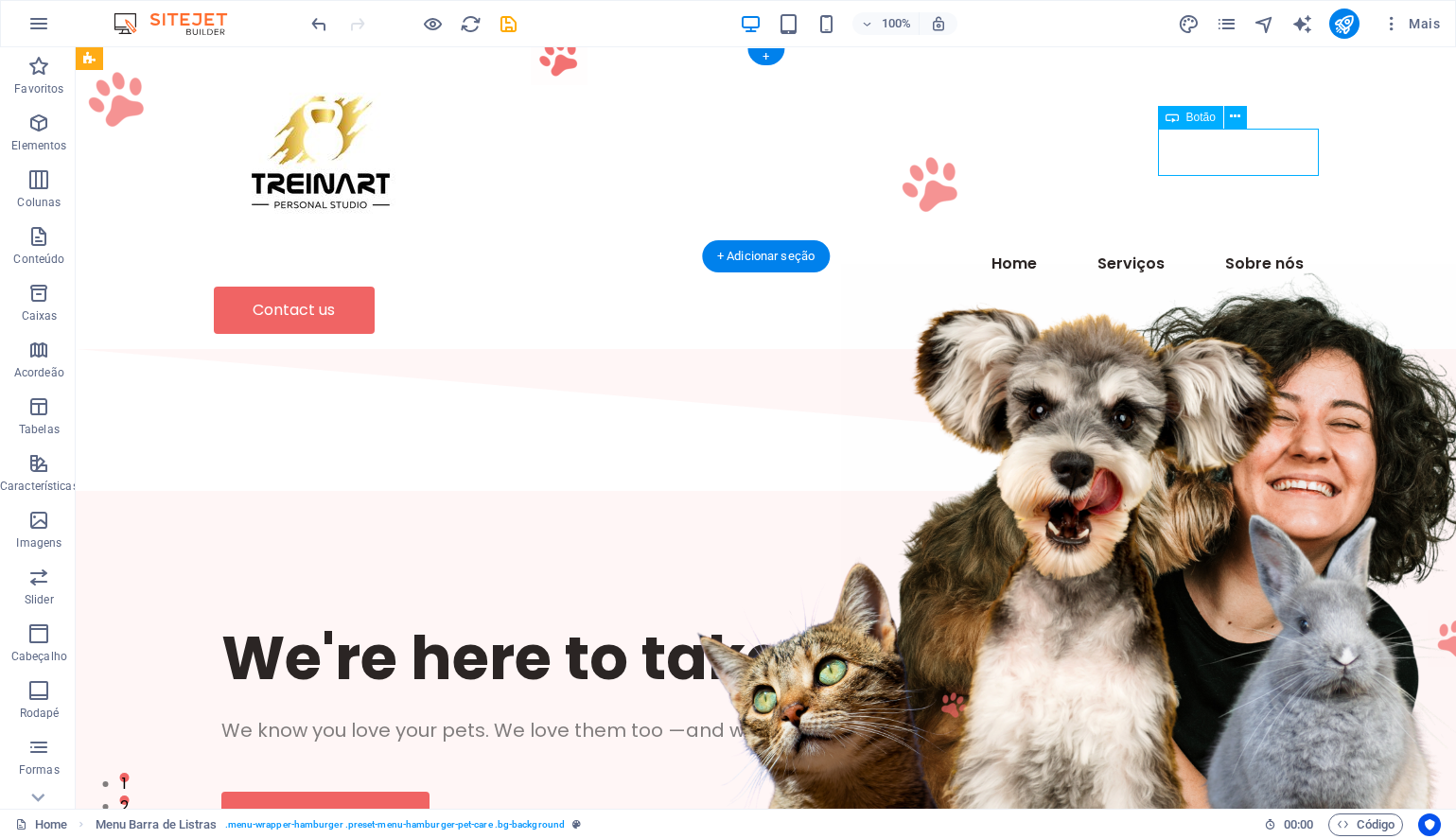
click at [1261, 286] on div "Contact us" at bounding box center [765, 309] width 1105 height 48
select select "px"
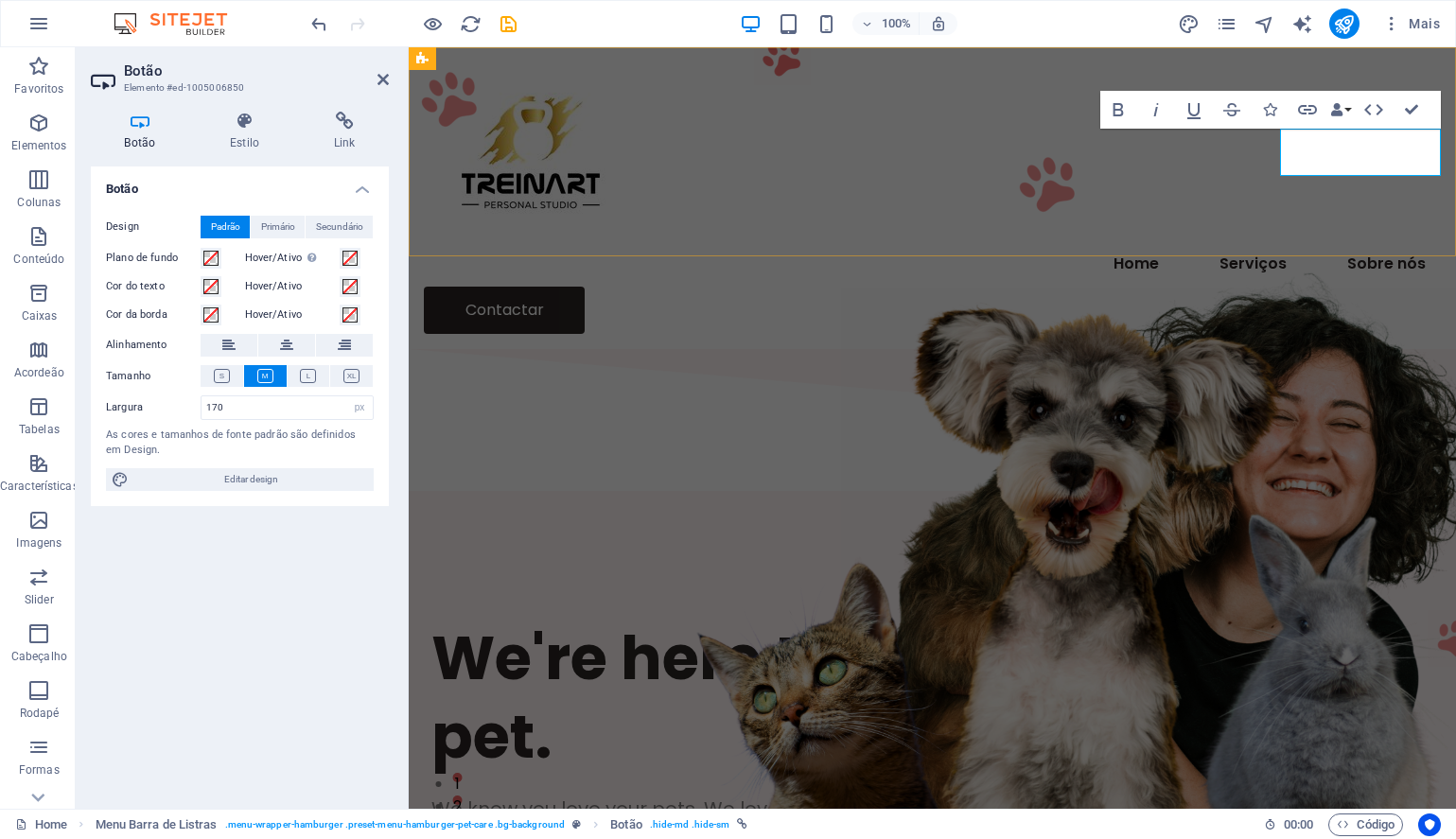
click at [585, 286] on link "Contactar" at bounding box center [504, 309] width 161 height 48
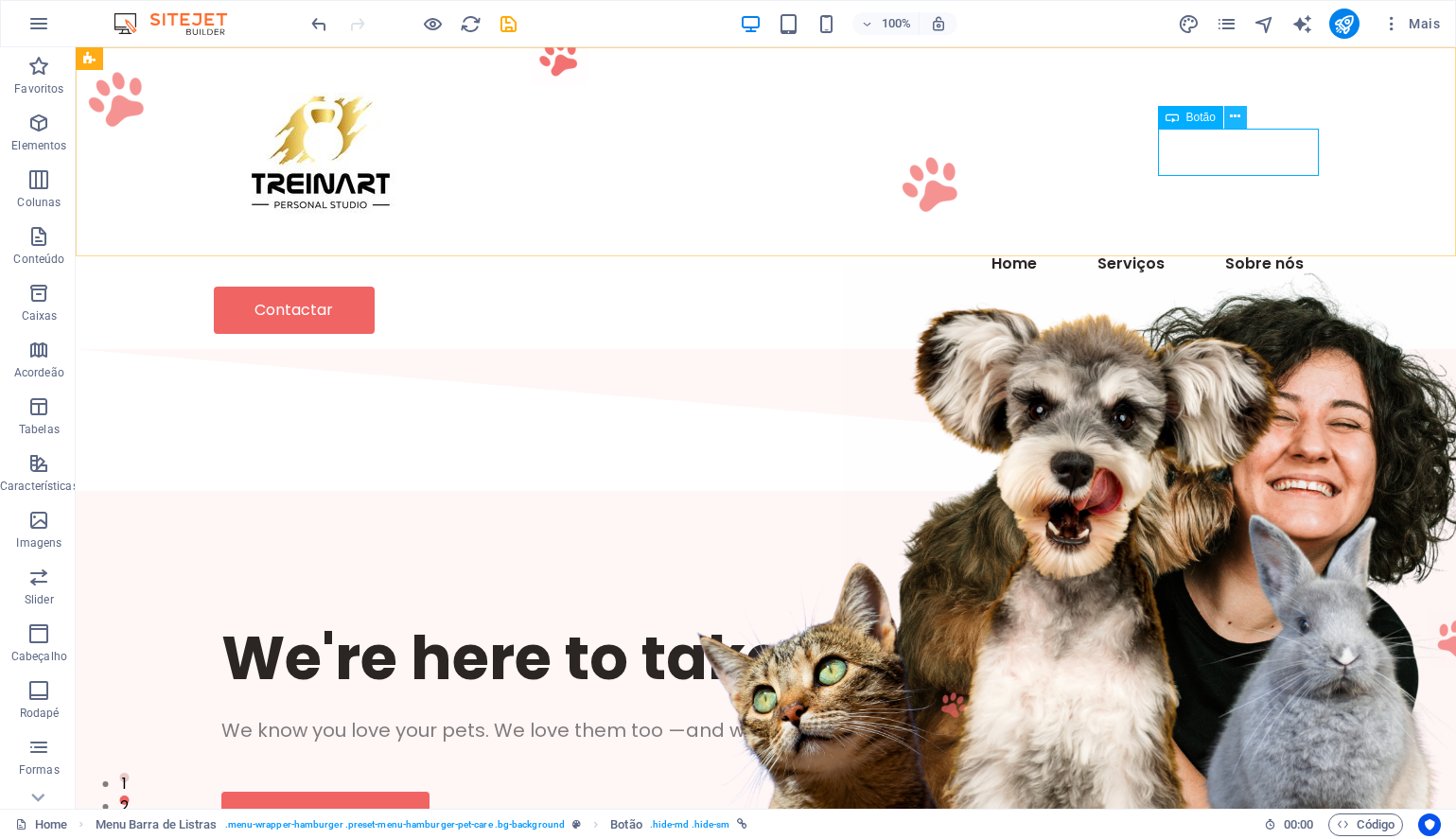
click at [1233, 111] on icon at bounding box center [1235, 116] width 11 height 19
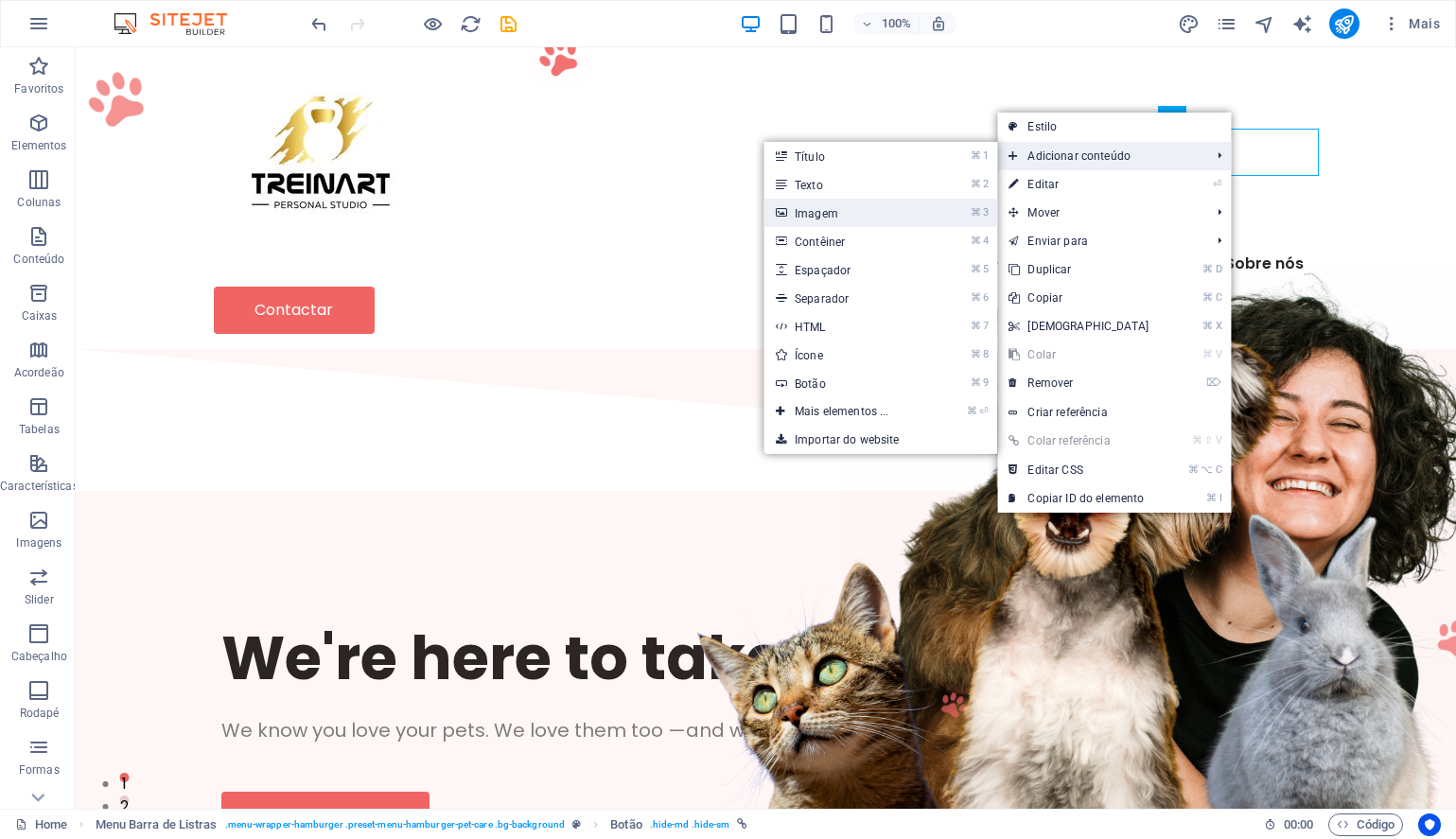
click at [837, 209] on link "⌘ 3 Imagem" at bounding box center [846, 212] width 163 height 28
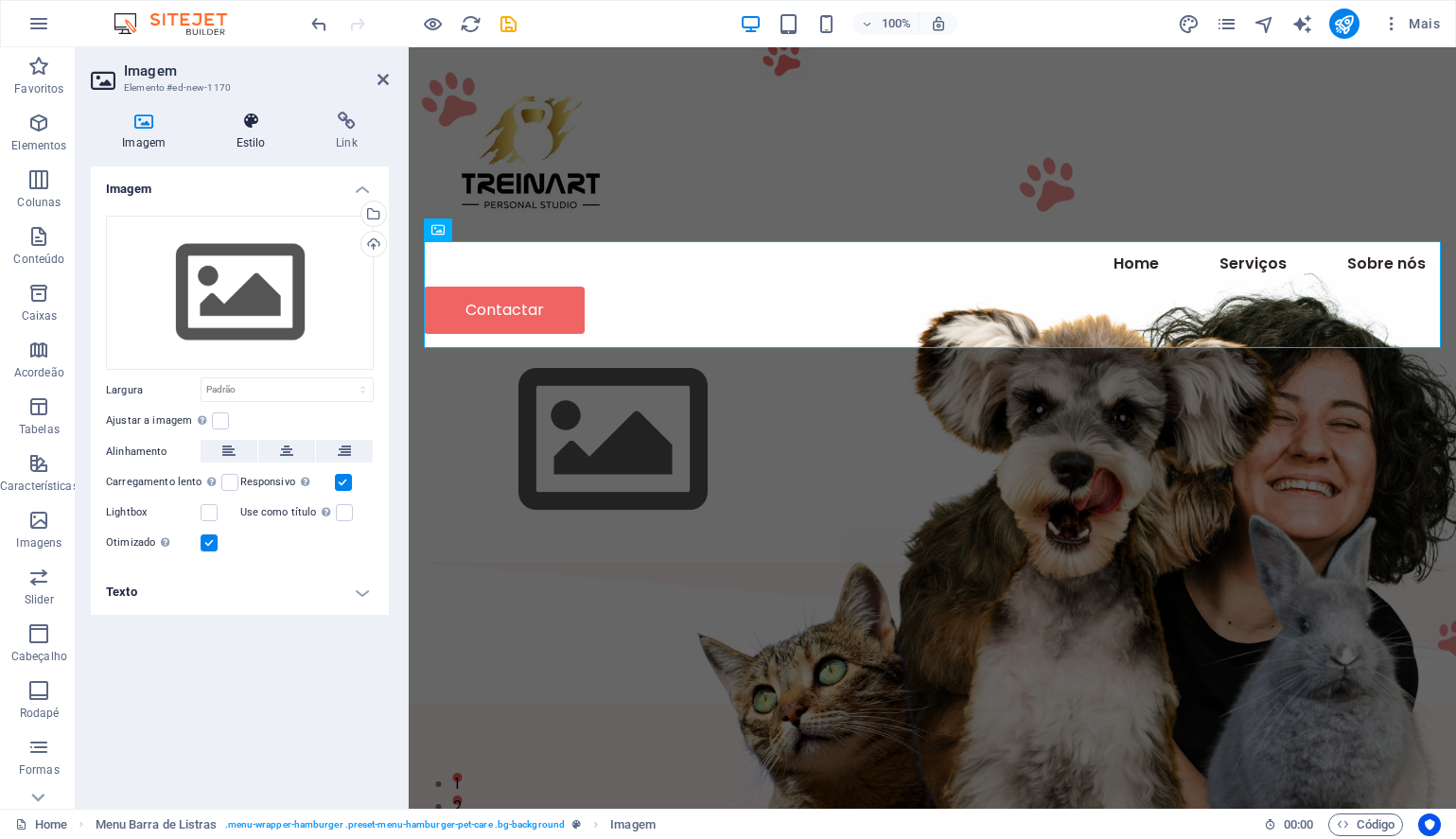
click at [251, 133] on h4 "Estilo" at bounding box center [254, 131] width 99 height 40
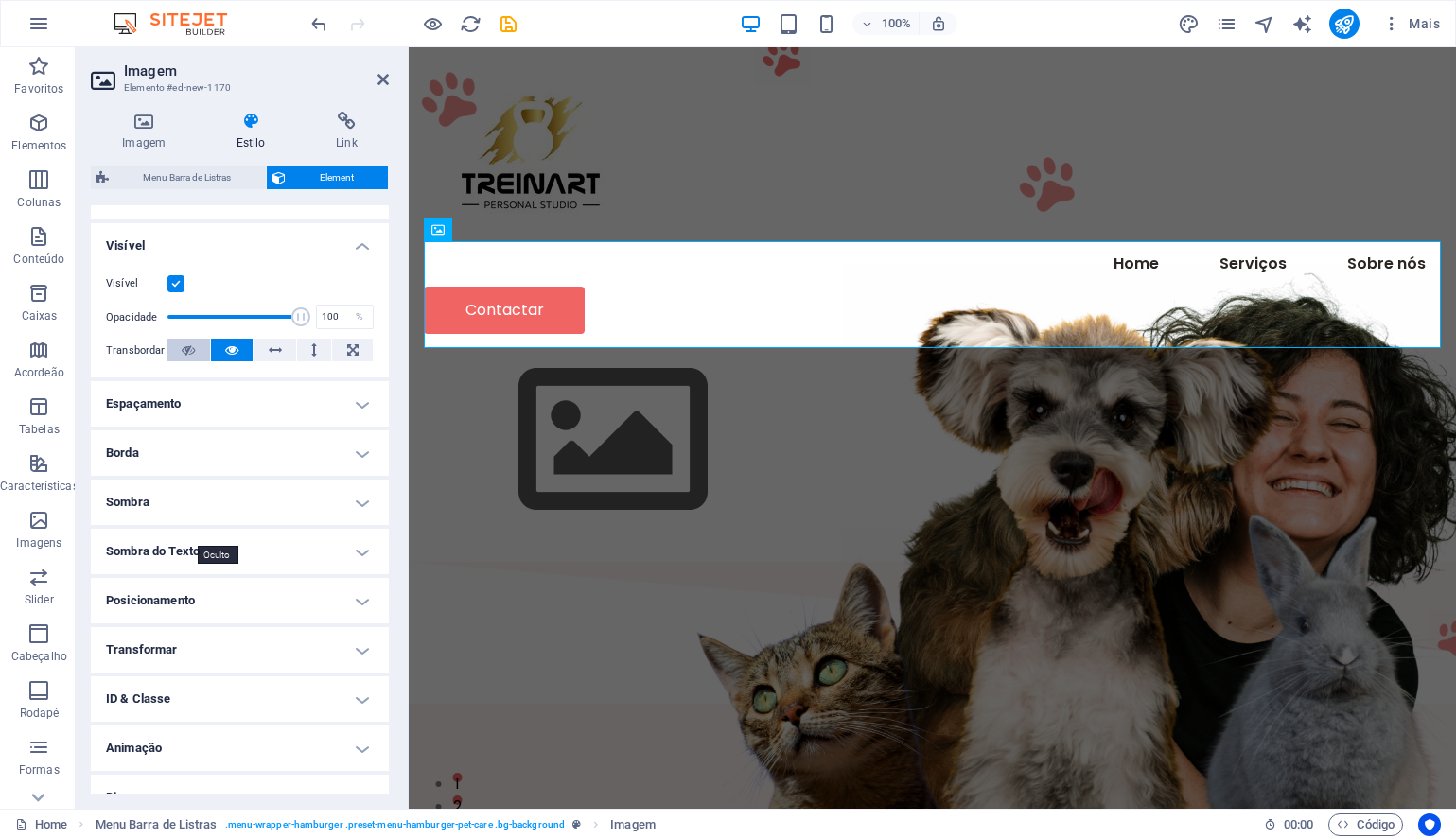
scroll to position [210, 0]
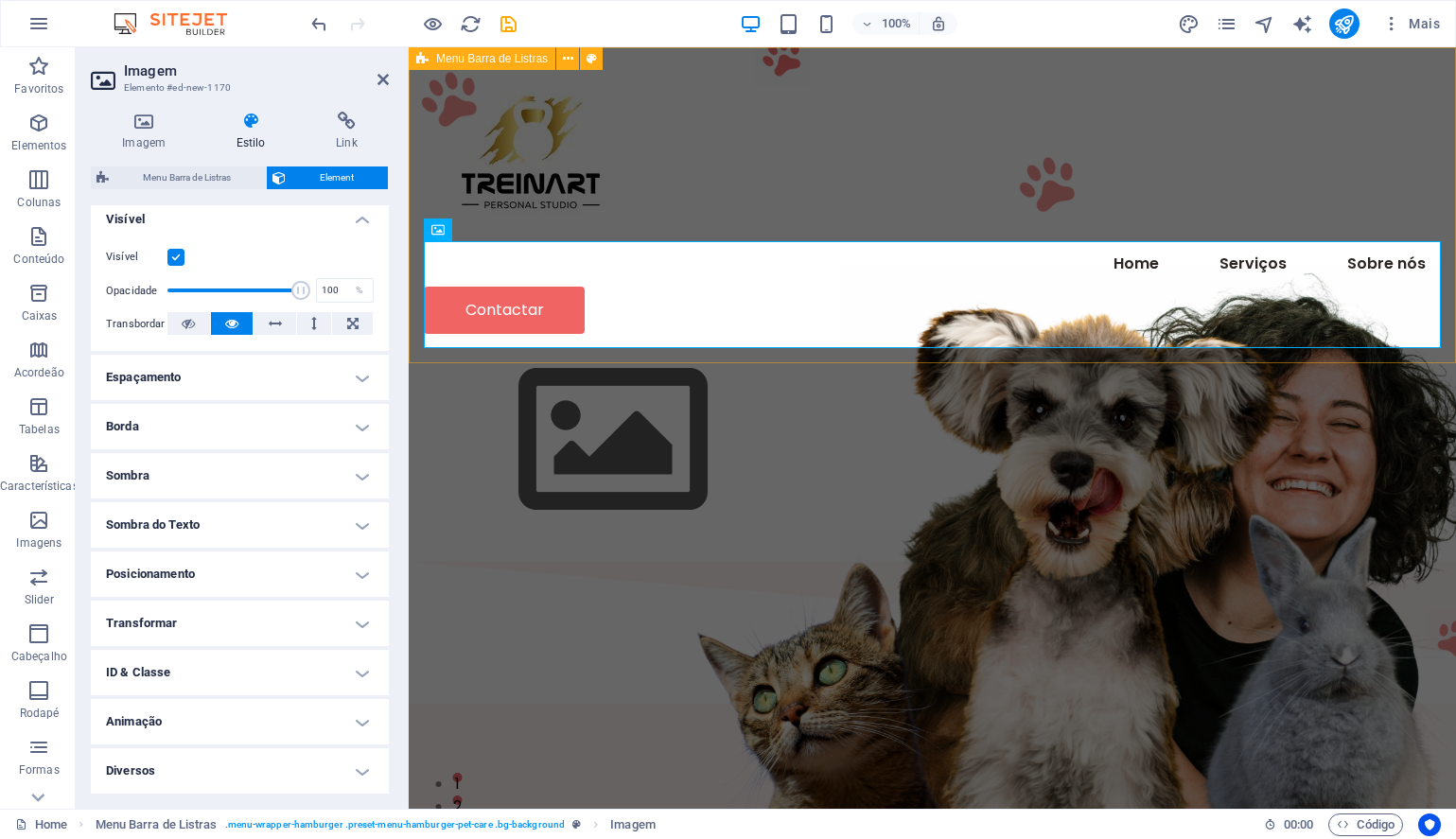
click at [784, 125] on div "Menu Home Serviços Sobre nós Contactar" at bounding box center [931, 305] width 1047 height 514
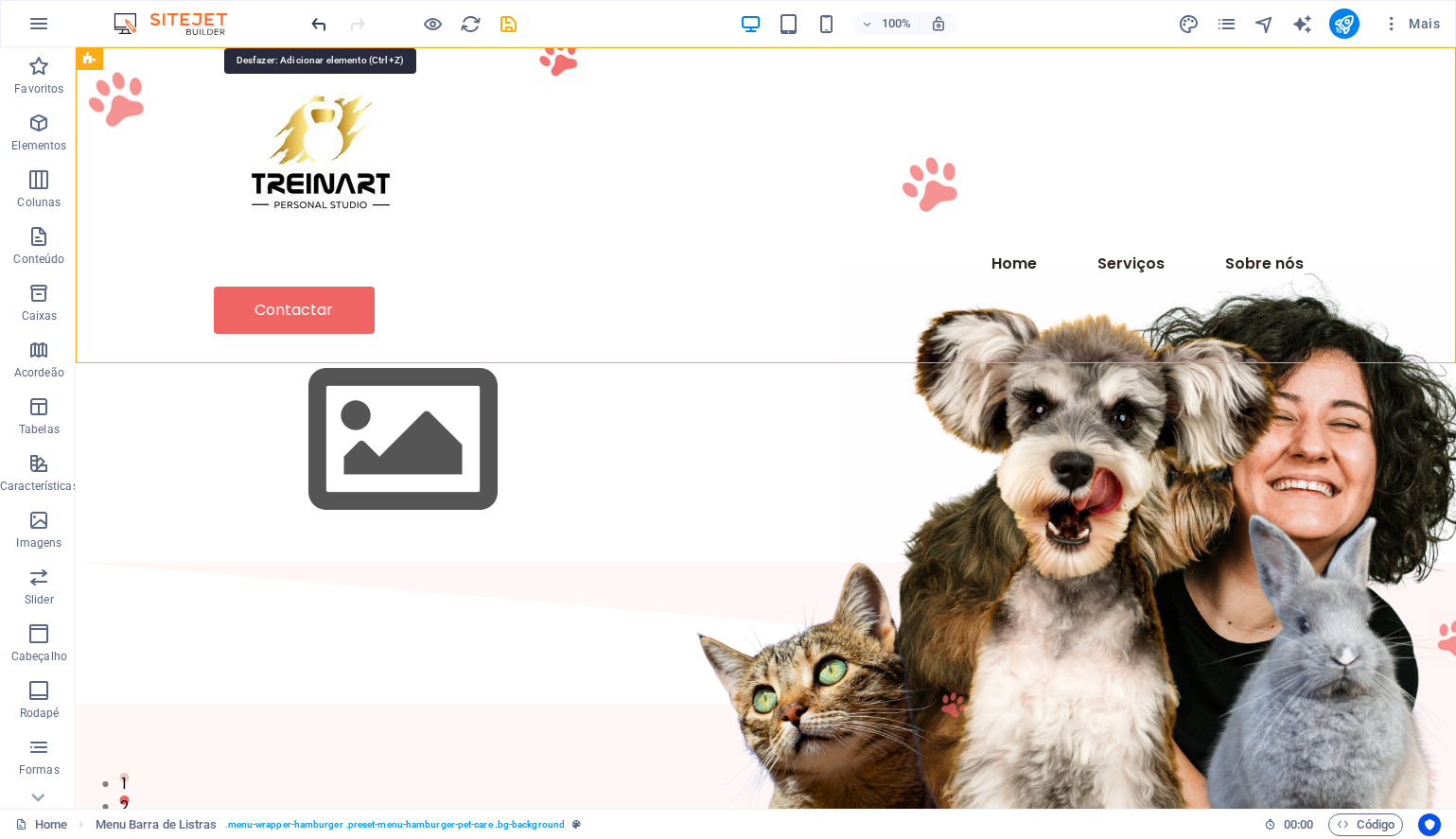
click at [309, 25] on icon "undo" at bounding box center [319, 24] width 21 height 21
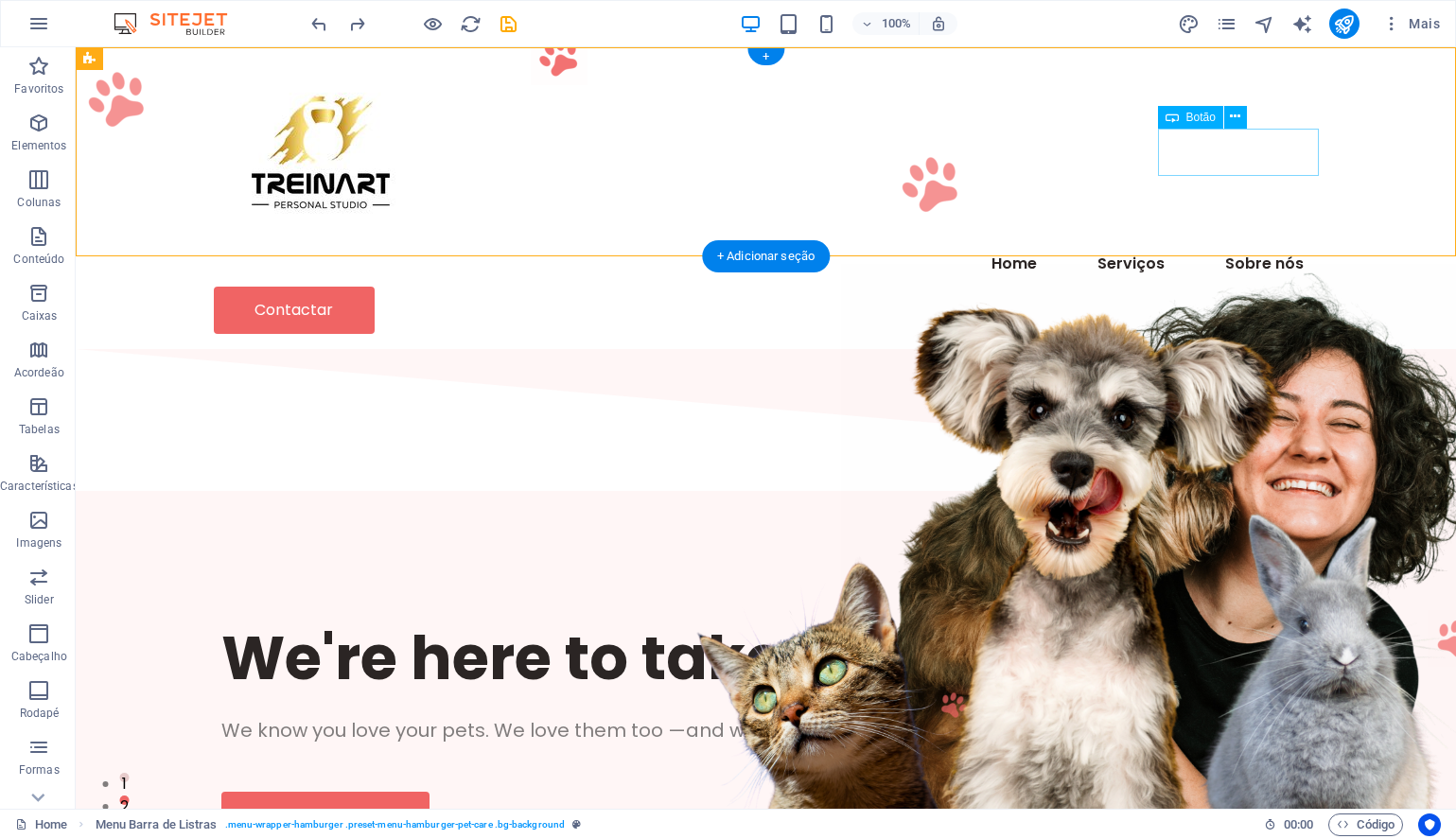
click at [1174, 286] on div "Contactar" at bounding box center [765, 309] width 1105 height 48
click at [1187, 117] on span "Botão" at bounding box center [1201, 117] width 29 height 12
click at [1234, 115] on icon at bounding box center [1235, 116] width 11 height 19
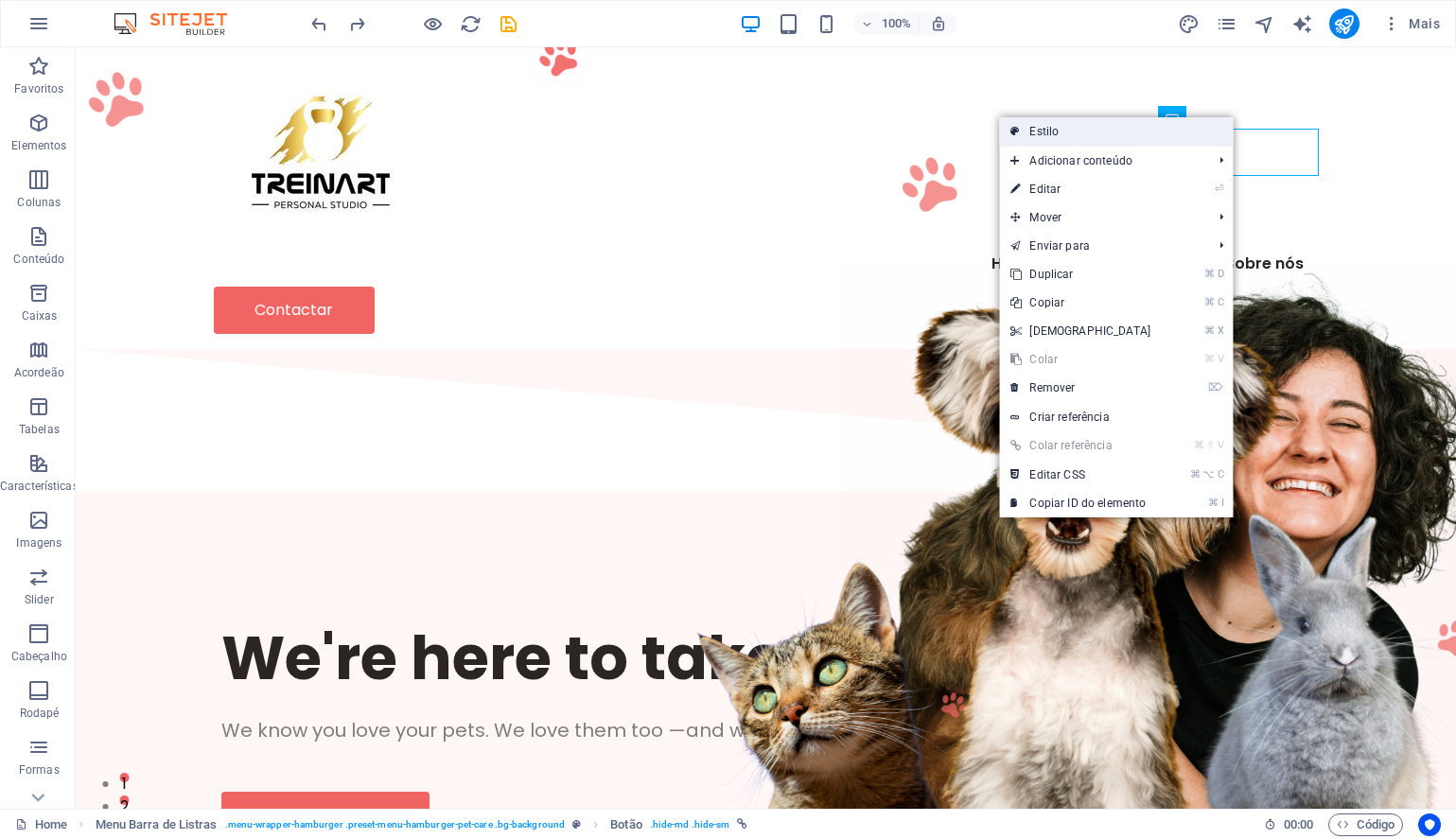
click at [1123, 137] on link "Estilo" at bounding box center [1116, 131] width 234 height 28
select select "rem"
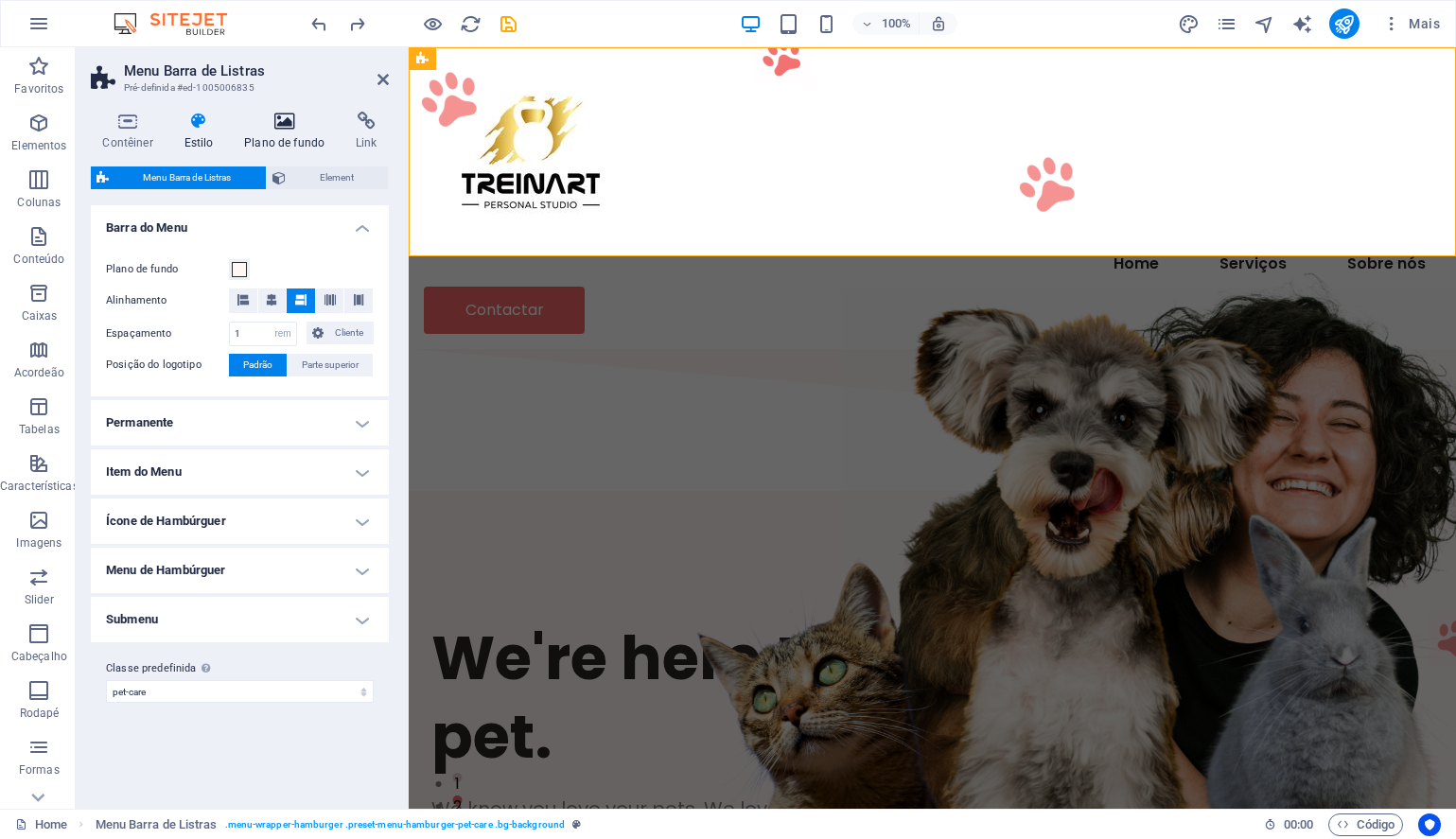
click at [293, 126] on icon at bounding box center [284, 121] width 104 height 19
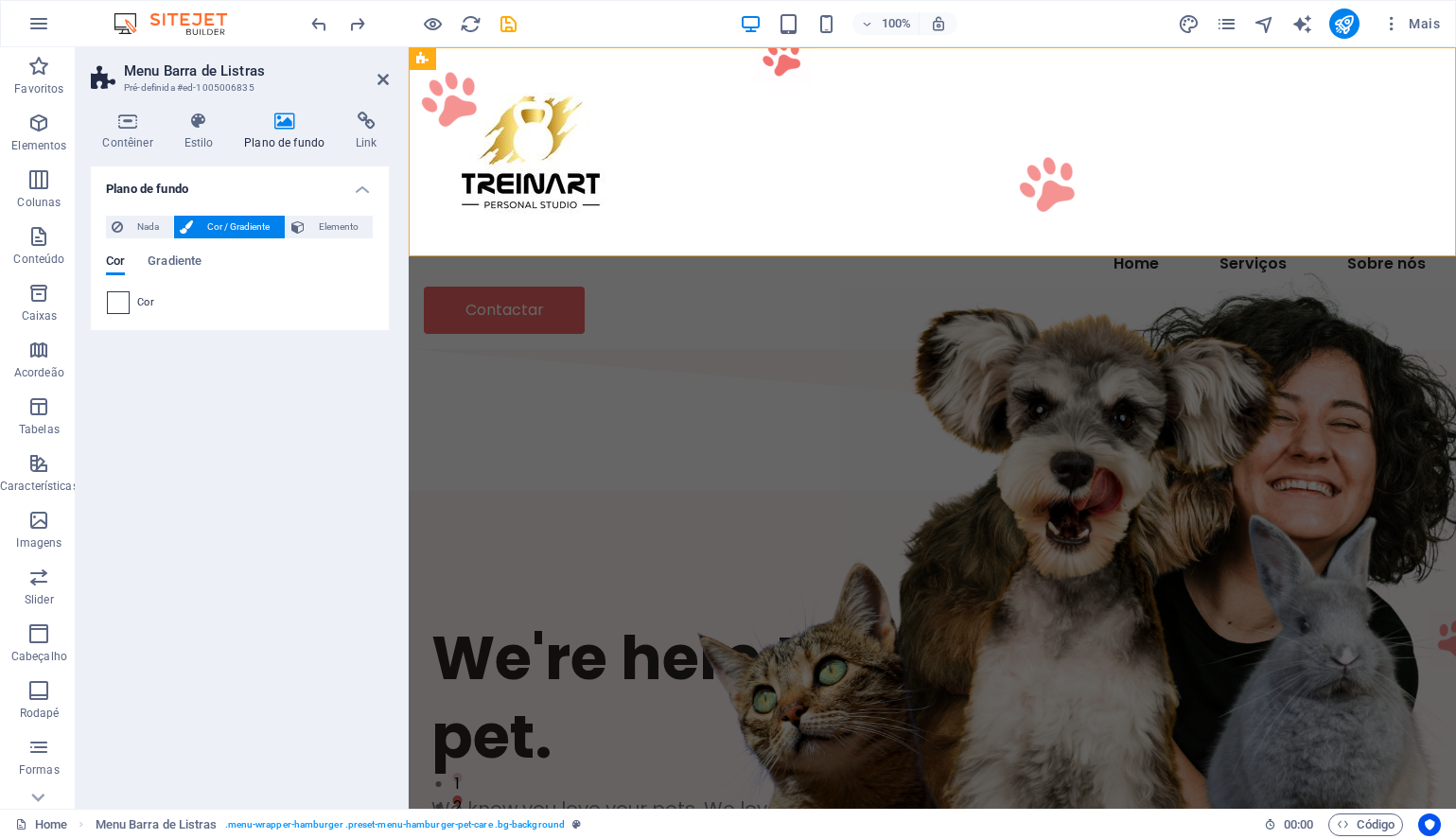
click at [119, 300] on span at bounding box center [117, 302] width 20 height 20
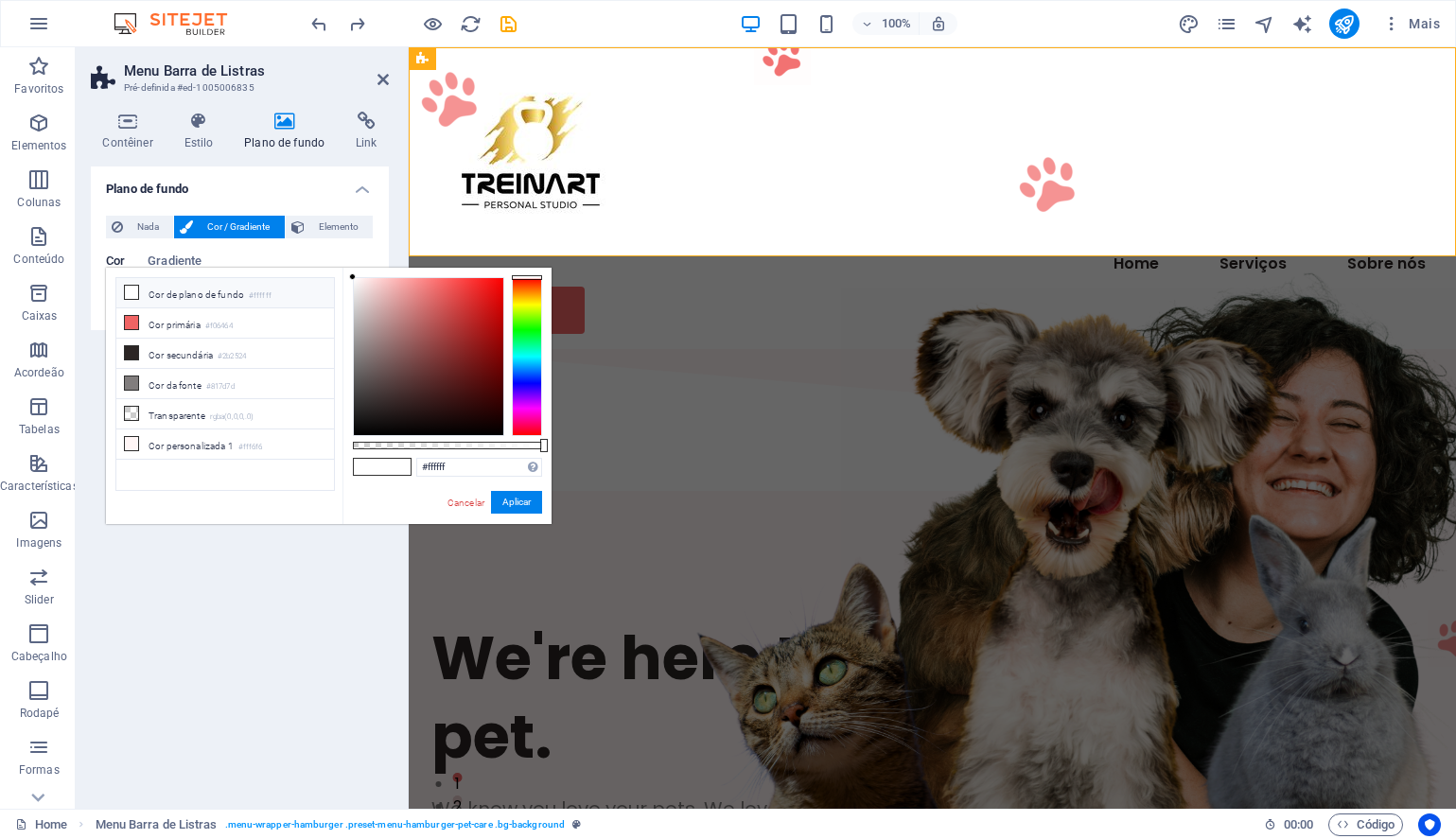
click at [135, 291] on icon at bounding box center [132, 292] width 14 height 14
click at [132, 354] on icon at bounding box center [132, 353] width 14 height 14
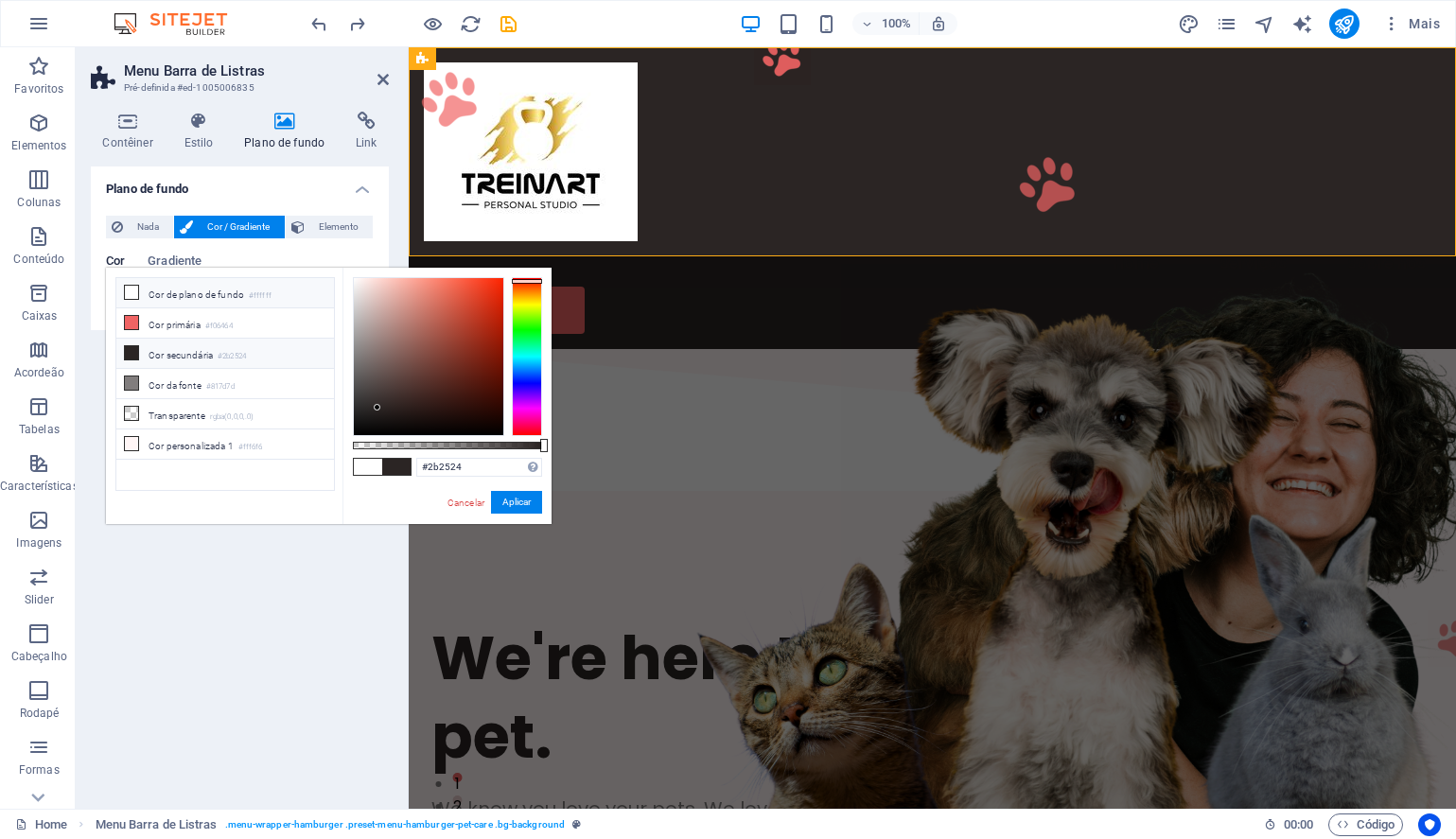
click at [132, 288] on icon at bounding box center [132, 292] width 14 height 14
type input "#ffffff"
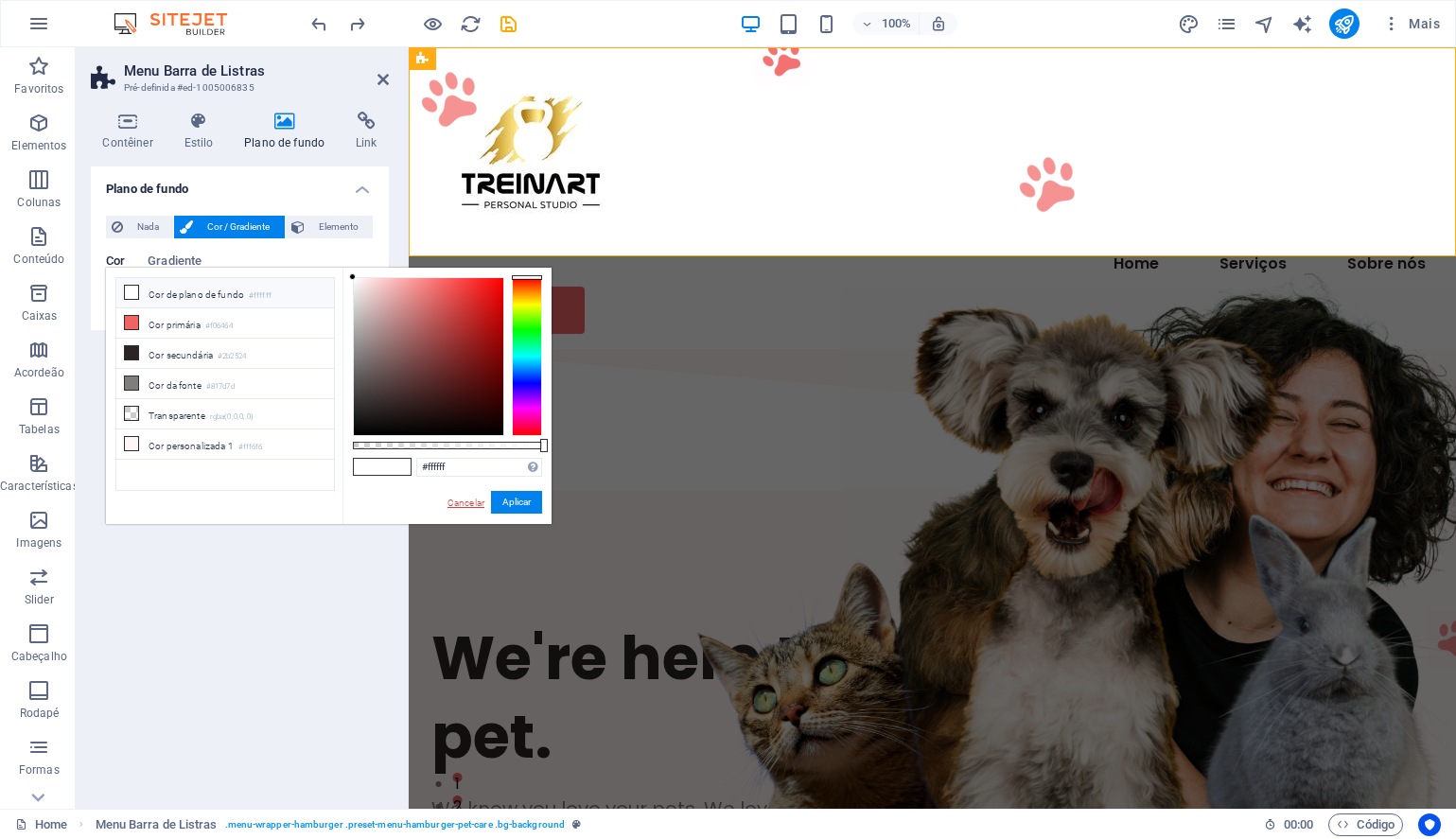
click at [477, 501] on link "Cancelar" at bounding box center [466, 502] width 41 height 15
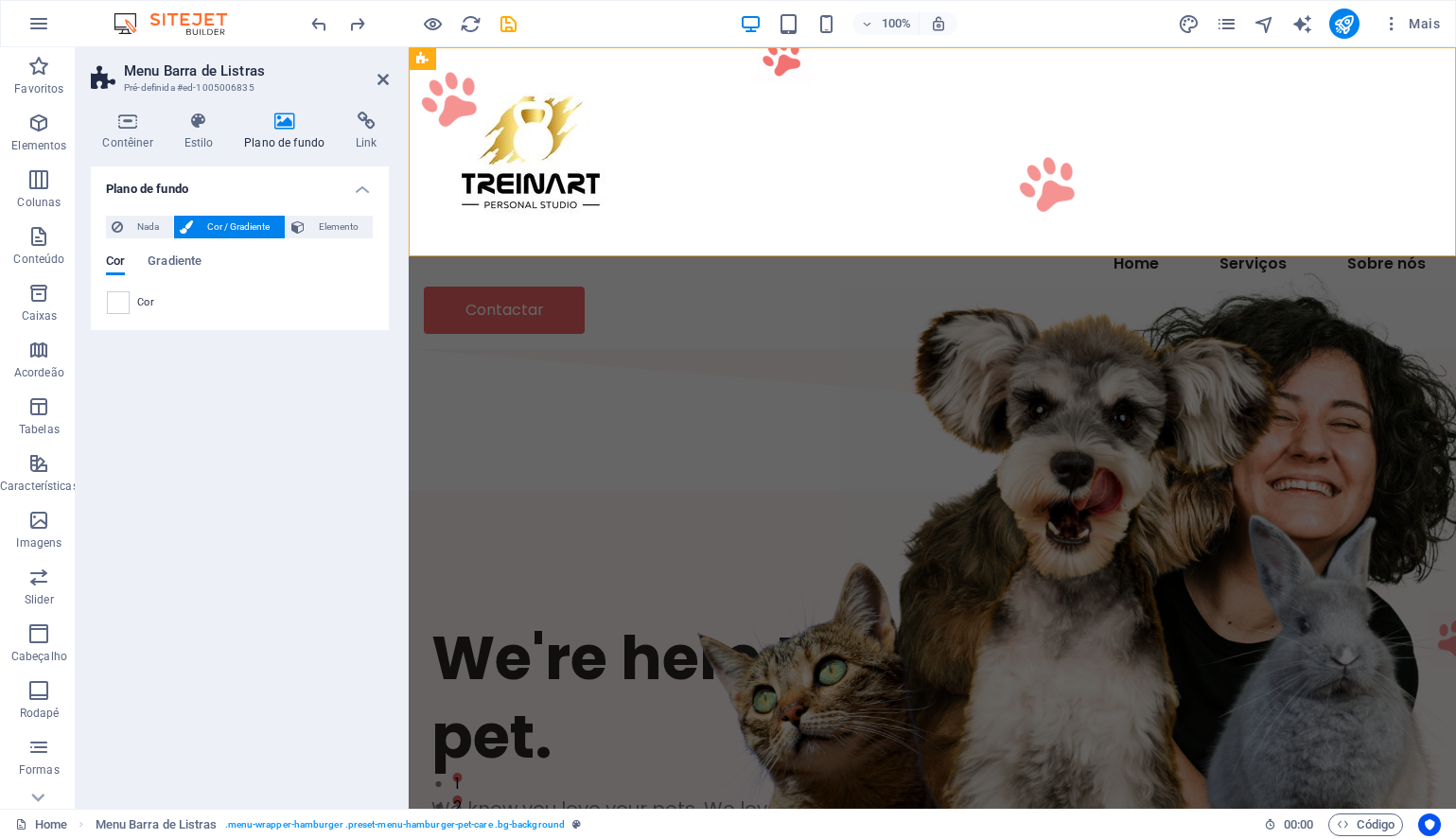
click at [199, 375] on div "Plano de fundo Nada Cor / Gradiente Elemento Esticar o plano de fundo para a la…" at bounding box center [240, 480] width 298 height 627
click at [670, 498] on div "We're here to take care of your pet. We know you love your pets. We love them t…" at bounding box center [931, 768] width 1047 height 541
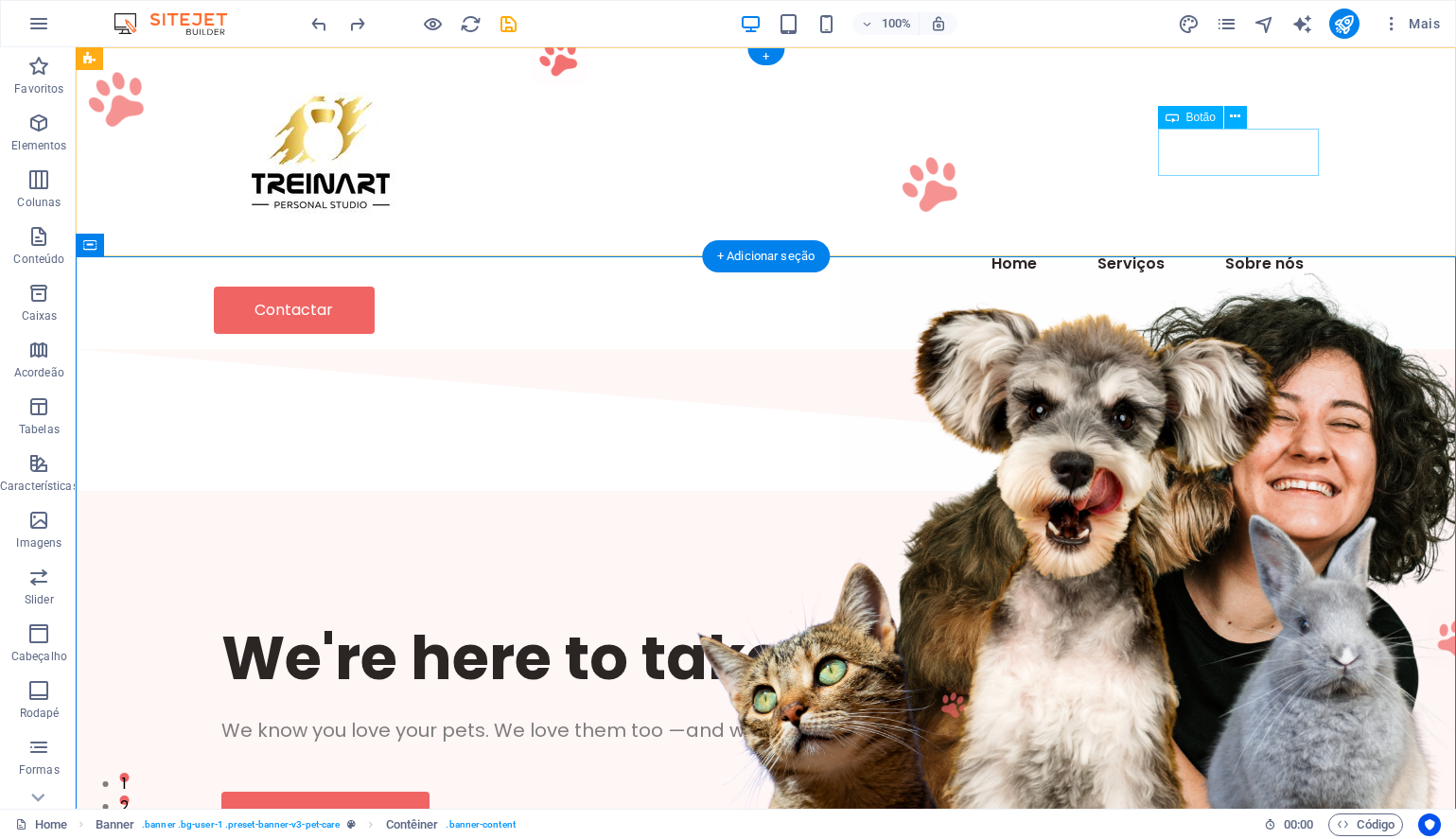
click at [1242, 286] on div "Contactar" at bounding box center [765, 309] width 1105 height 48
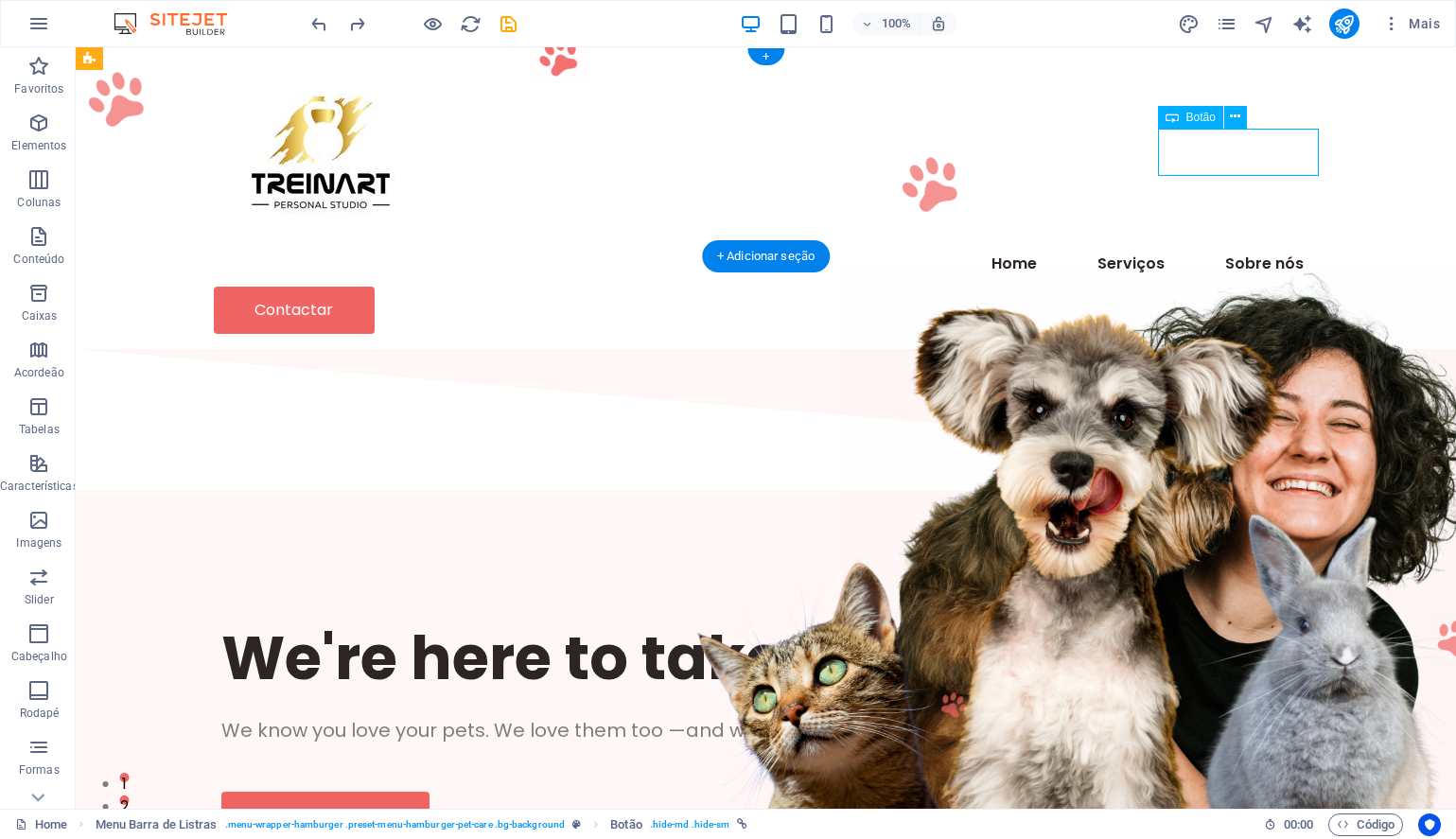
click at [1242, 286] on div "Contactar" at bounding box center [765, 309] width 1105 height 48
select select "px"
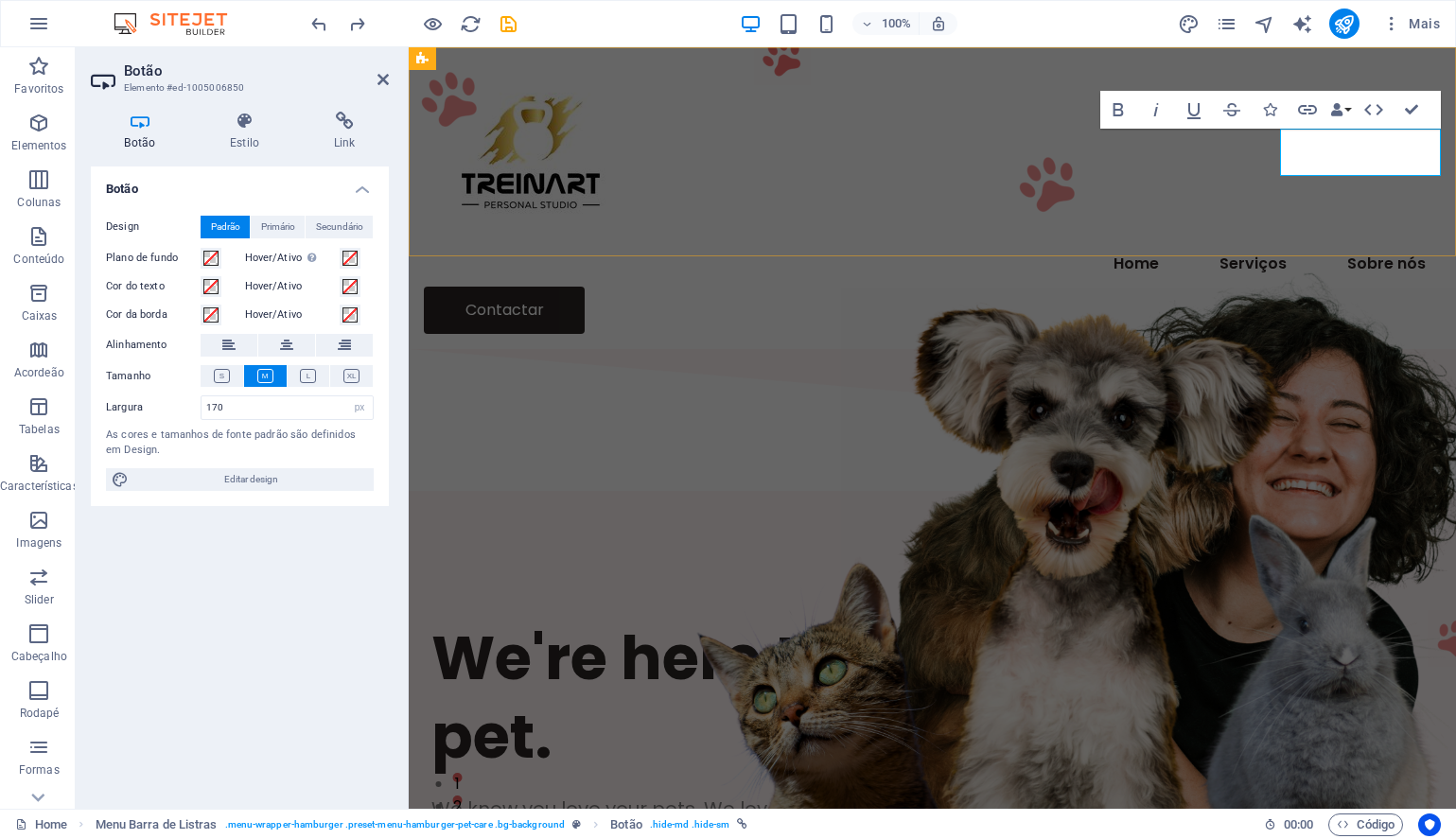
click at [585, 286] on link "Contactar" at bounding box center [504, 309] width 161 height 48
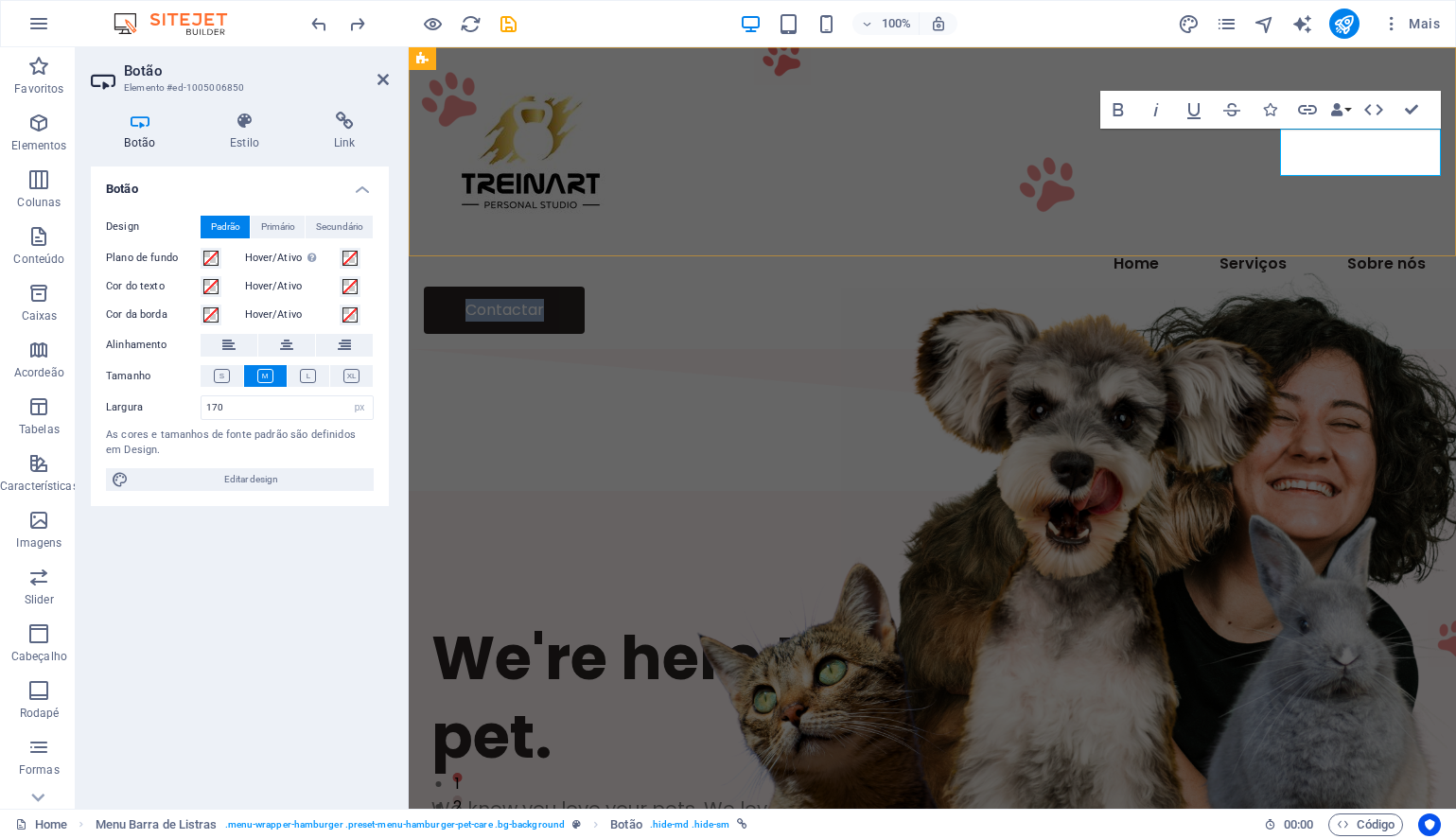
click at [585, 286] on link "Contactar" at bounding box center [504, 309] width 161 height 48
click at [244, 134] on h4 "Estilo" at bounding box center [248, 131] width 104 height 40
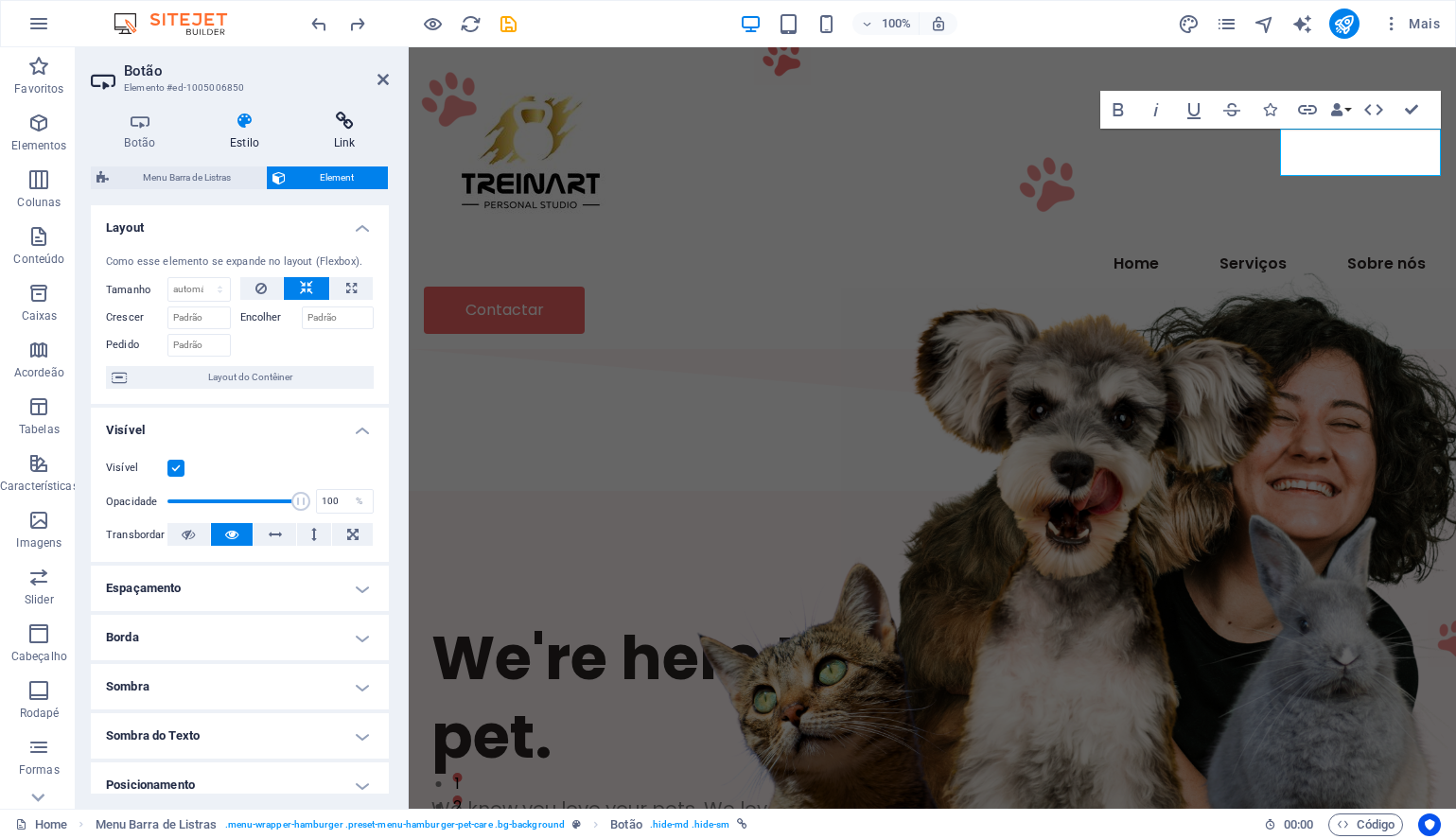
click at [339, 125] on icon at bounding box center [344, 121] width 89 height 19
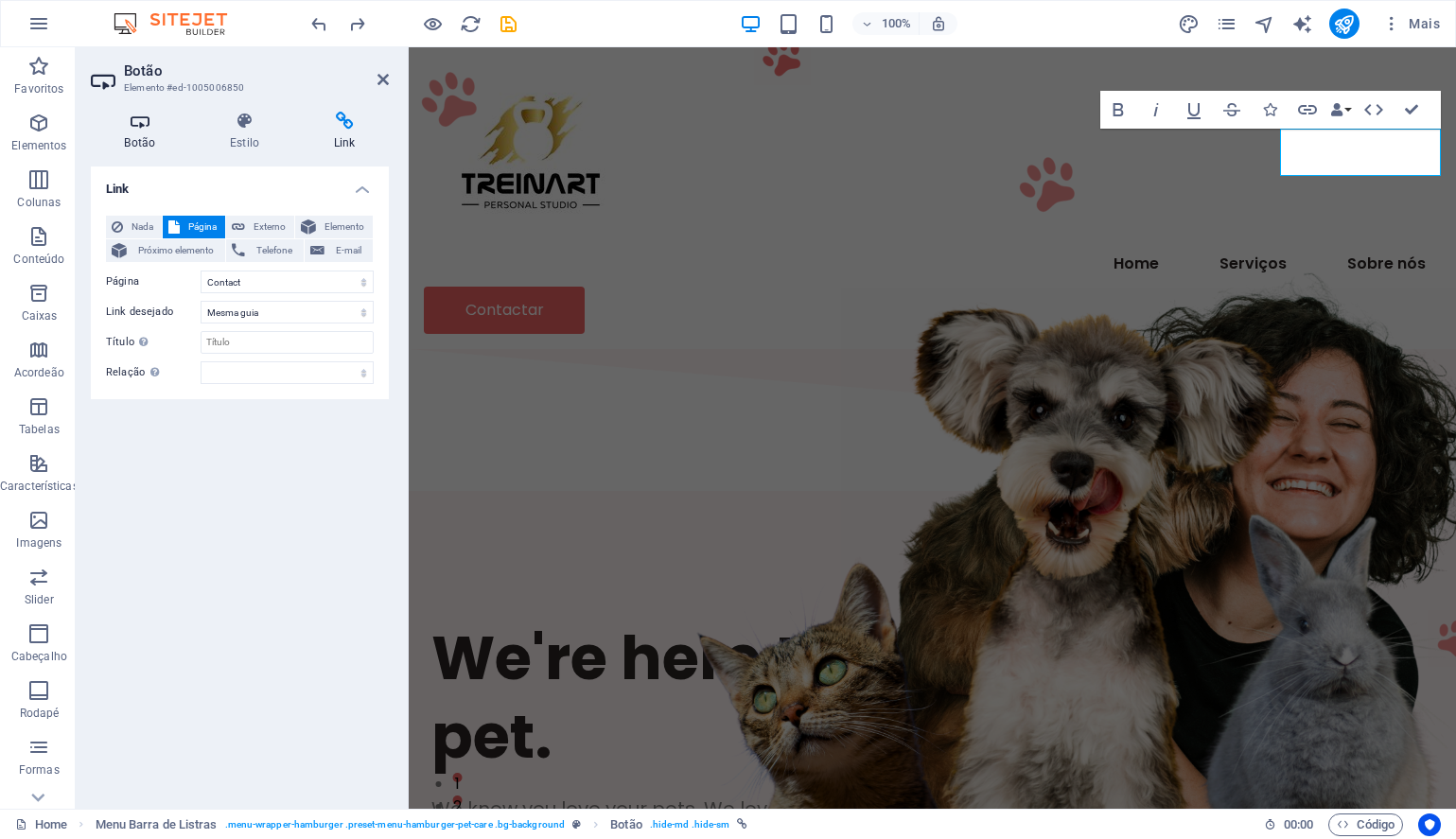
click at [142, 134] on h4 "Botão" at bounding box center [144, 131] width 106 height 40
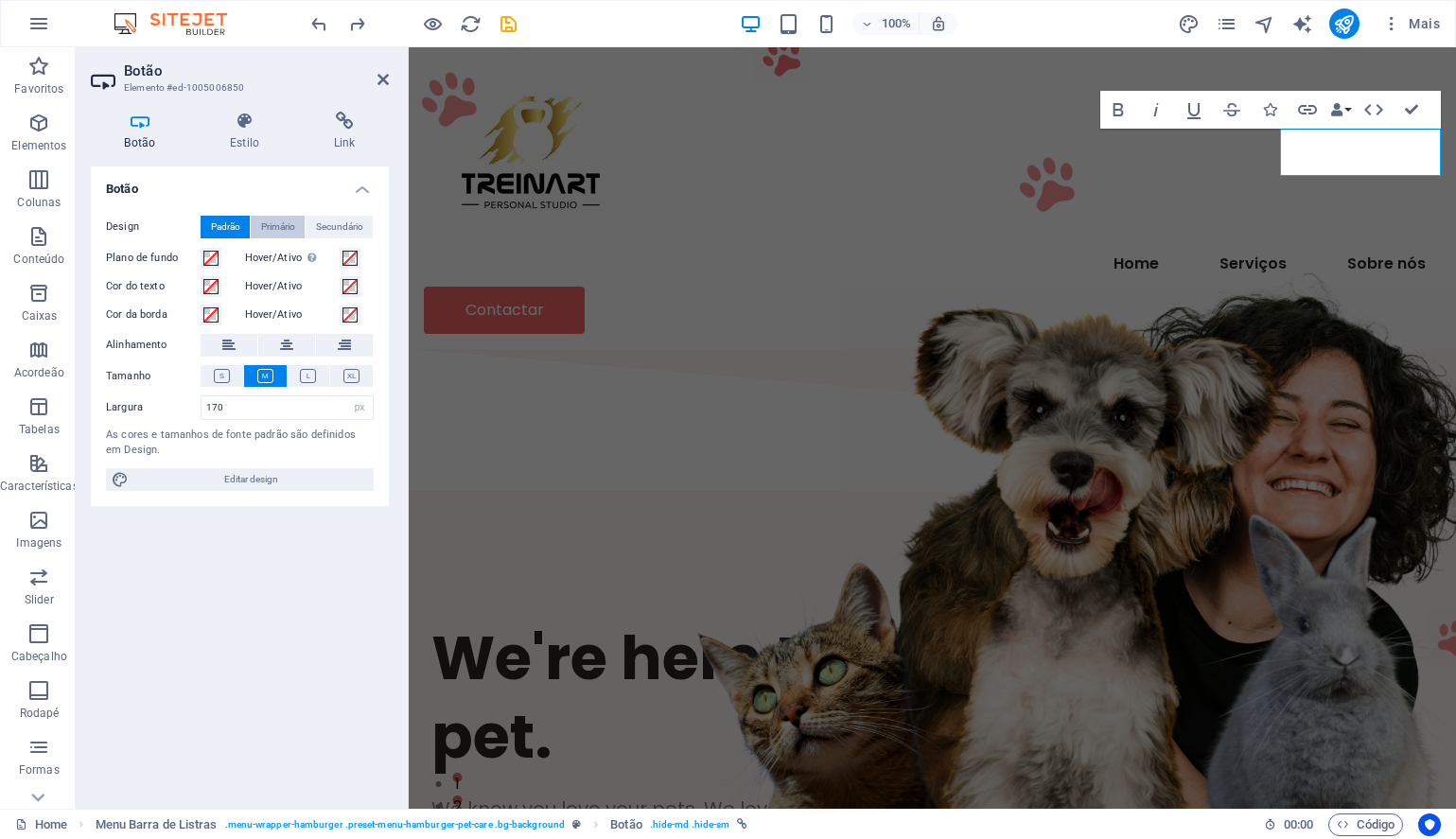
click at [271, 228] on span "Primário" at bounding box center [277, 226] width 34 height 22
click at [228, 218] on span "Padrão" at bounding box center [225, 226] width 29 height 22
click at [214, 476] on span "Editar design" at bounding box center [250, 479] width 234 height 22
select select "px"
select select "400"
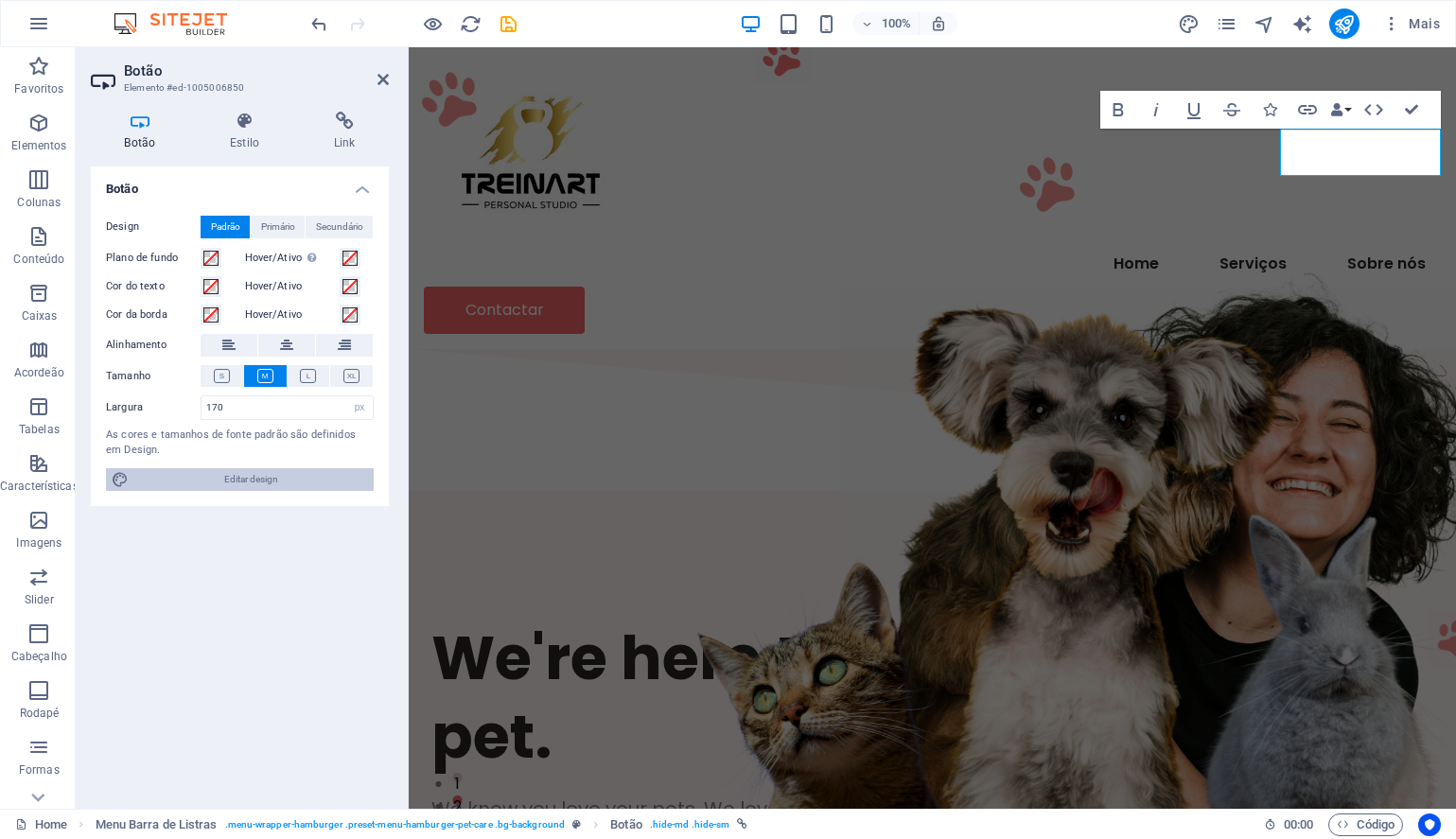
select select "px"
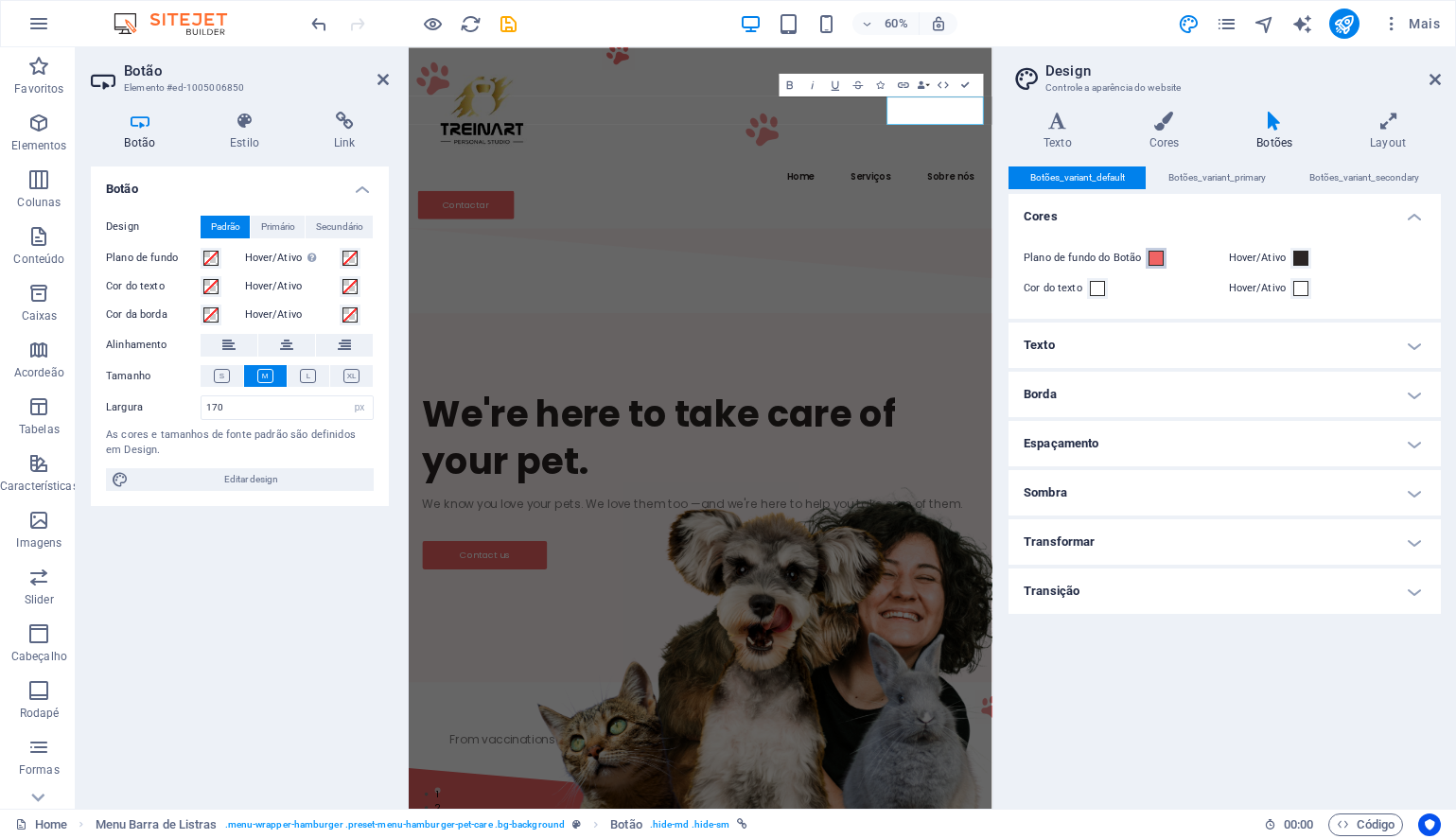
click at [1157, 255] on span at bounding box center [1156, 258] width 16 height 16
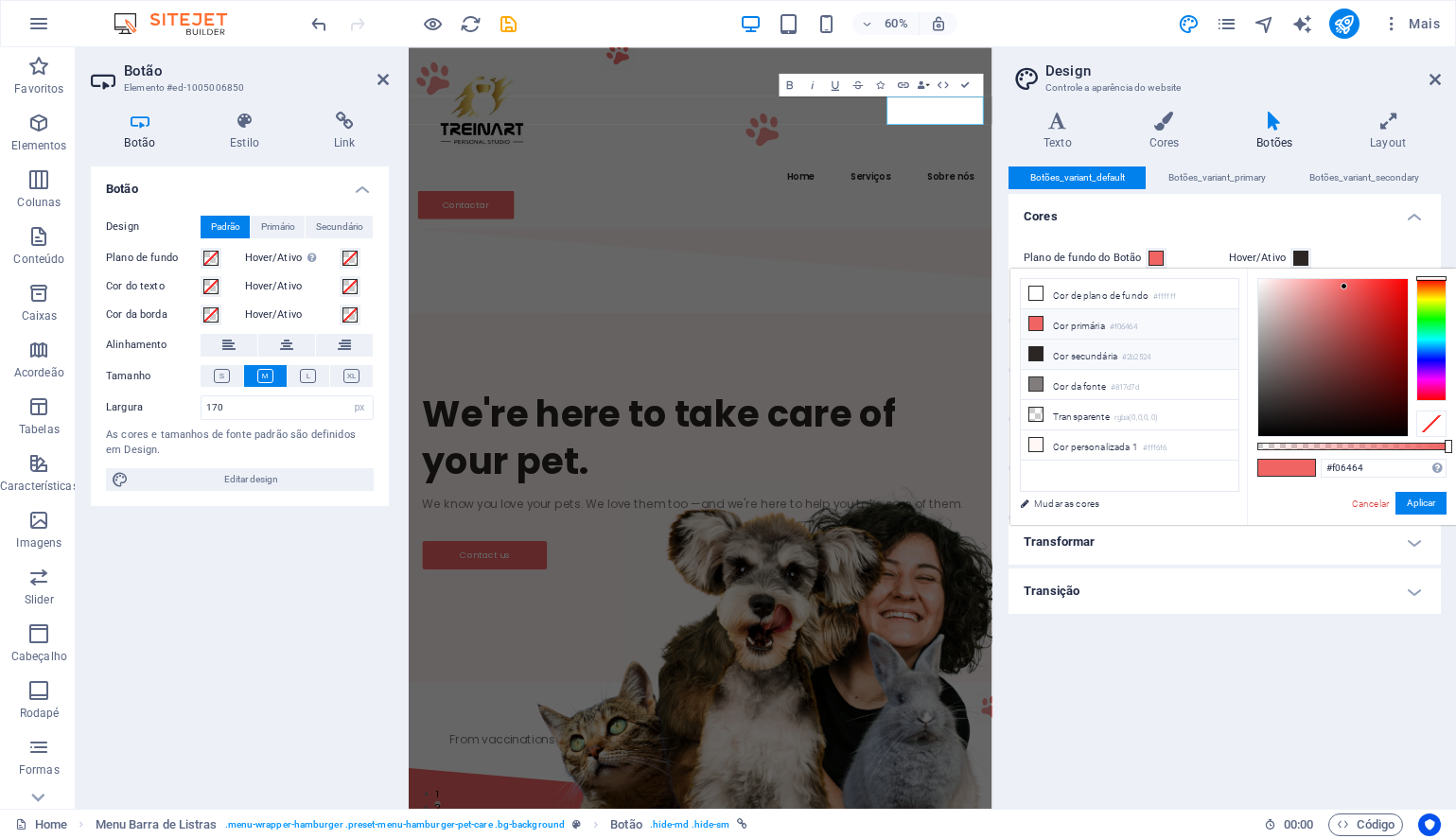
click at [1037, 349] on icon at bounding box center [1036, 354] width 14 height 14
type input "#2b2524"
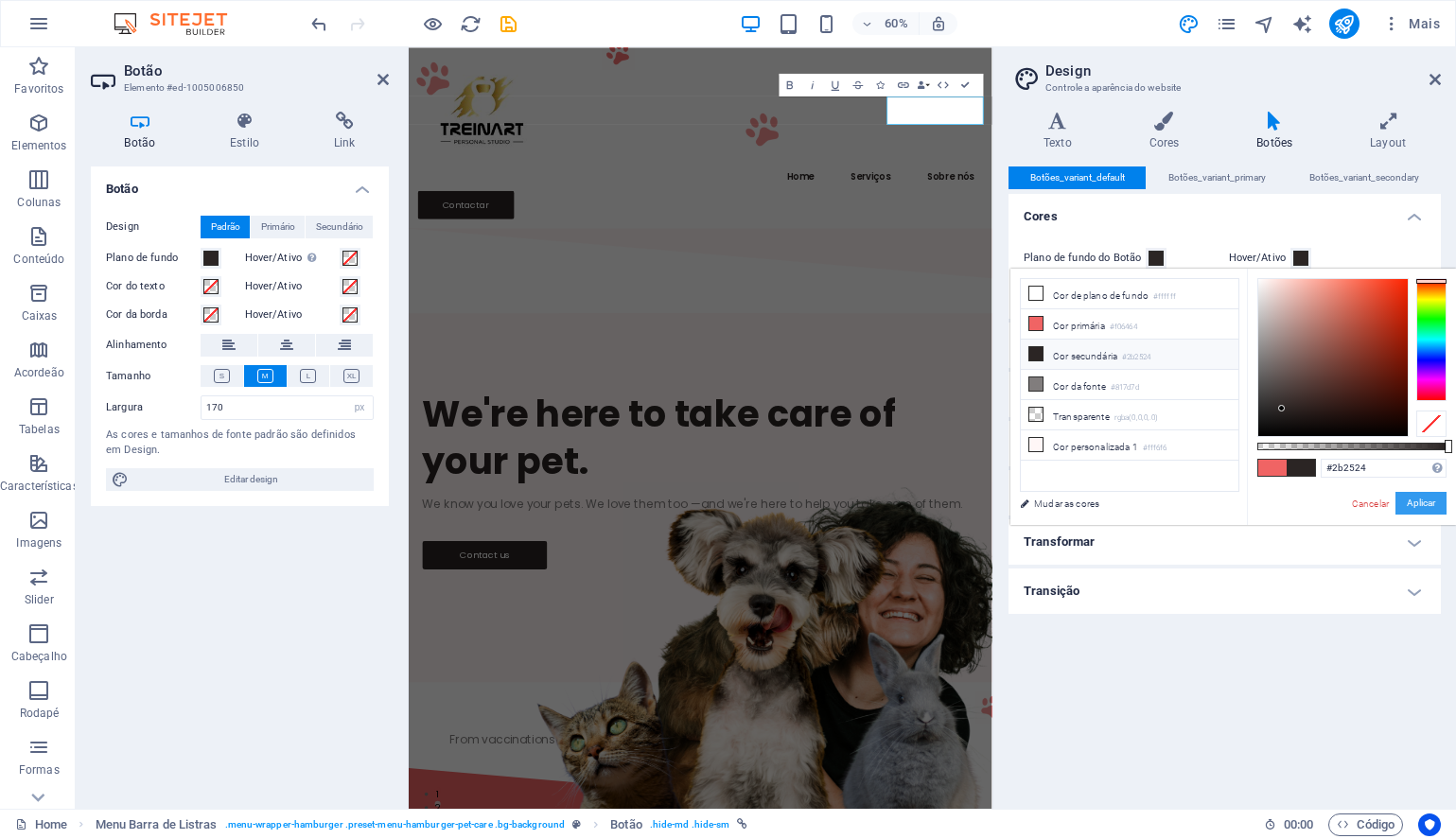
click at [1406, 501] on button "Aplicar" at bounding box center [1420, 502] width 51 height 22
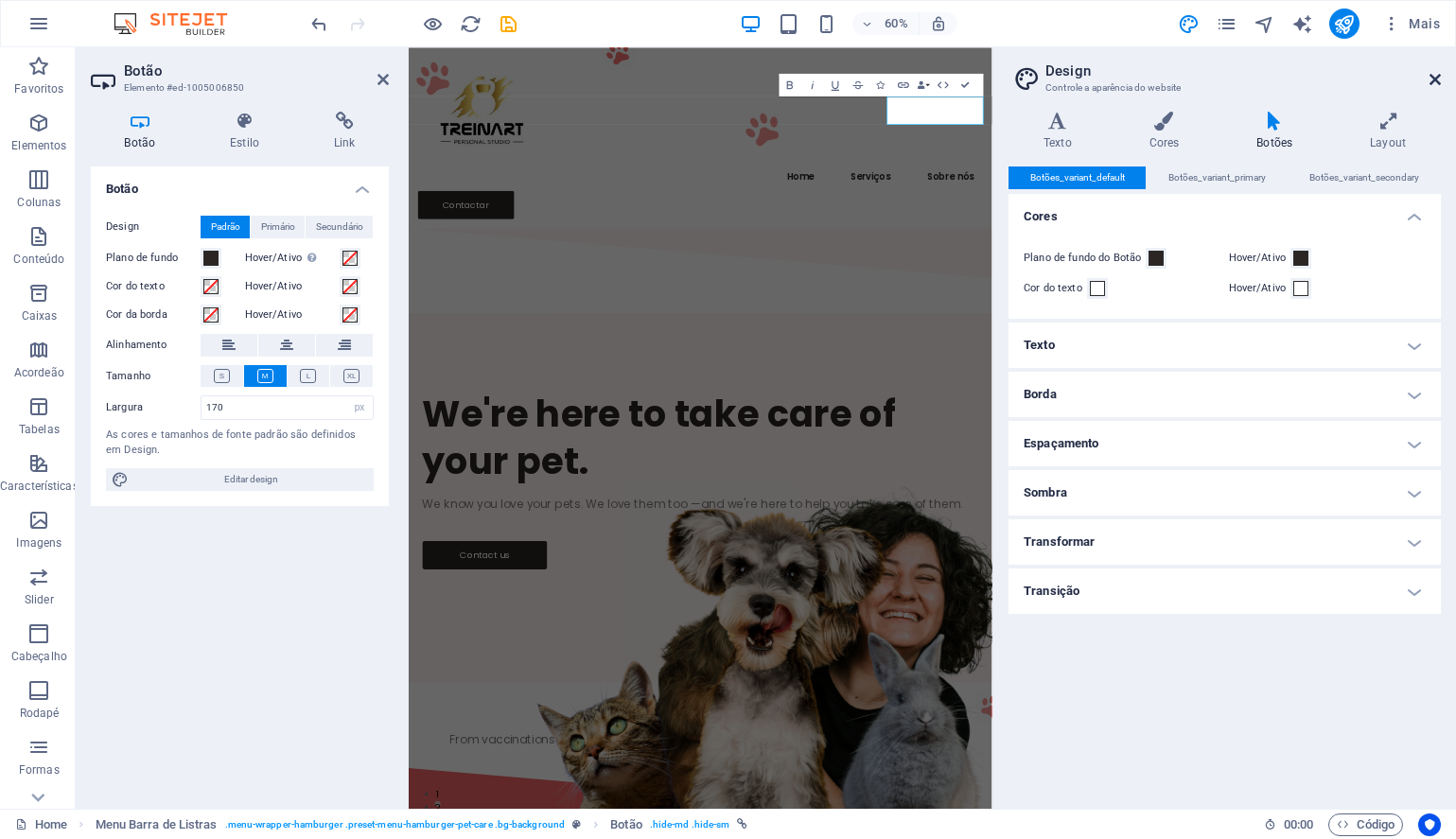
click at [1433, 80] on icon at bounding box center [1435, 80] width 12 height 16
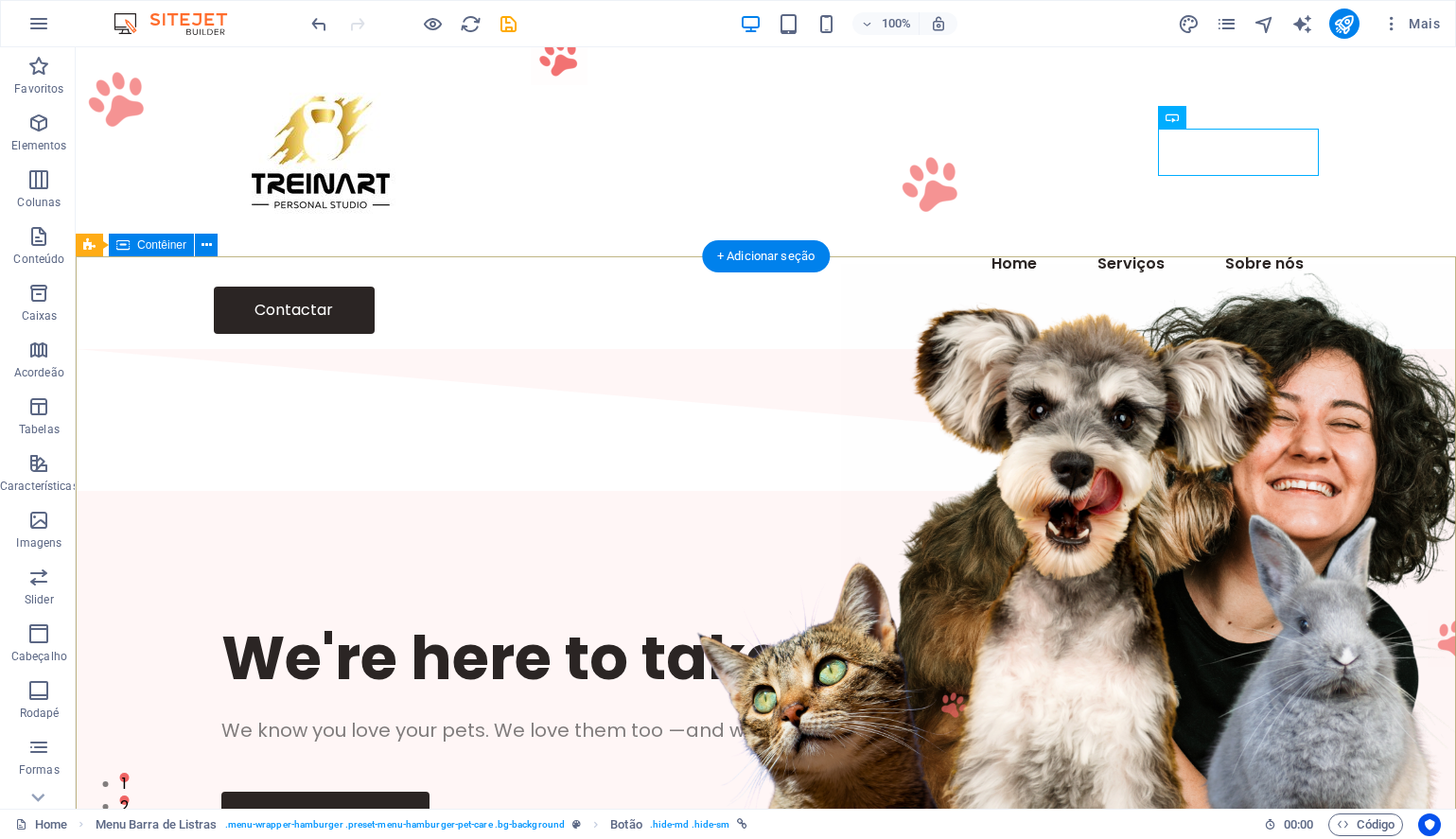
click at [762, 498] on div "We're here to take care of your pet. We know you love your pets. We love them t…" at bounding box center [765, 728] width 1380 height 463
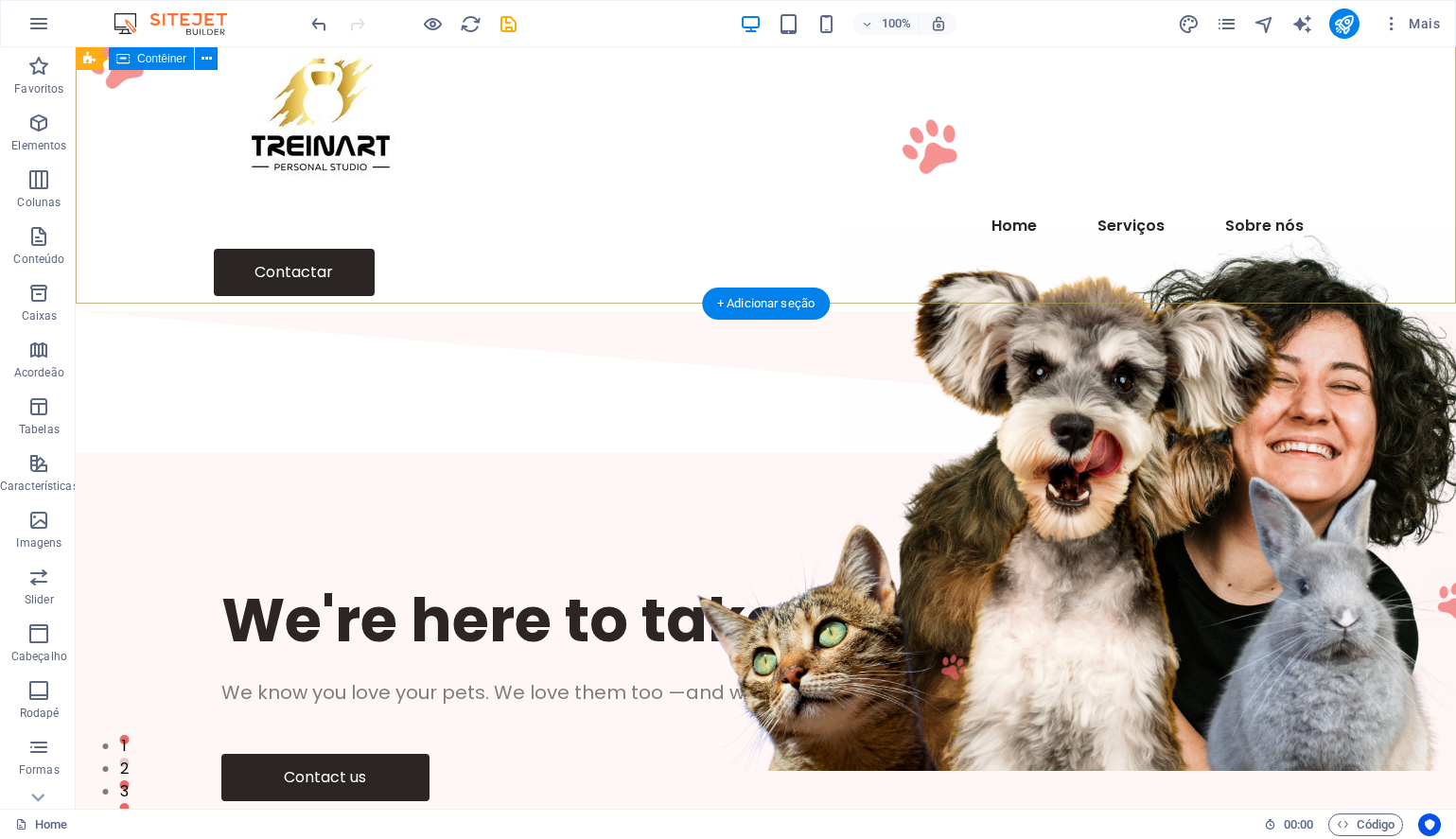
scroll to position [0, 0]
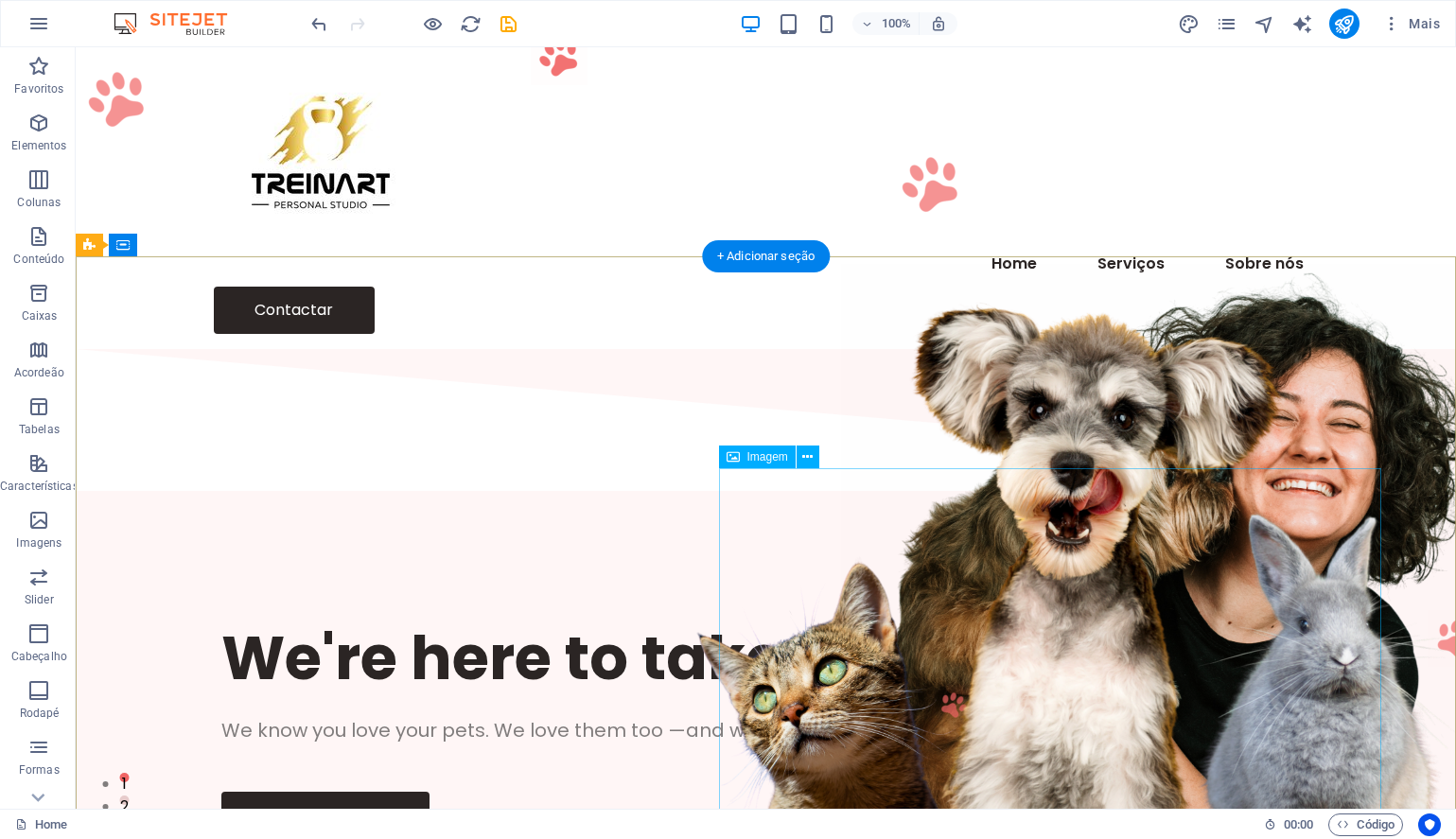
click at [1197, 613] on figure at bounding box center [1172, 536] width 663 height 545
